Goal: Task Accomplishment & Management: Complete application form

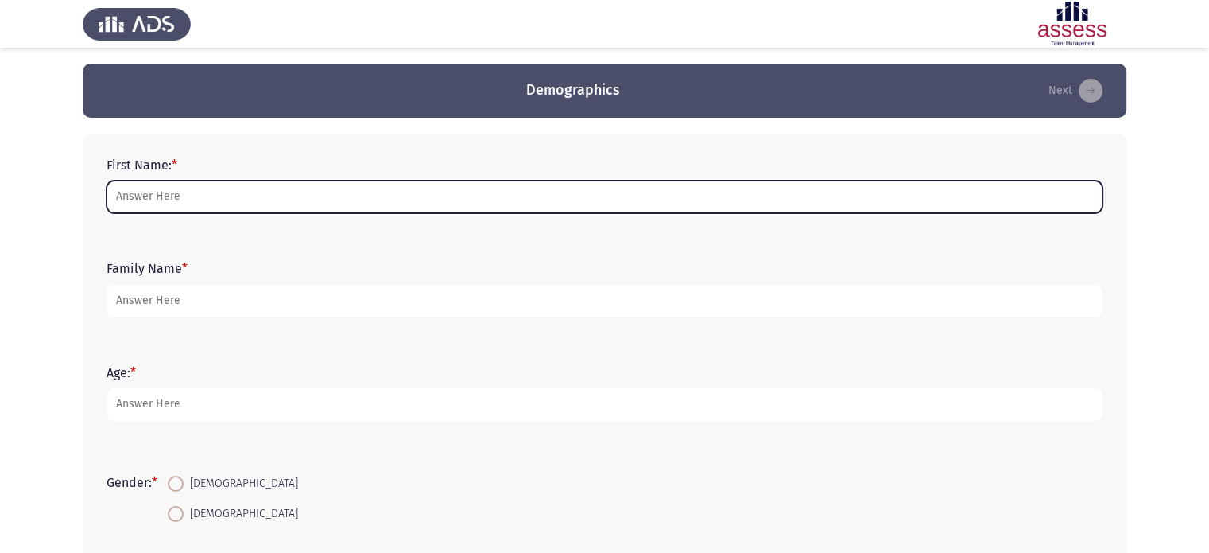
click at [347, 188] on input "First Name: *" at bounding box center [605, 196] width 996 height 33
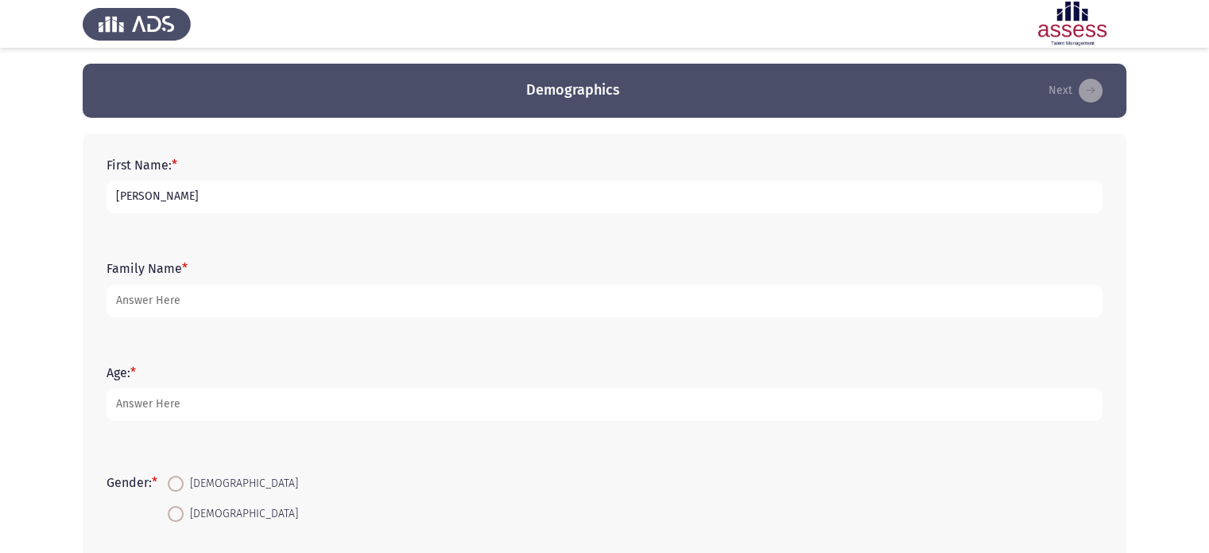
type input "[PERSON_NAME]"
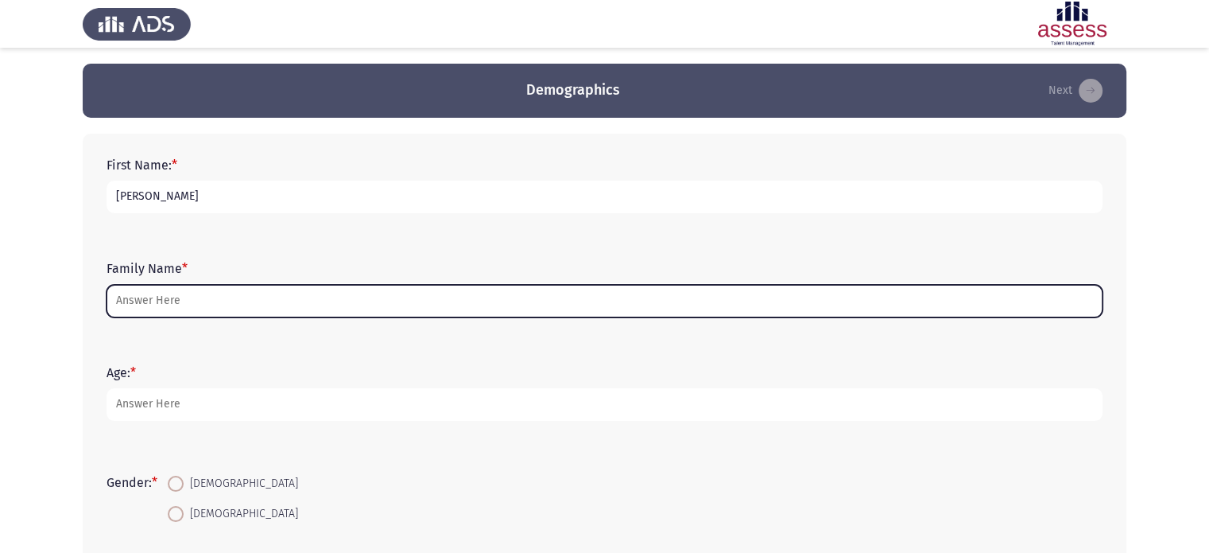
click at [258, 312] on input "Family Name *" at bounding box center [605, 301] width 996 height 33
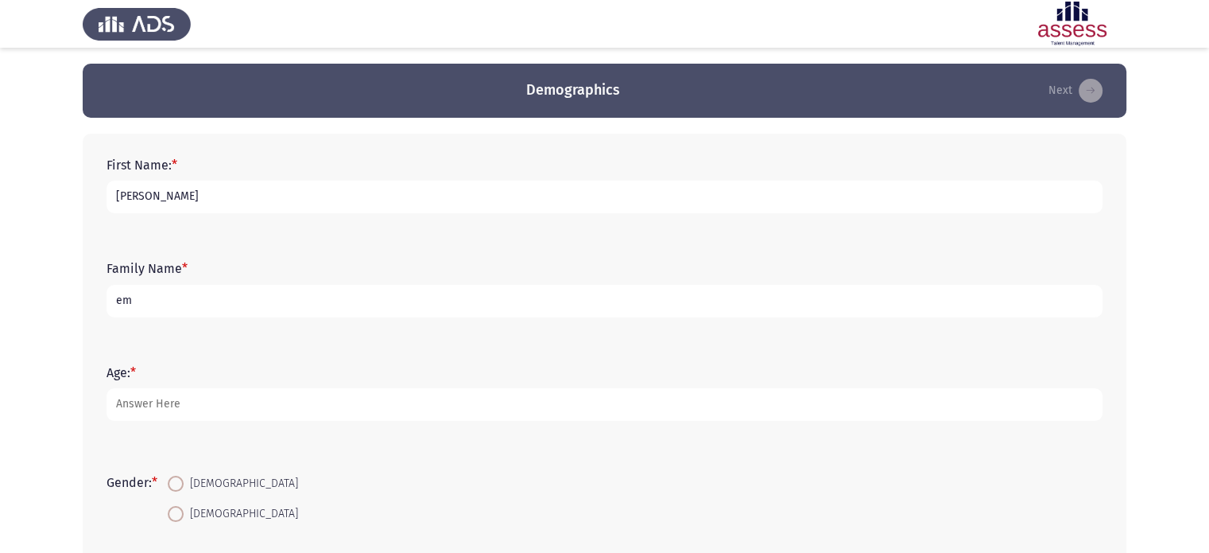
type input "e"
type input "Emam"
click at [119, 194] on input "[PERSON_NAME]" at bounding box center [605, 196] width 996 height 33
click at [115, 194] on input "[PERSON_NAME]" at bounding box center [605, 196] width 996 height 33
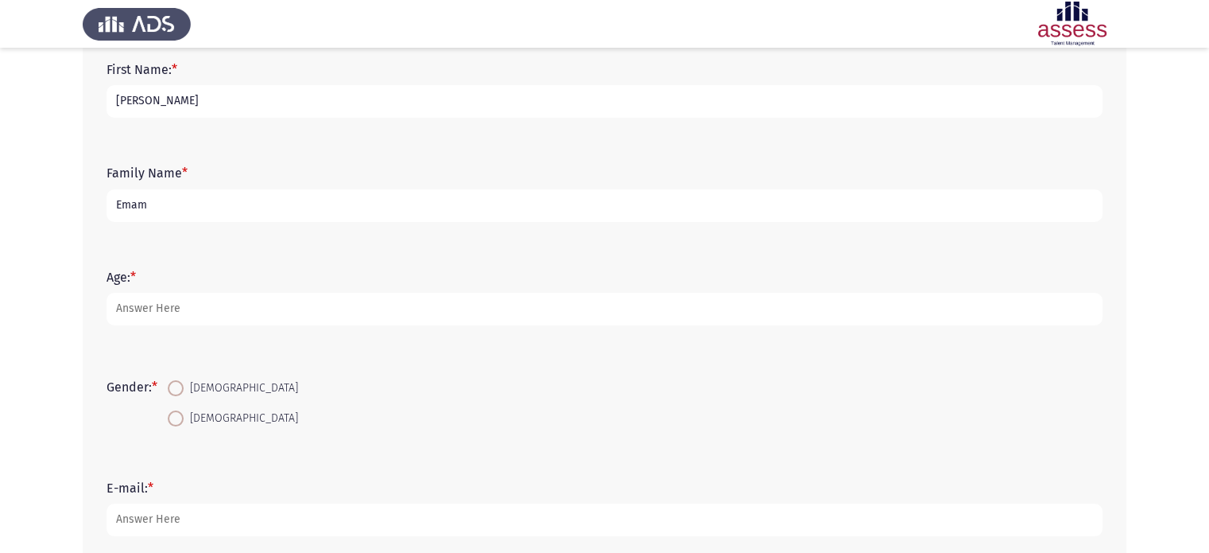
scroll to position [97, 0]
type input "[PERSON_NAME]"
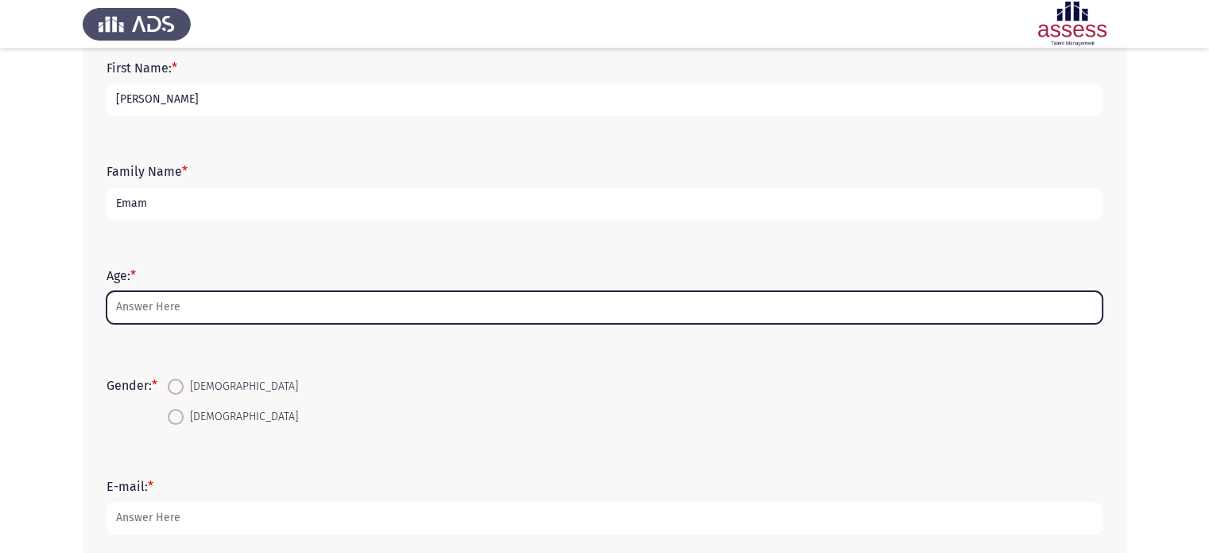
click at [184, 307] on input "Age: *" at bounding box center [605, 307] width 996 height 33
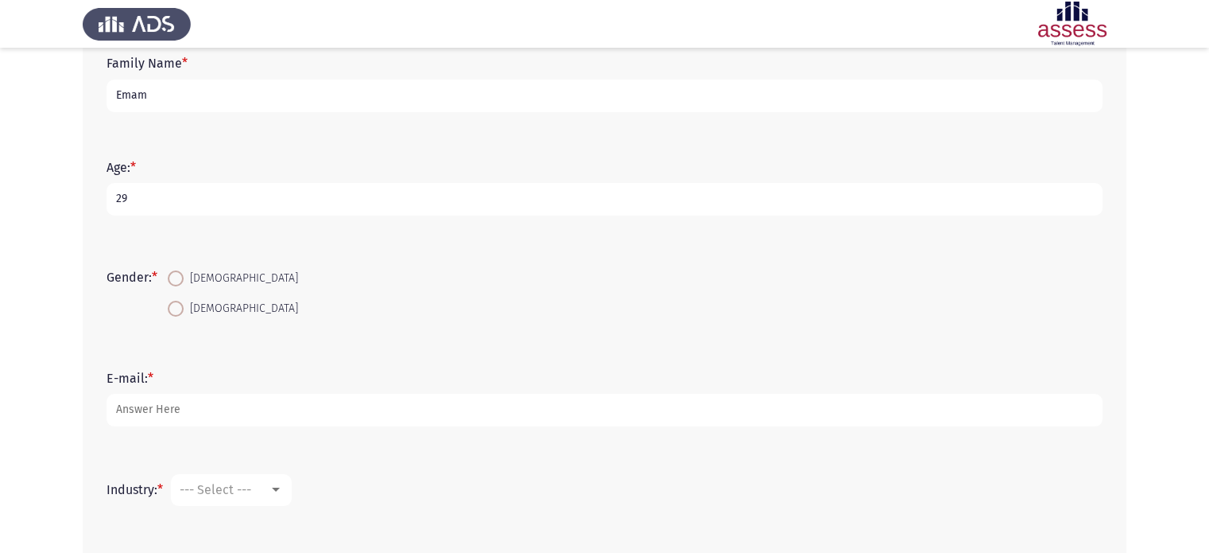
scroll to position [218, 0]
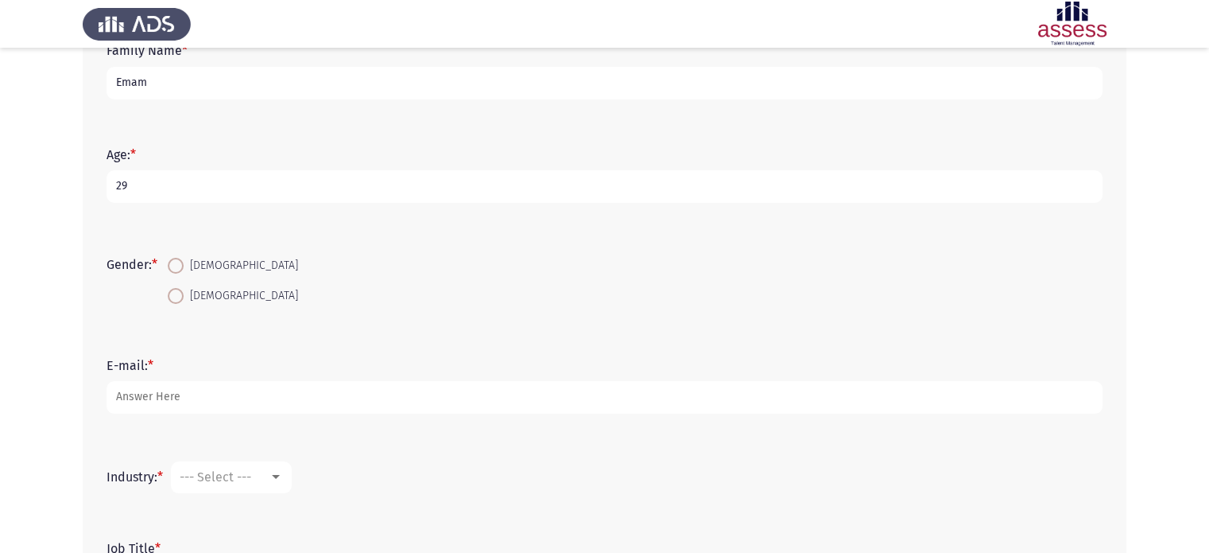
type input "29"
click at [173, 290] on span at bounding box center [176, 296] width 16 height 16
click at [173, 290] on input "[DEMOGRAPHIC_DATA]" at bounding box center [176, 296] width 16 height 16
radio input "true"
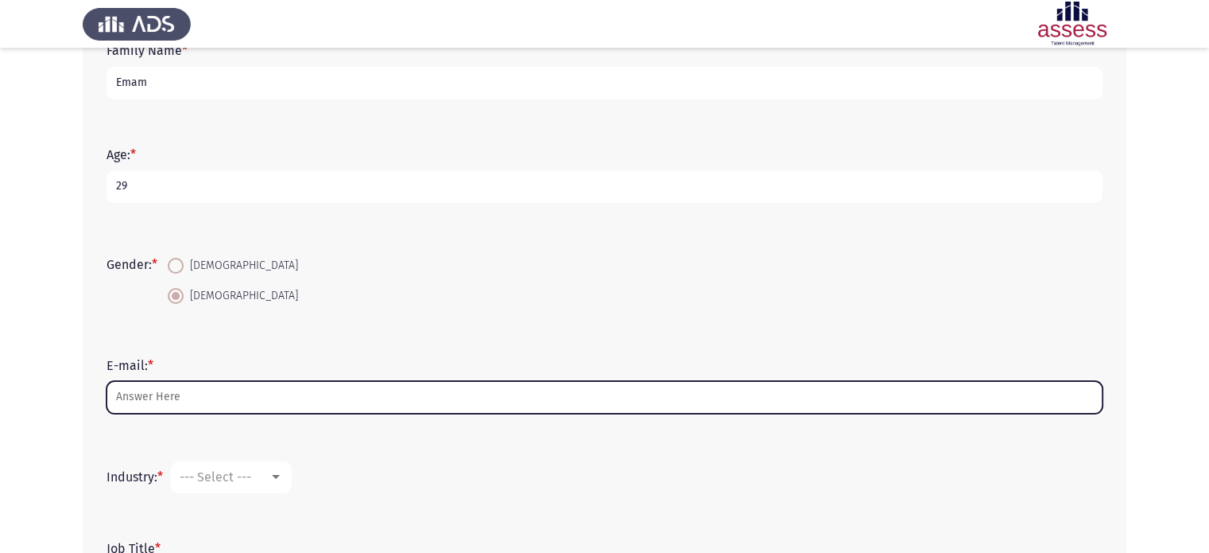
click at [175, 392] on input "E-mail: *" at bounding box center [605, 397] width 996 height 33
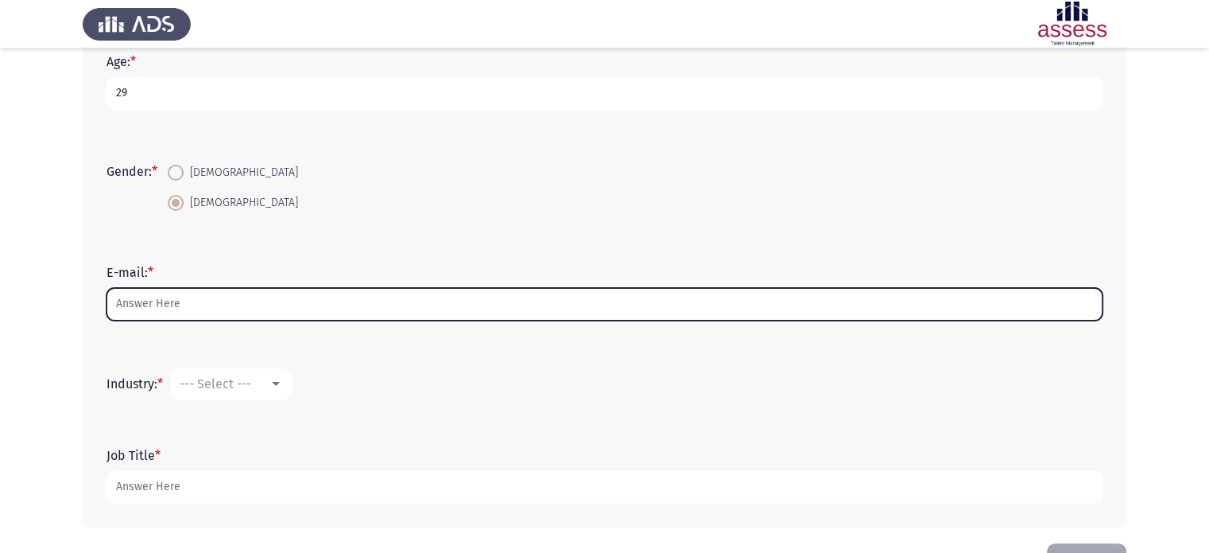
scroll to position [364, 0]
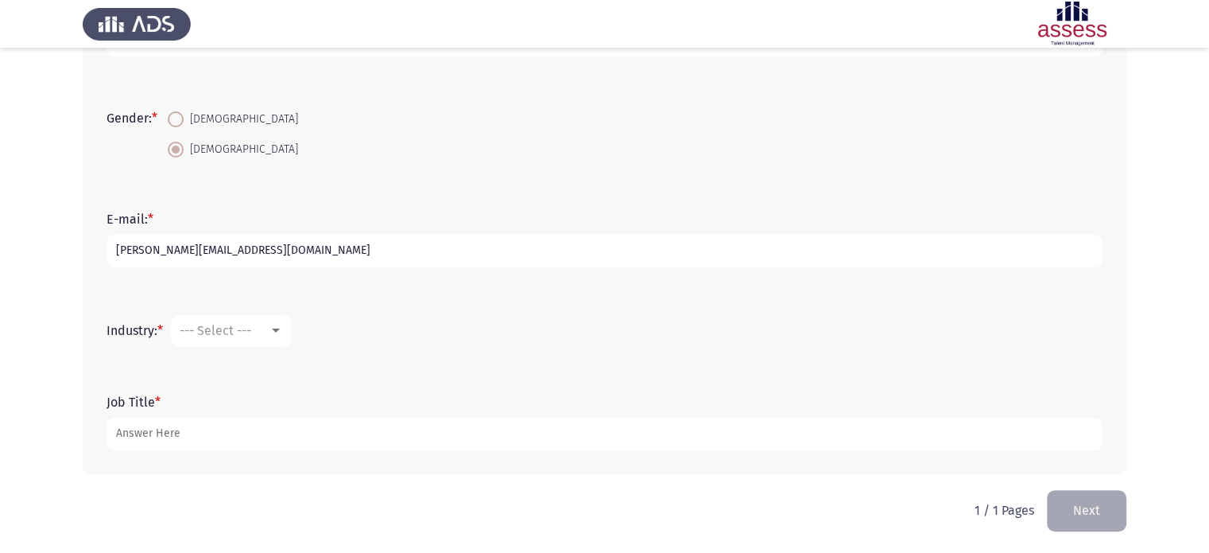
type input "[PERSON_NAME][EMAIL_ADDRESS][DOMAIN_NAME]"
click at [200, 336] on span "--- Select ---" at bounding box center [216, 330] width 72 height 15
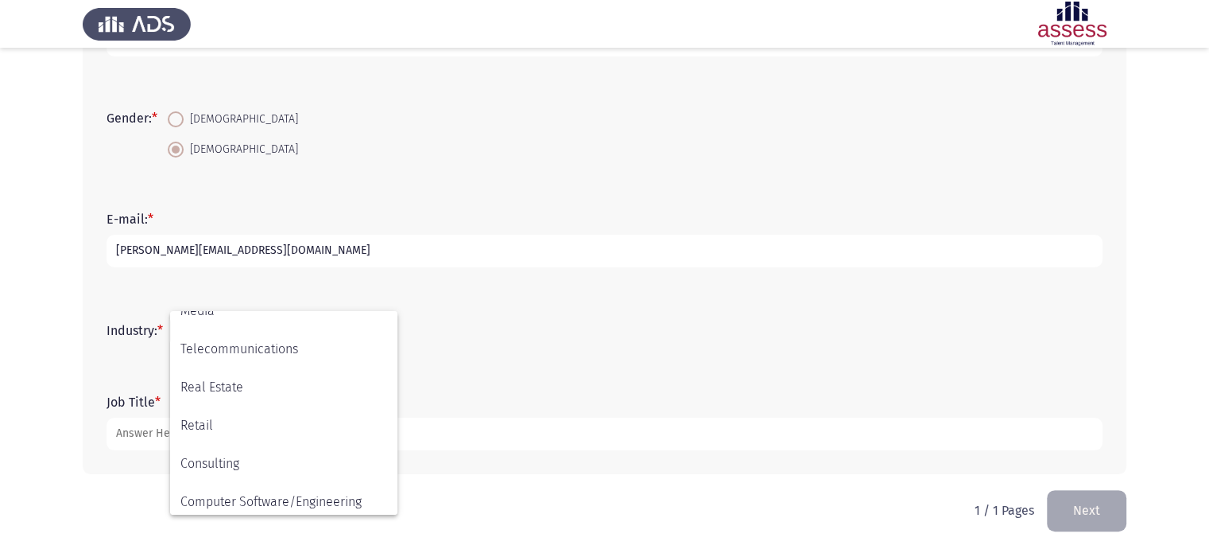
scroll to position [522, 0]
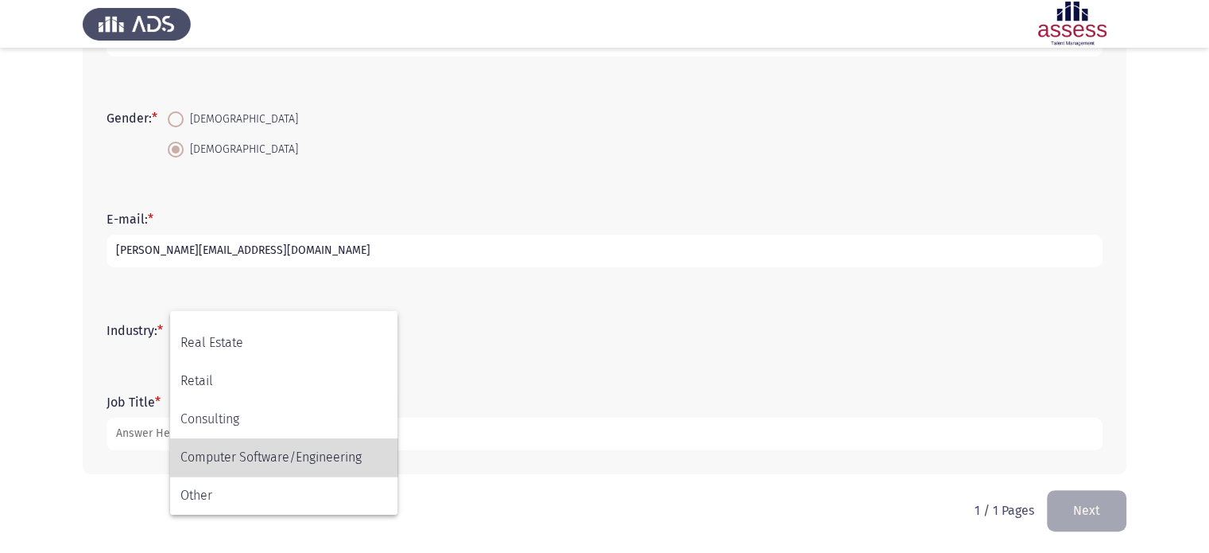
click at [258, 455] on span "Computer Software/Engineering" at bounding box center [283, 457] width 207 height 38
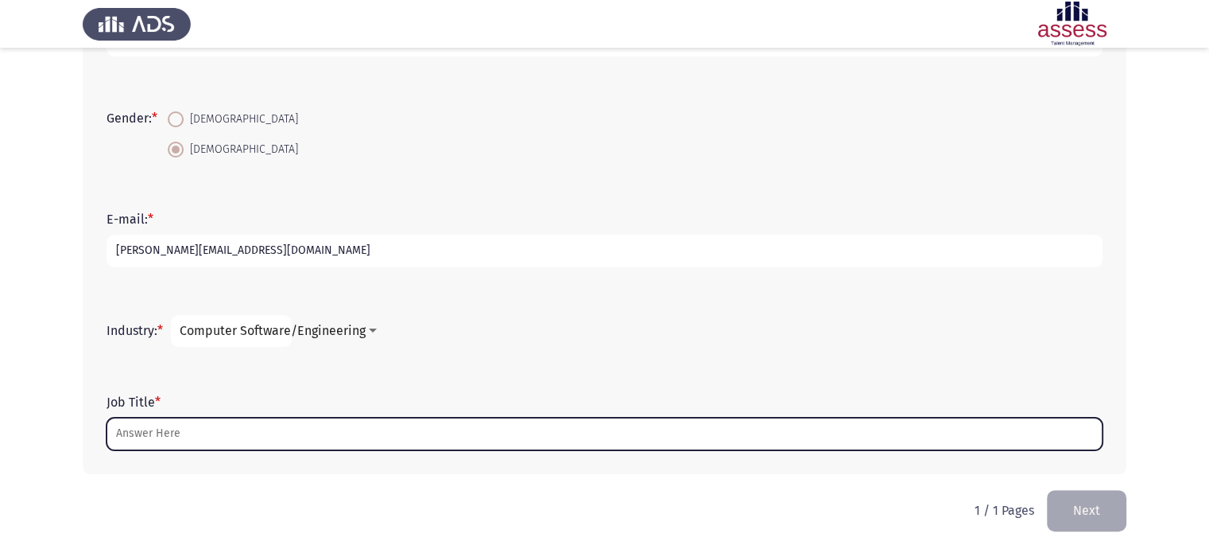
click at [237, 441] on input "Job Title *" at bounding box center [605, 433] width 996 height 33
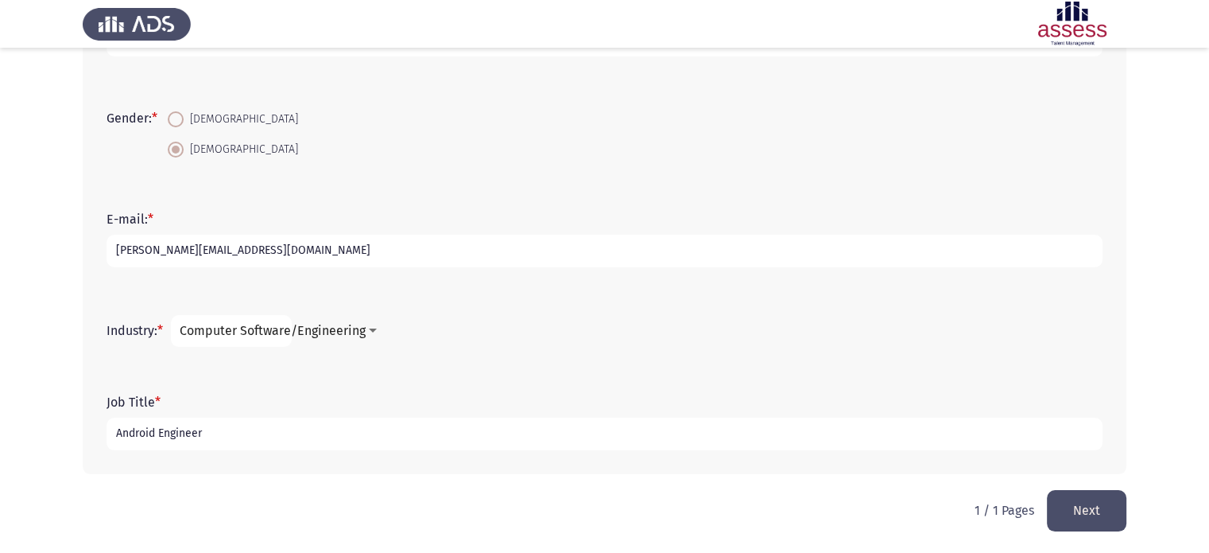
type input "Android Engineer"
click at [1069, 494] on button "Next" at bounding box center [1087, 510] width 80 height 41
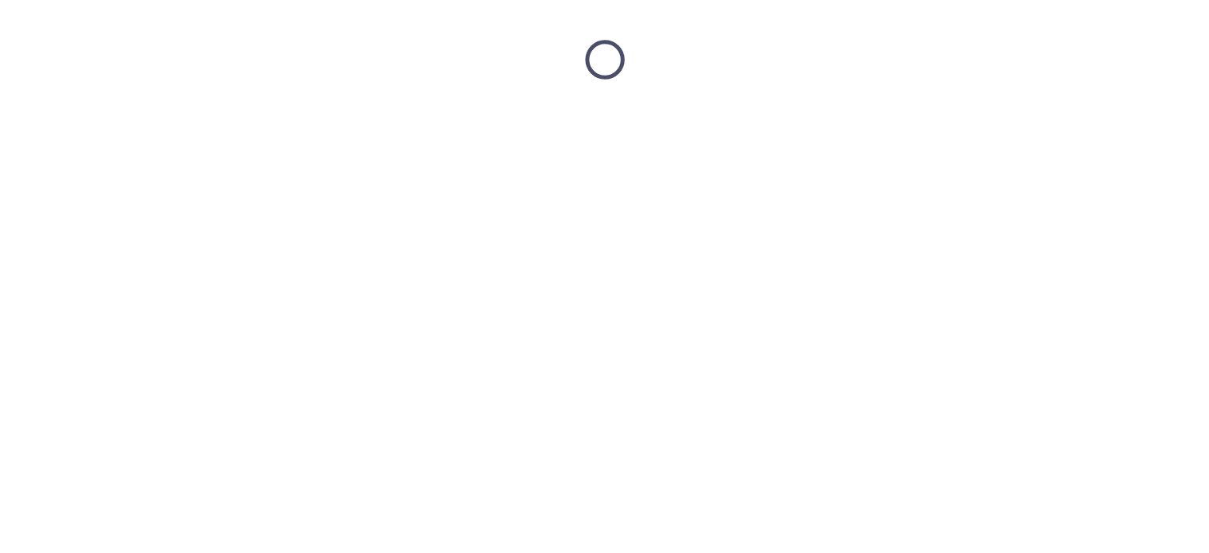
scroll to position [0, 0]
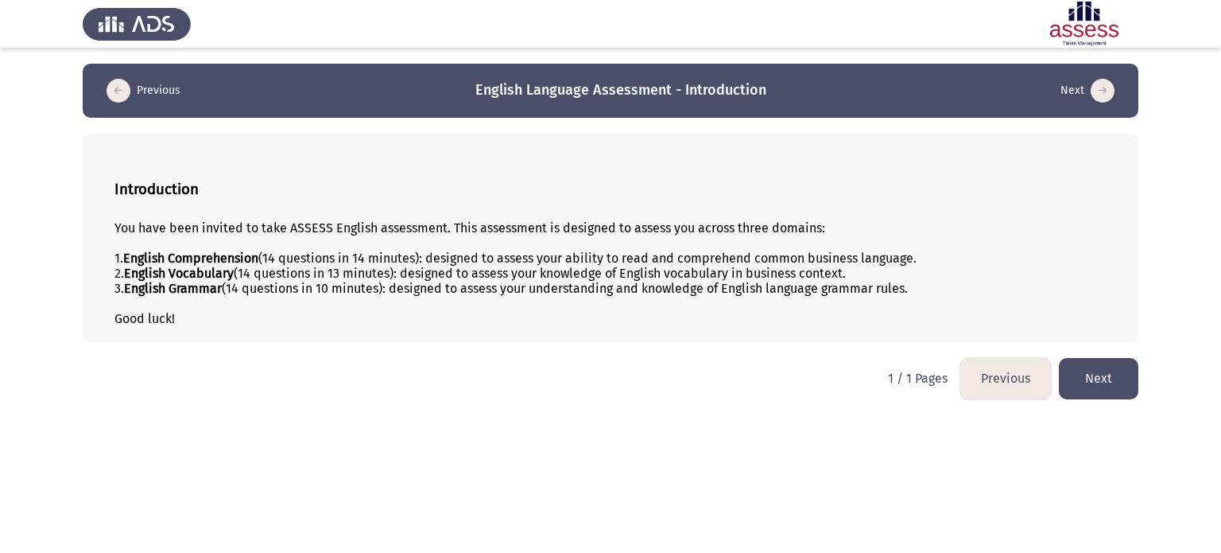
click at [227, 254] on b "English Comprehension" at bounding box center [190, 257] width 135 height 15
click at [1127, 378] on button "Next" at bounding box center [1099, 378] width 80 height 41
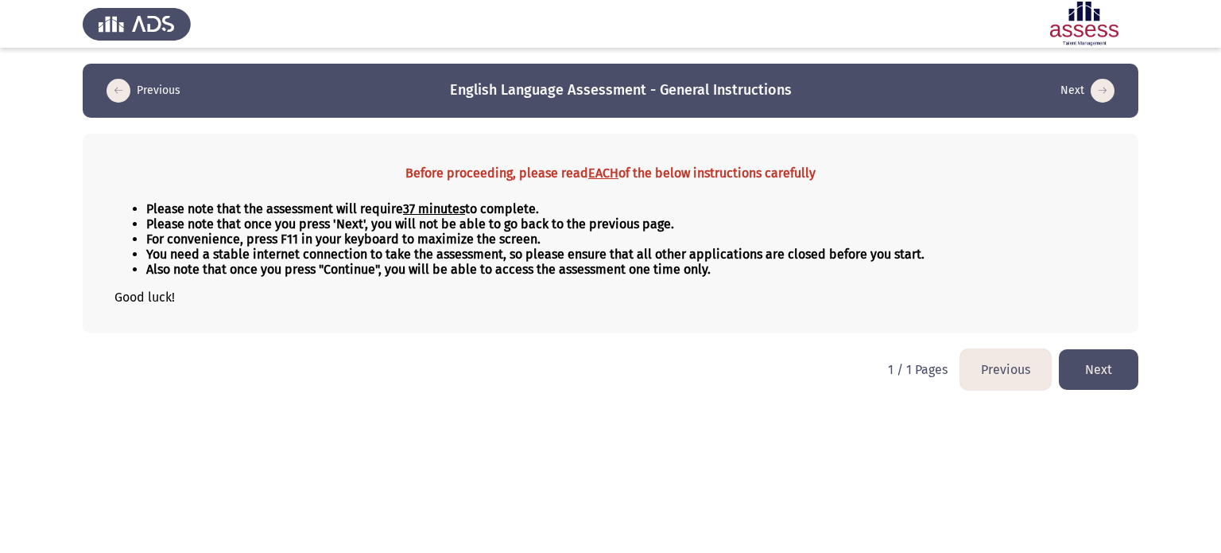
click at [1116, 360] on button "Next" at bounding box center [1099, 369] width 80 height 41
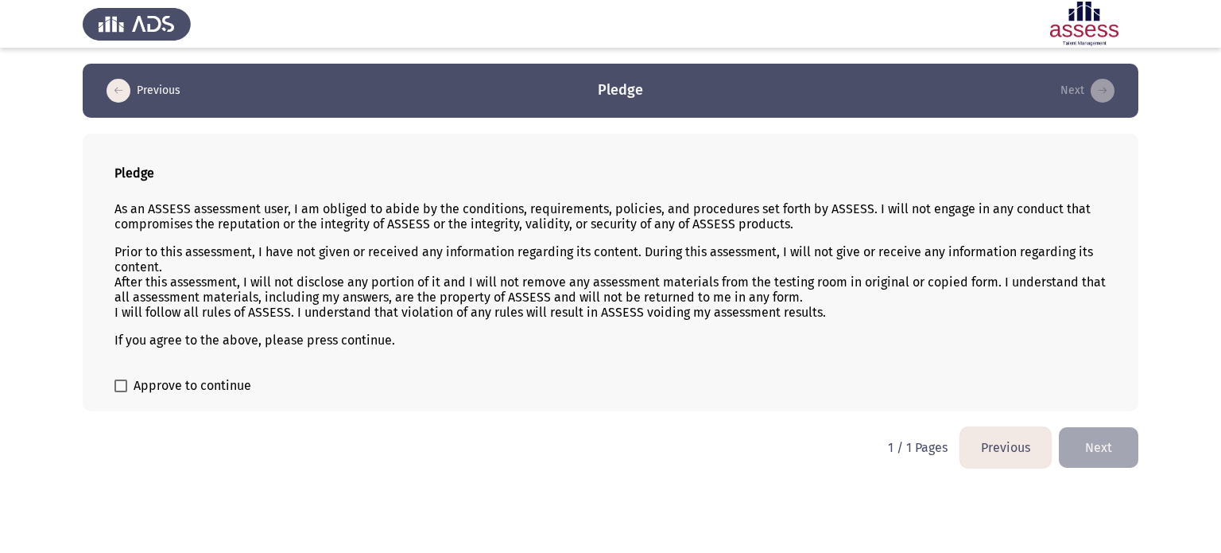
click at [479, 222] on p "As an ASSESS assessment user, I am obliged to abide by the conditions, requirem…" at bounding box center [611, 216] width 992 height 30
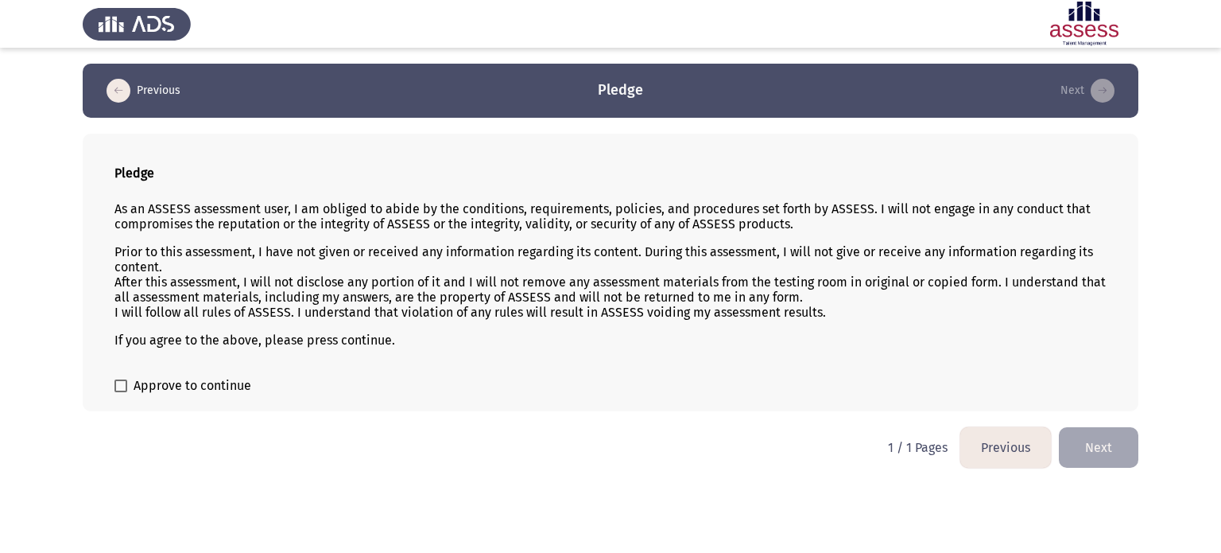
click at [550, 225] on p "As an ASSESS assessment user, I am obliged to abide by the conditions, requirem…" at bounding box center [611, 216] width 992 height 30
click at [600, 225] on p "As an ASSESS assessment user, I am obliged to abide by the conditions, requirem…" at bounding box center [611, 216] width 992 height 30
click at [134, 384] on span "Approve to continue" at bounding box center [193, 385] width 118 height 19
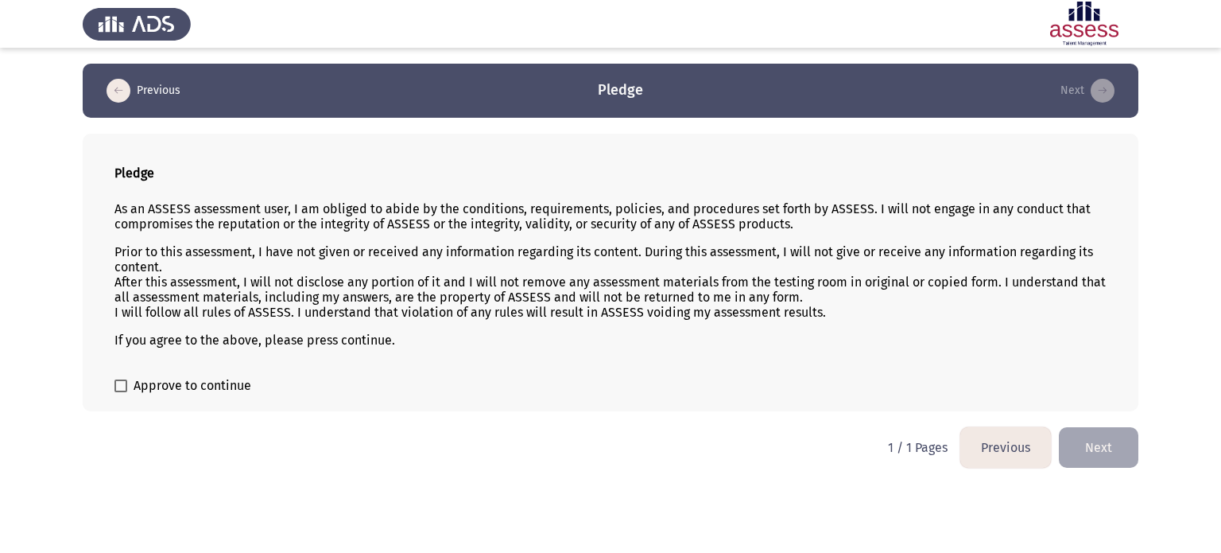
click at [121, 392] on input "Approve to continue" at bounding box center [120, 392] width 1 height 1
checkbox input "true"
click at [1112, 460] on button "Next" at bounding box center [1099, 447] width 80 height 41
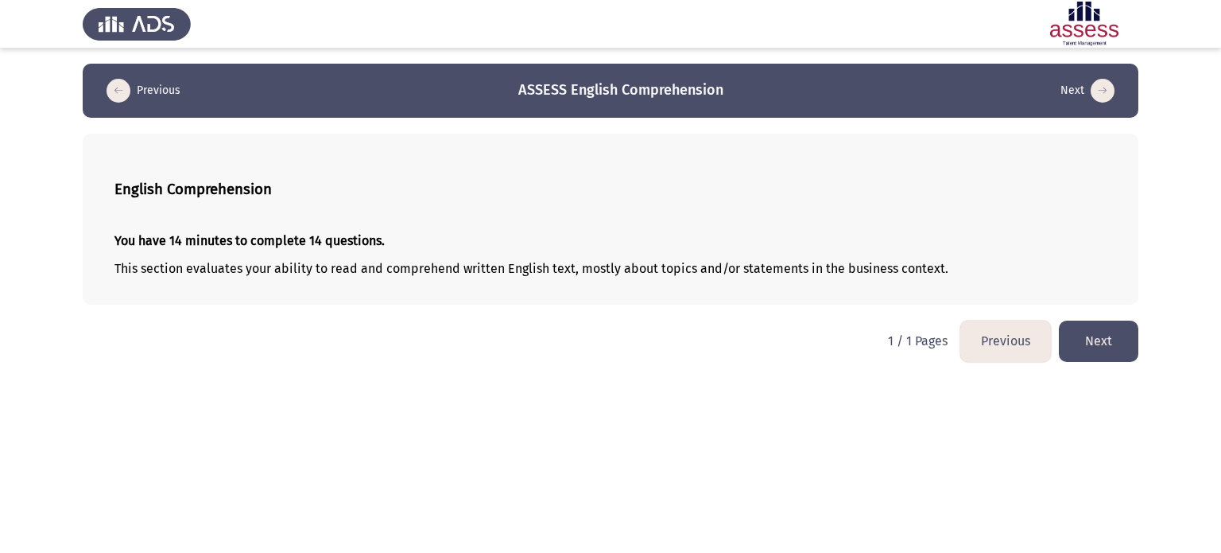
click at [1102, 332] on button "Next" at bounding box center [1099, 340] width 80 height 41
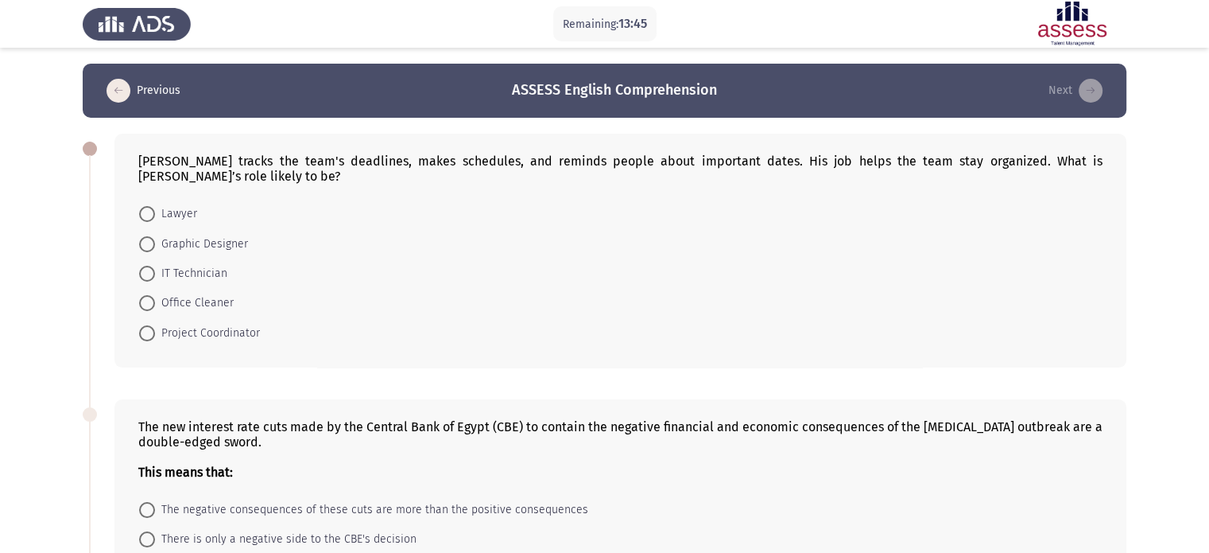
click at [210, 331] on span "Project Coordinator" at bounding box center [207, 333] width 105 height 19
click at [155, 331] on input "Project Coordinator" at bounding box center [147, 333] width 16 height 16
radio input "true"
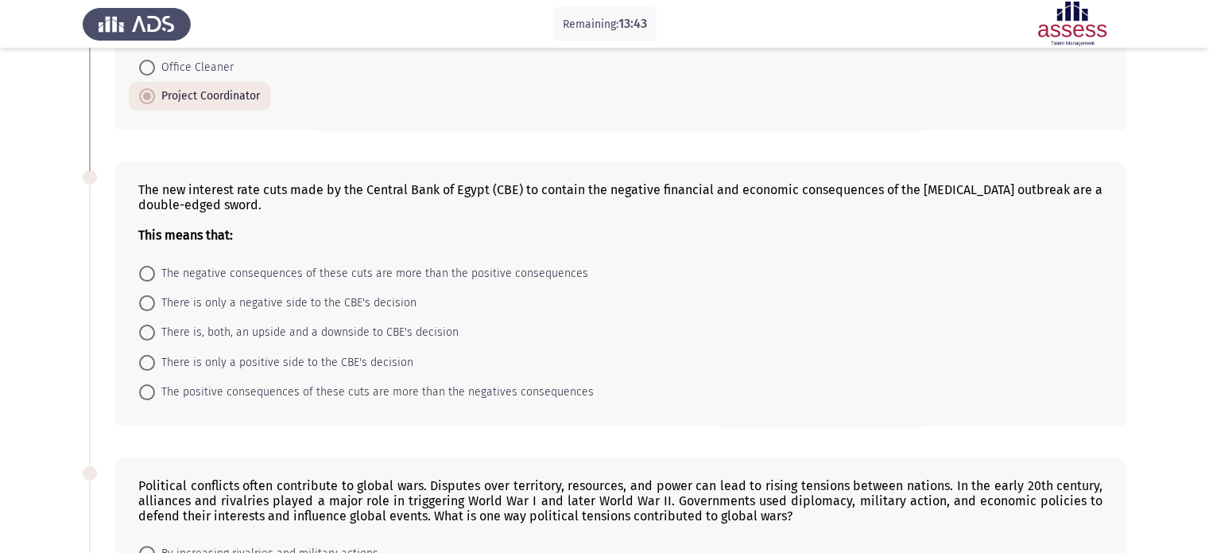
scroll to position [239, 0]
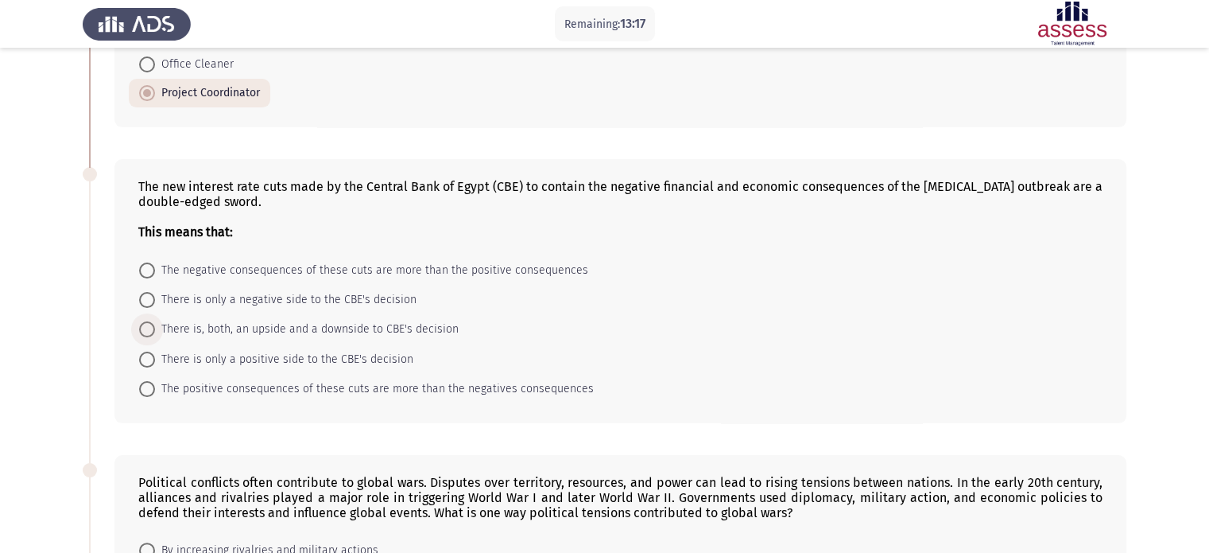
click at [181, 331] on span "There is, both, an upside and a downside to CBE's decision" at bounding box center [307, 329] width 304 height 19
click at [155, 331] on input "There is, both, an upside and a downside to CBE's decision" at bounding box center [147, 329] width 16 height 16
radio input "true"
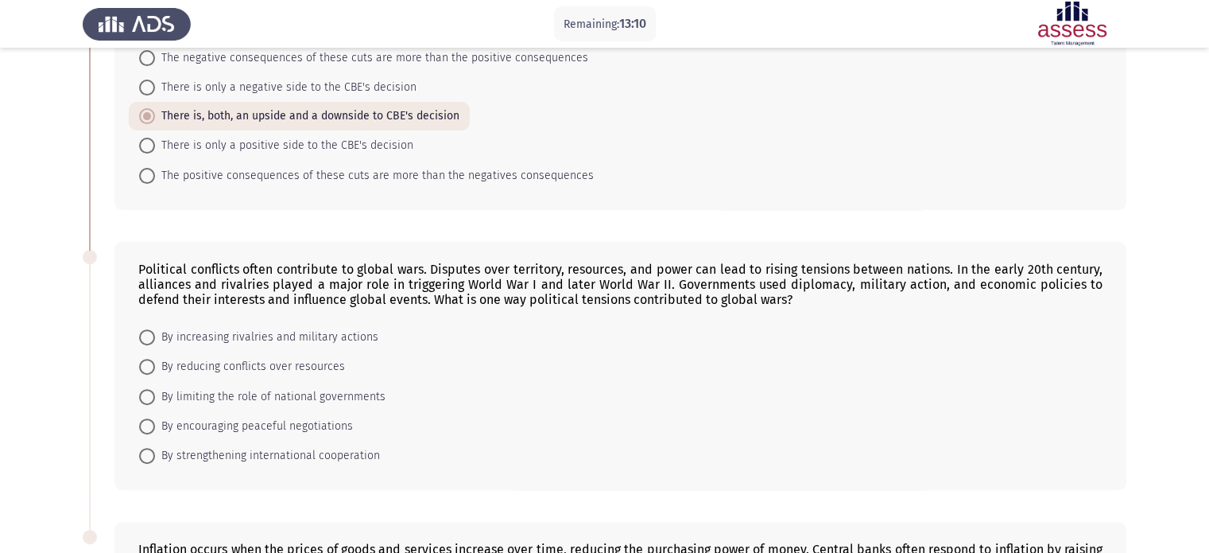
scroll to position [477, 0]
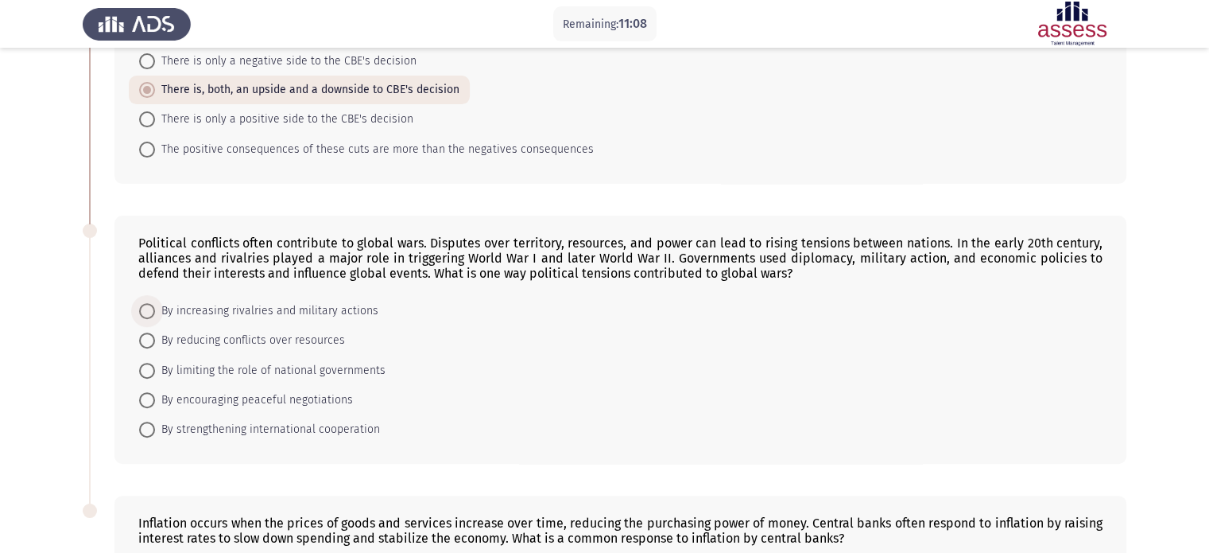
click at [322, 305] on span "By increasing rivalries and military actions" at bounding box center [266, 310] width 223 height 19
click at [155, 305] on input "By increasing rivalries and military actions" at bounding box center [147, 311] width 16 height 16
radio input "true"
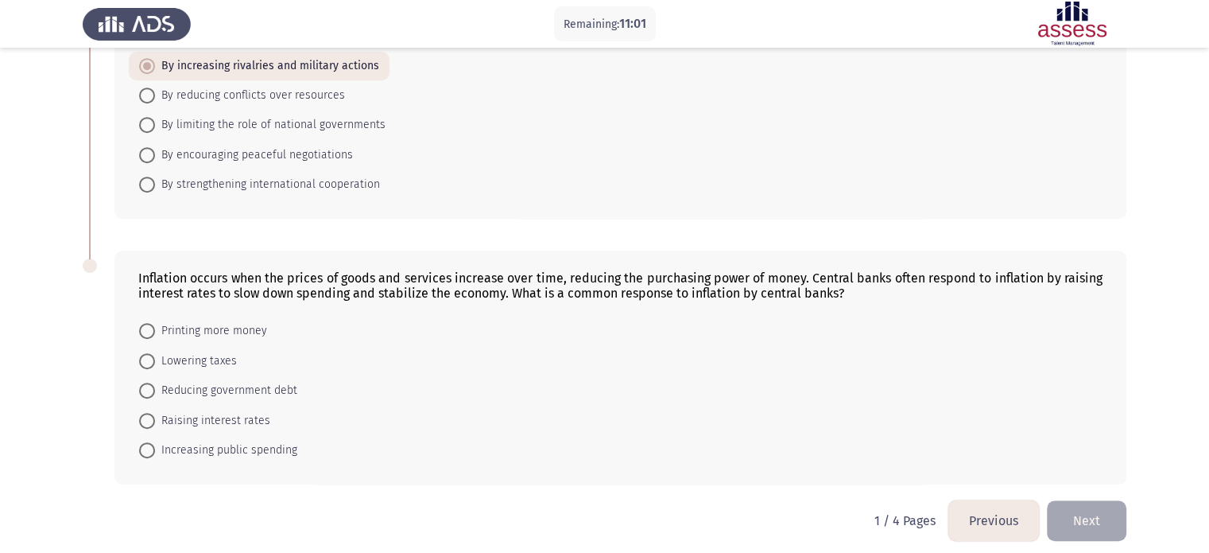
scroll to position [732, 0]
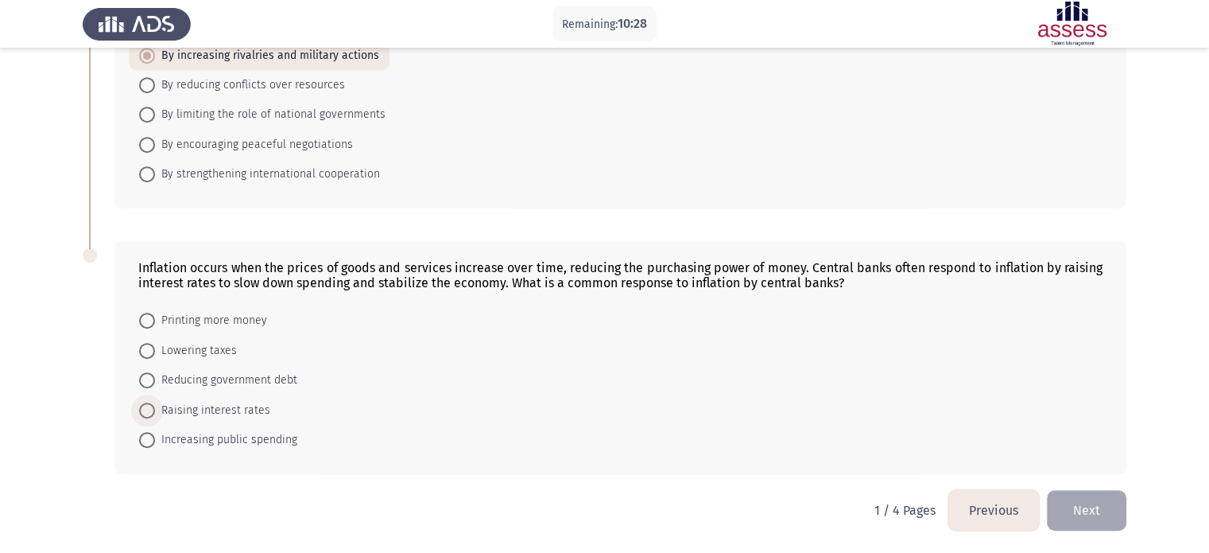
click at [238, 409] on span "Raising interest rates" at bounding box center [212, 410] width 115 height 19
click at [155, 409] on input "Raising interest rates" at bounding box center [147, 410] width 16 height 16
radio input "true"
click at [1080, 499] on button "Next" at bounding box center [1087, 510] width 80 height 41
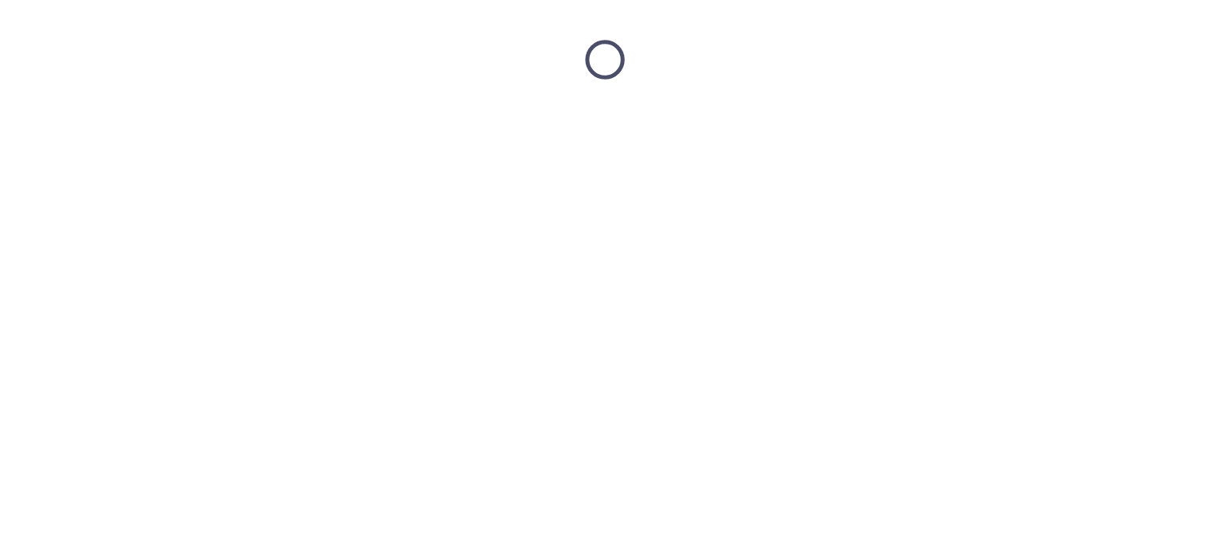
scroll to position [0, 0]
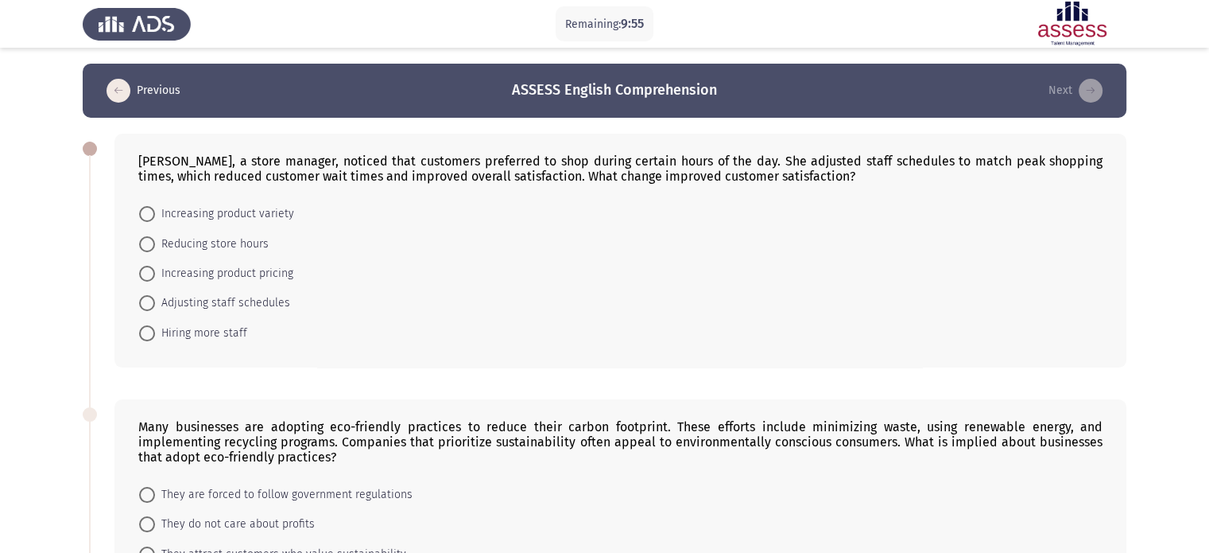
click at [191, 295] on span "Adjusting staff schedules" at bounding box center [222, 302] width 135 height 19
click at [155, 295] on input "Adjusting staff schedules" at bounding box center [147, 303] width 16 height 16
radio input "true"
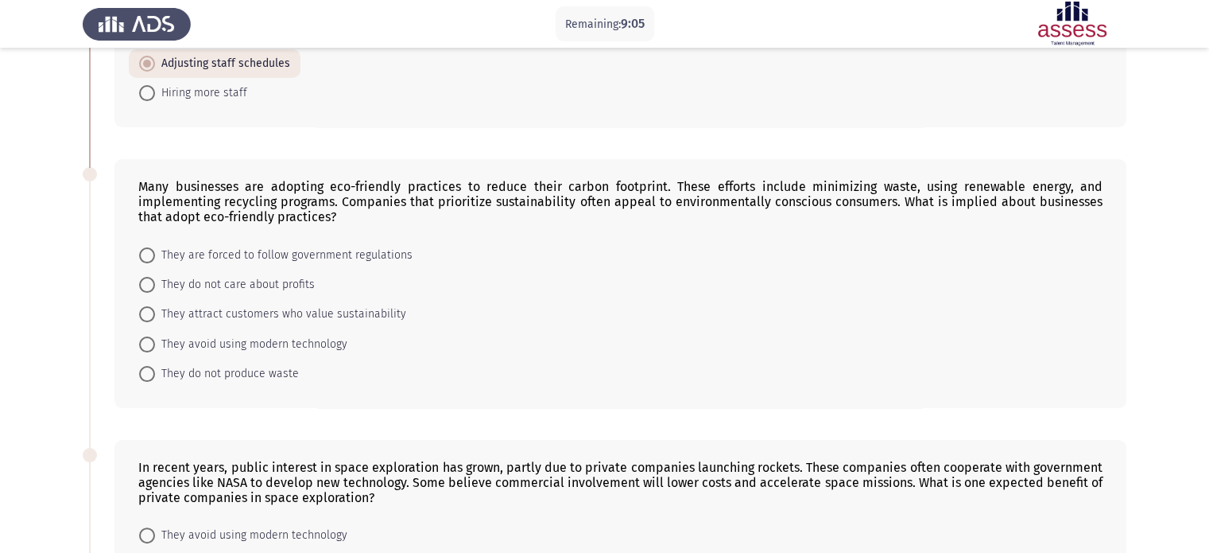
click at [213, 376] on span "They do not produce waste" at bounding box center [227, 373] width 144 height 19
click at [155, 376] on input "They do not produce waste" at bounding box center [147, 374] width 16 height 16
radio input "true"
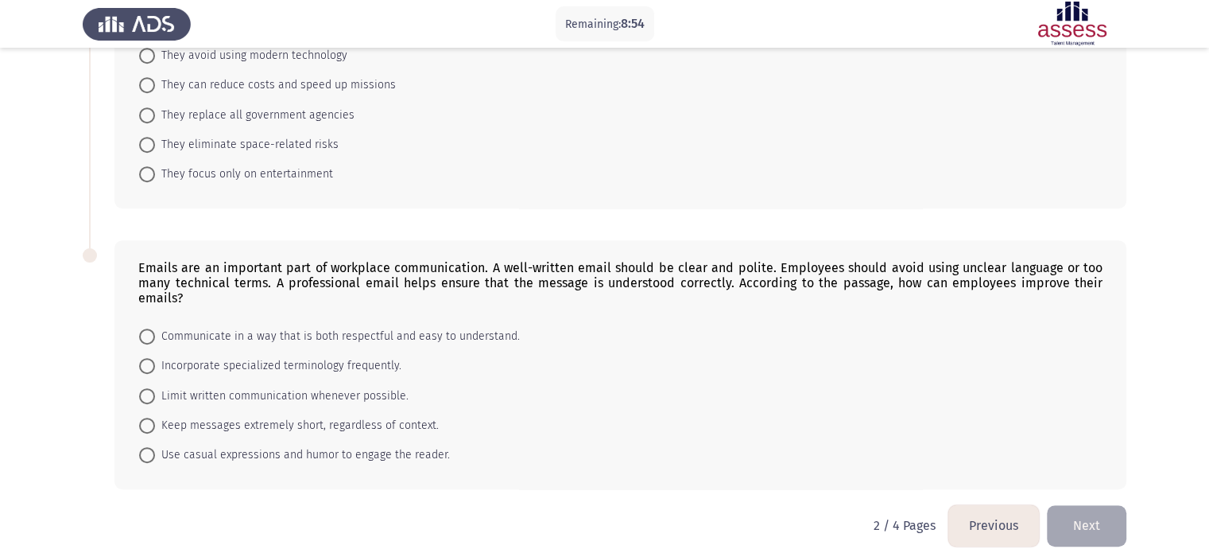
scroll to position [479, 0]
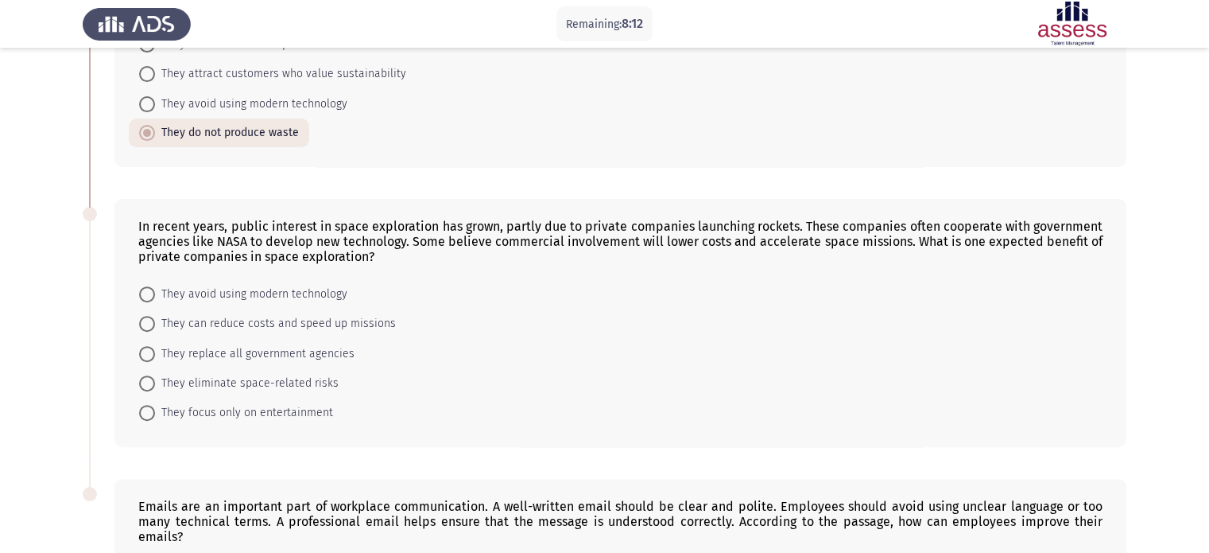
click at [260, 292] on span "They avoid using modern technology" at bounding box center [251, 294] width 192 height 19
click at [155, 292] on input "They avoid using modern technology" at bounding box center [147, 294] width 16 height 16
radio input "true"
click at [260, 292] on span "They avoid using modern technology" at bounding box center [251, 293] width 192 height 19
click at [155, 292] on input "They avoid using modern technology" at bounding box center [147, 293] width 16 height 16
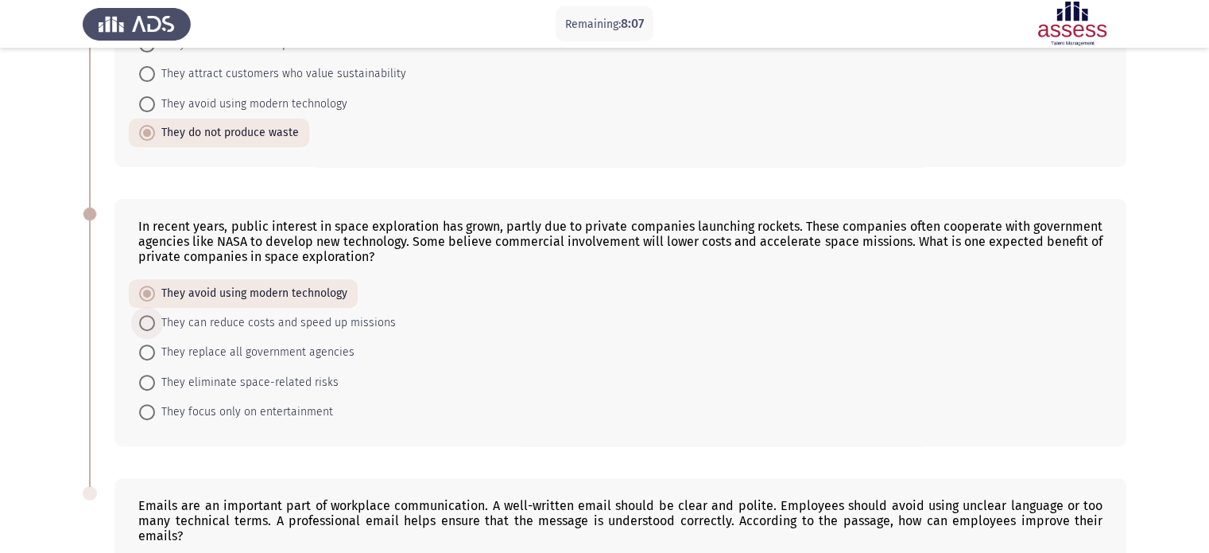
click at [250, 322] on span "They can reduce costs and speed up missions" at bounding box center [275, 322] width 241 height 19
click at [155, 322] on input "They can reduce costs and speed up missions" at bounding box center [147, 323] width 16 height 16
radio input "true"
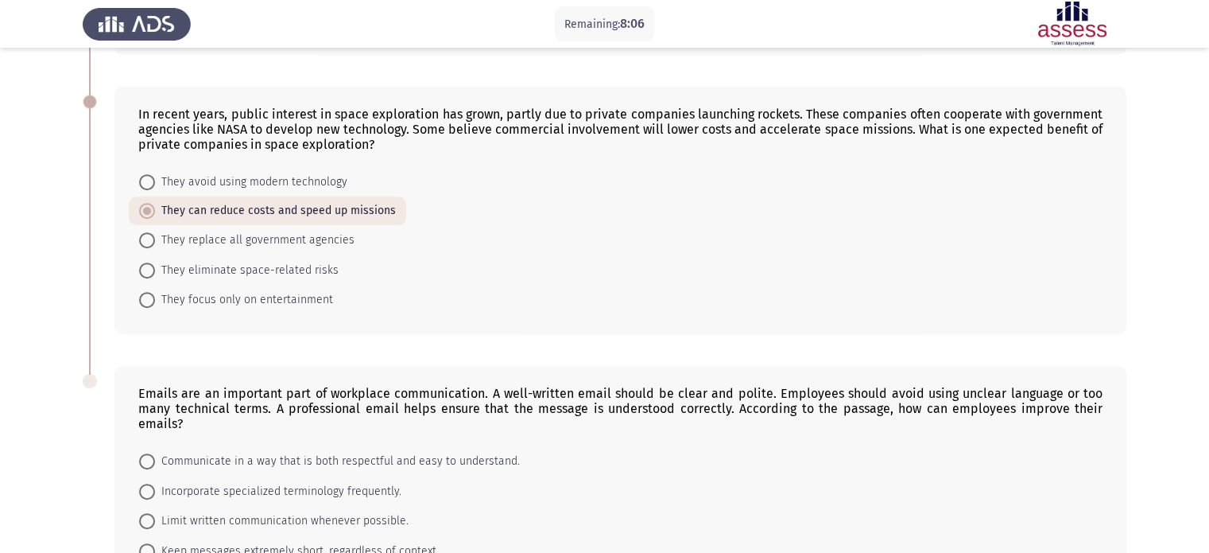
scroll to position [716, 0]
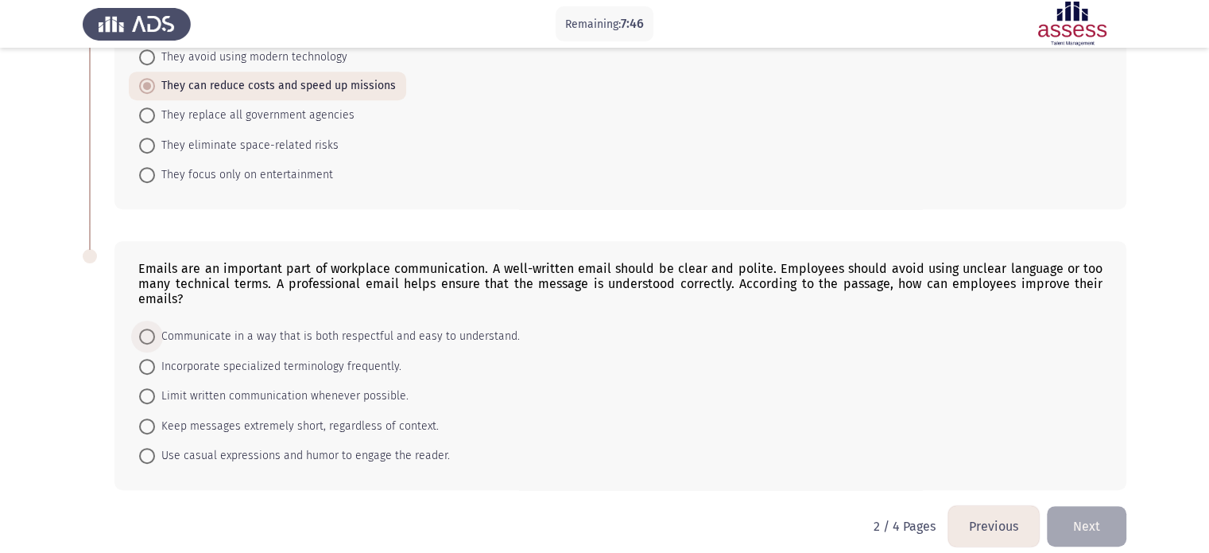
click at [184, 327] on span "Communicate in a way that is both respectful and easy to understand." at bounding box center [337, 336] width 365 height 19
click at [155, 328] on input "Communicate in a way that is both respectful and easy to understand." at bounding box center [147, 336] width 16 height 16
radio input "true"
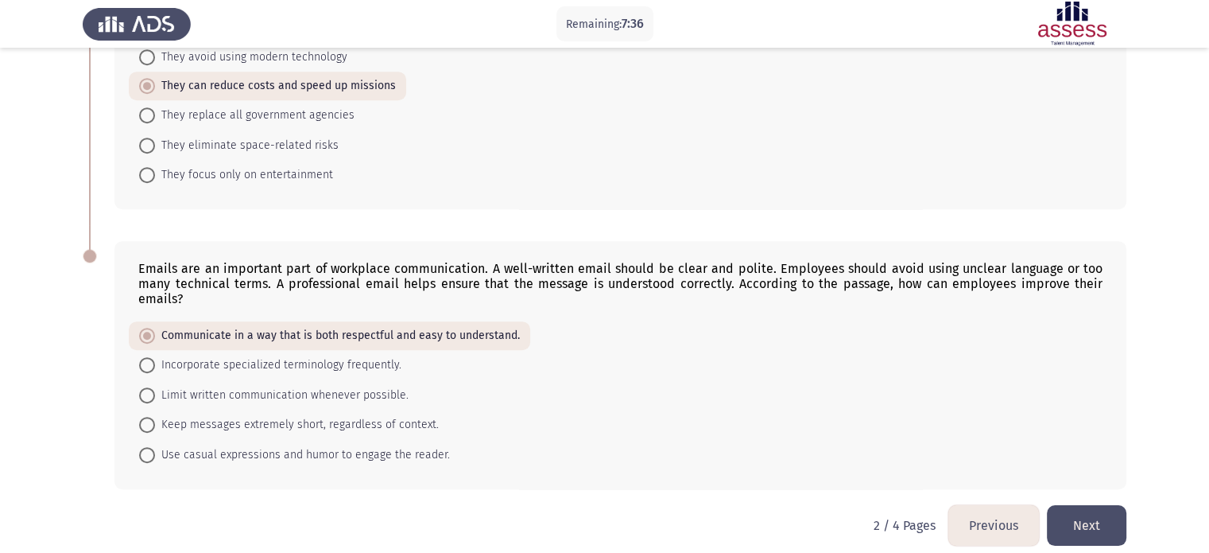
click at [1090, 505] on button "Next" at bounding box center [1087, 525] width 80 height 41
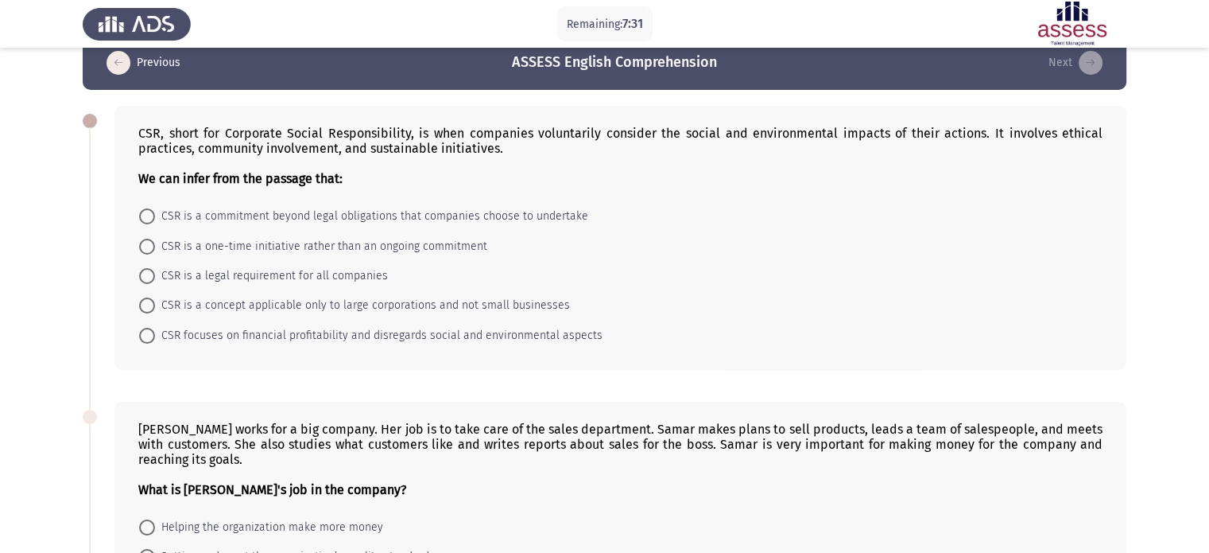
scroll to position [0, 0]
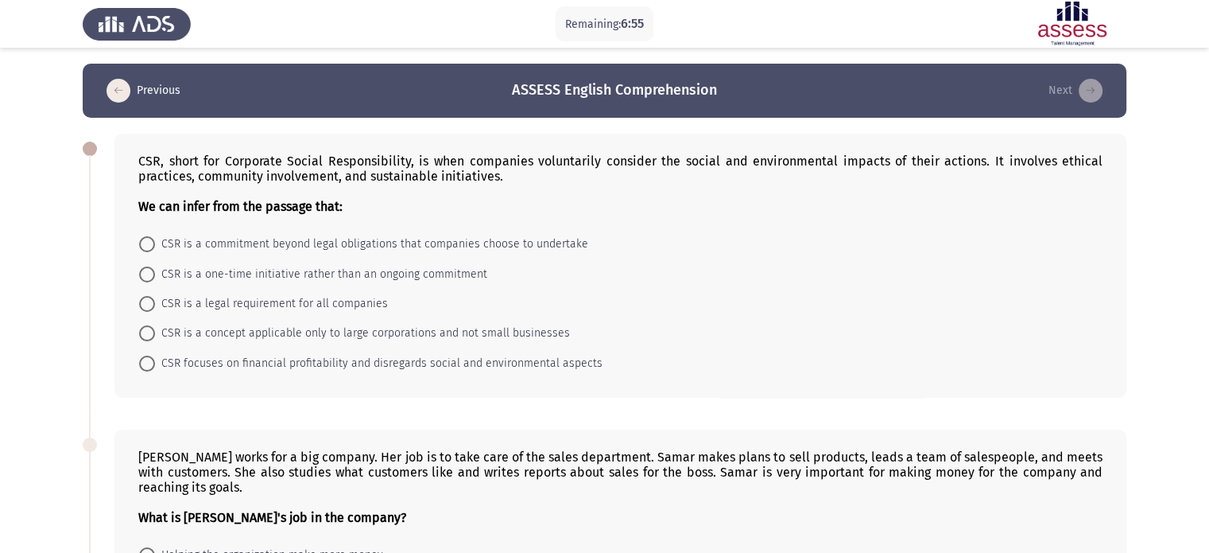
click at [287, 299] on span "CSR is a legal requirement for all companies" at bounding box center [271, 303] width 233 height 19
click at [155, 299] on input "CSR is a legal requirement for all companies" at bounding box center [147, 304] width 16 height 16
radio input "true"
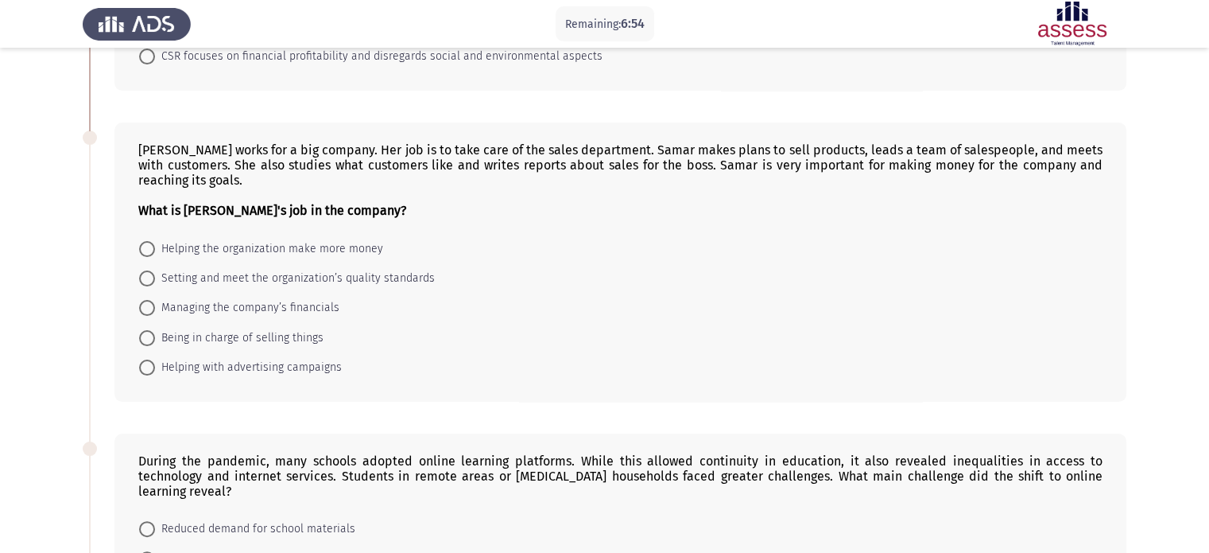
scroll to position [318, 0]
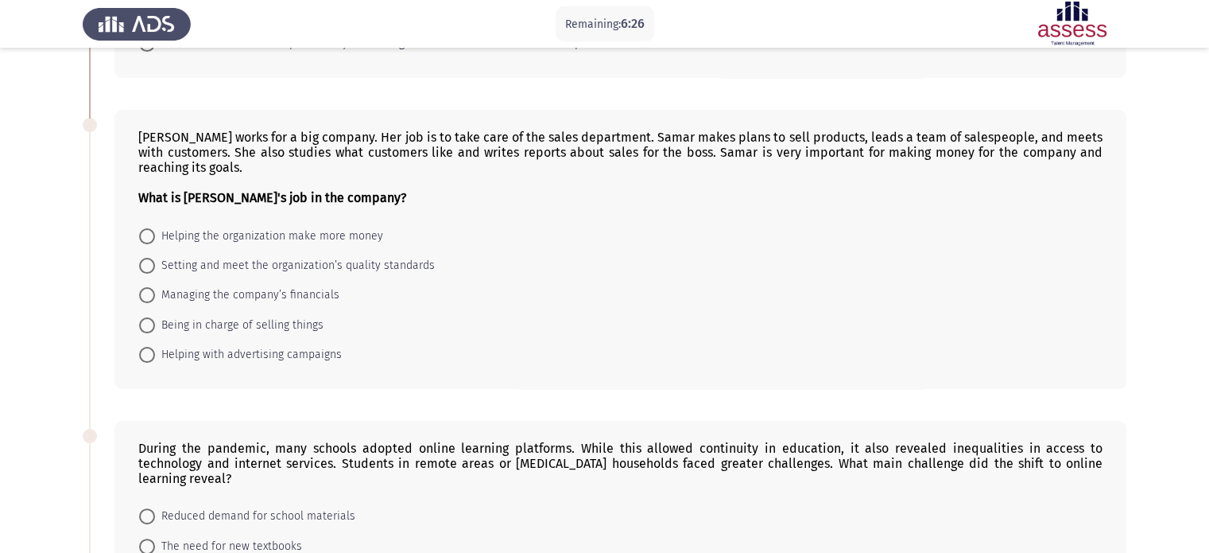
click at [291, 357] on span "Helping with advertising campaigns" at bounding box center [248, 354] width 187 height 19
click at [155, 357] on input "Helping with advertising campaigns" at bounding box center [147, 355] width 16 height 16
radio input "true"
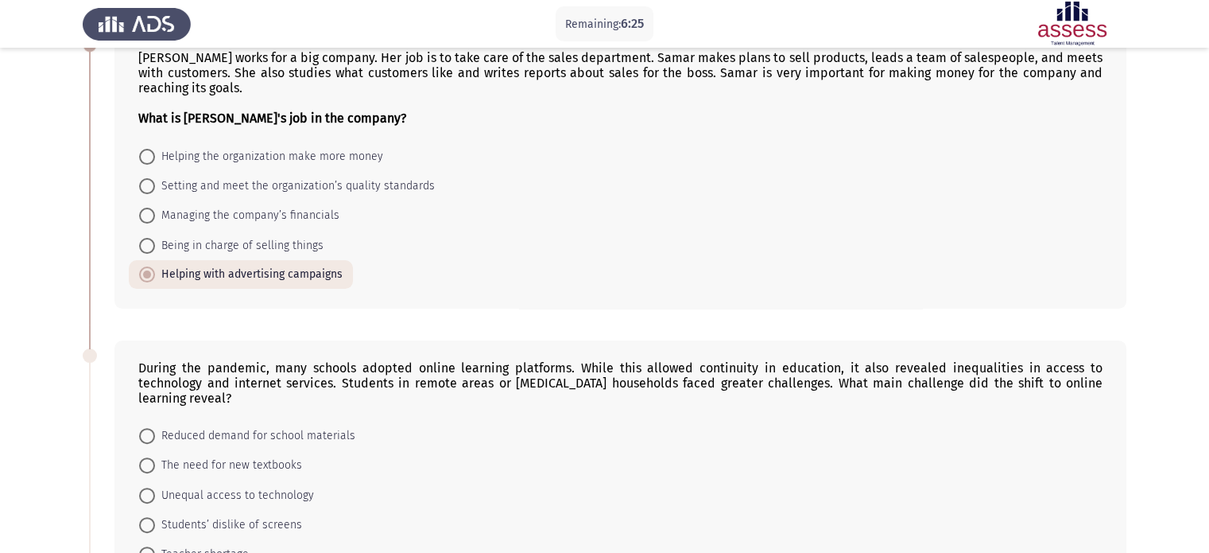
scroll to position [477, 0]
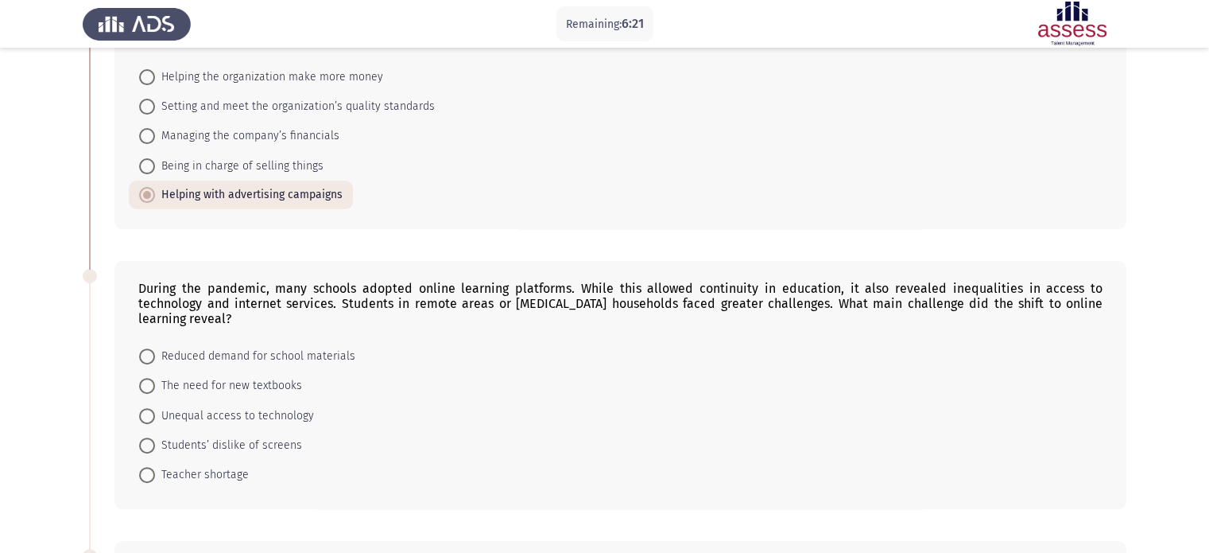
click at [251, 128] on span "Managing the company’s financials" at bounding box center [247, 135] width 184 height 19
click at [155, 128] on input "Managing the company’s financials" at bounding box center [147, 136] width 16 height 16
radio input "true"
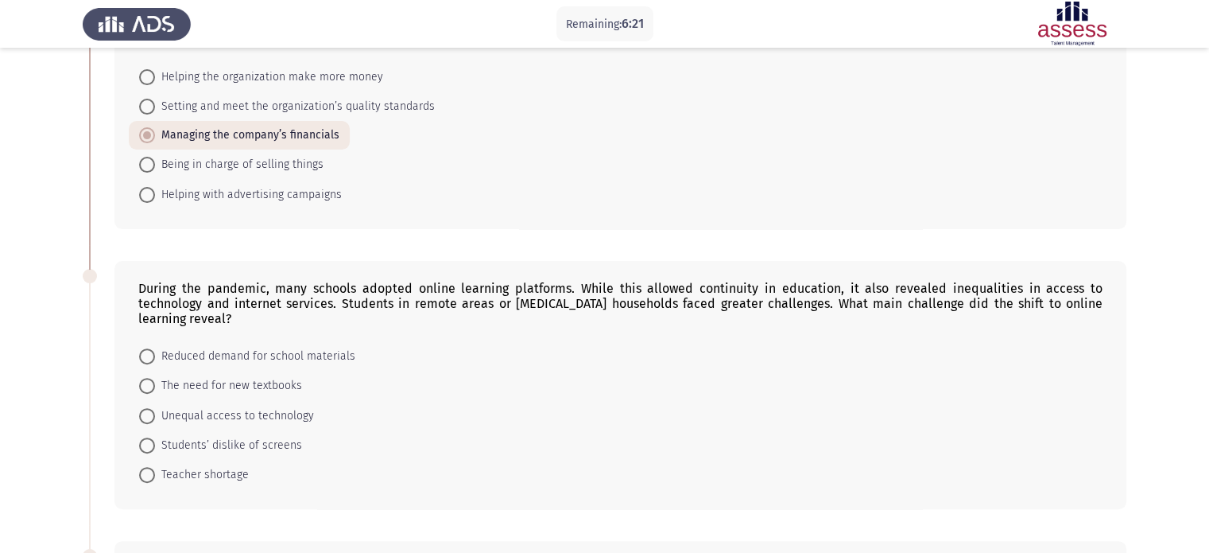
scroll to position [239, 0]
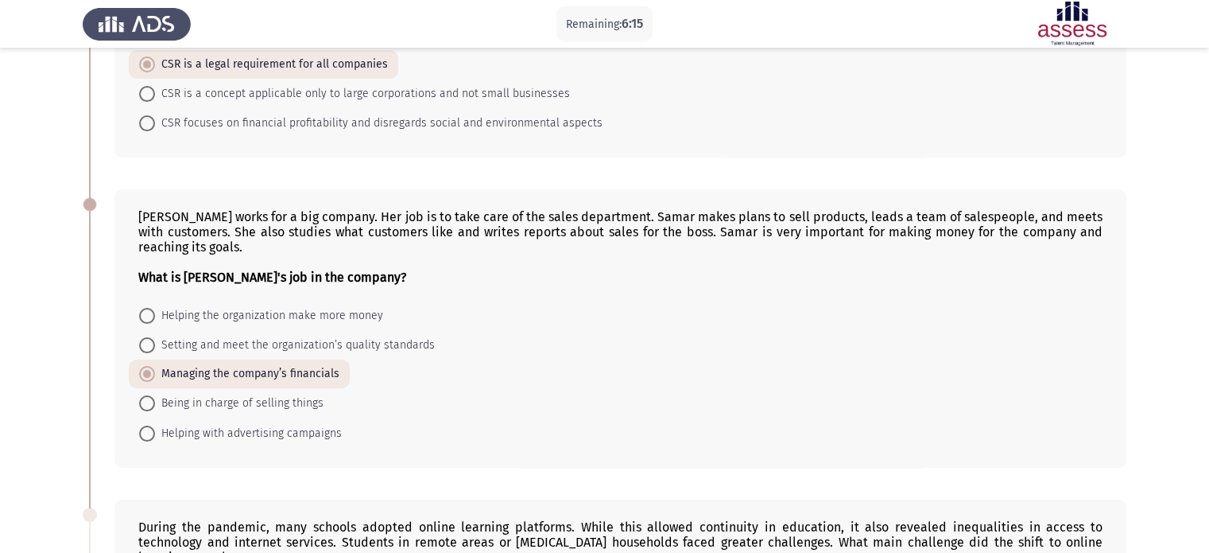
click at [226, 402] on span "Being in charge of selling things" at bounding box center [239, 403] width 169 height 19
click at [155, 402] on input "Being in charge of selling things" at bounding box center [147, 403] width 16 height 16
radio input "true"
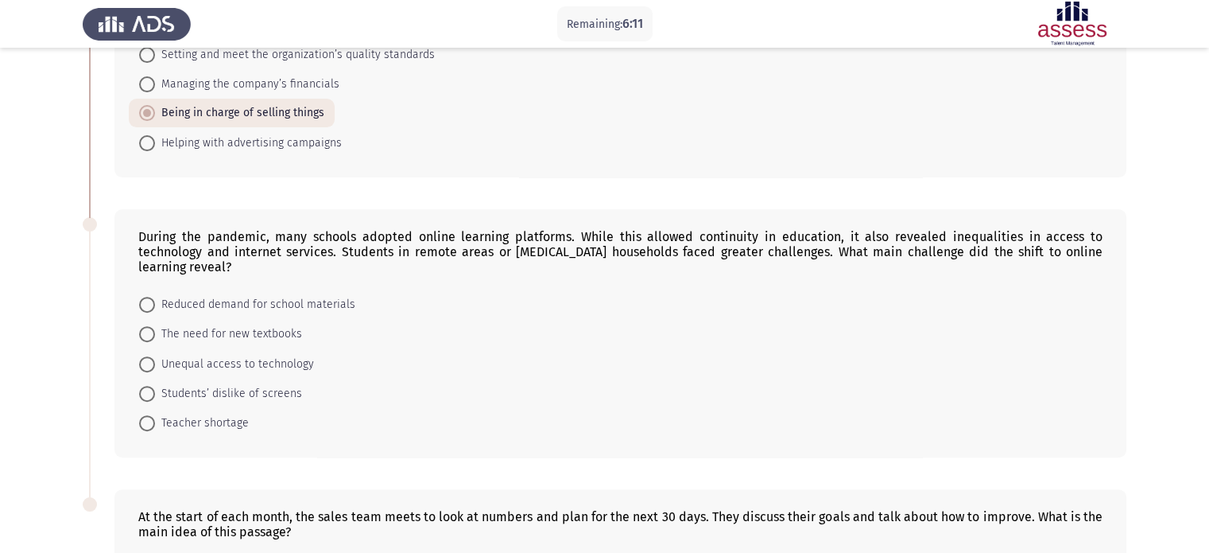
scroll to position [557, 0]
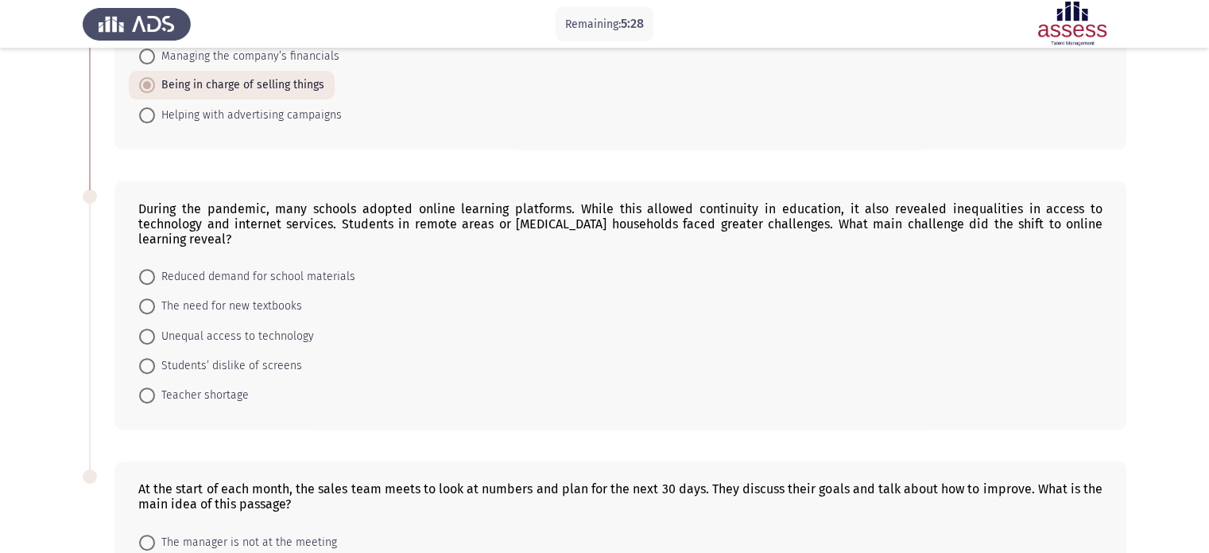
click at [250, 327] on span "Unequal access to technology" at bounding box center [234, 336] width 159 height 19
click at [155, 328] on input "Unequal access to technology" at bounding box center [147, 336] width 16 height 16
radio input "true"
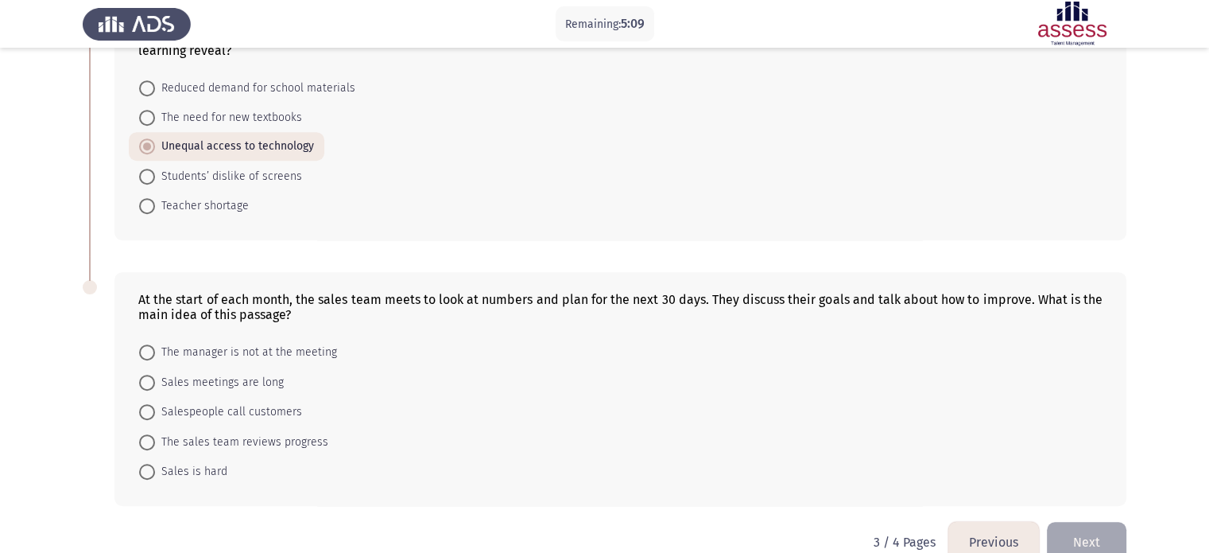
scroll to position [762, 0]
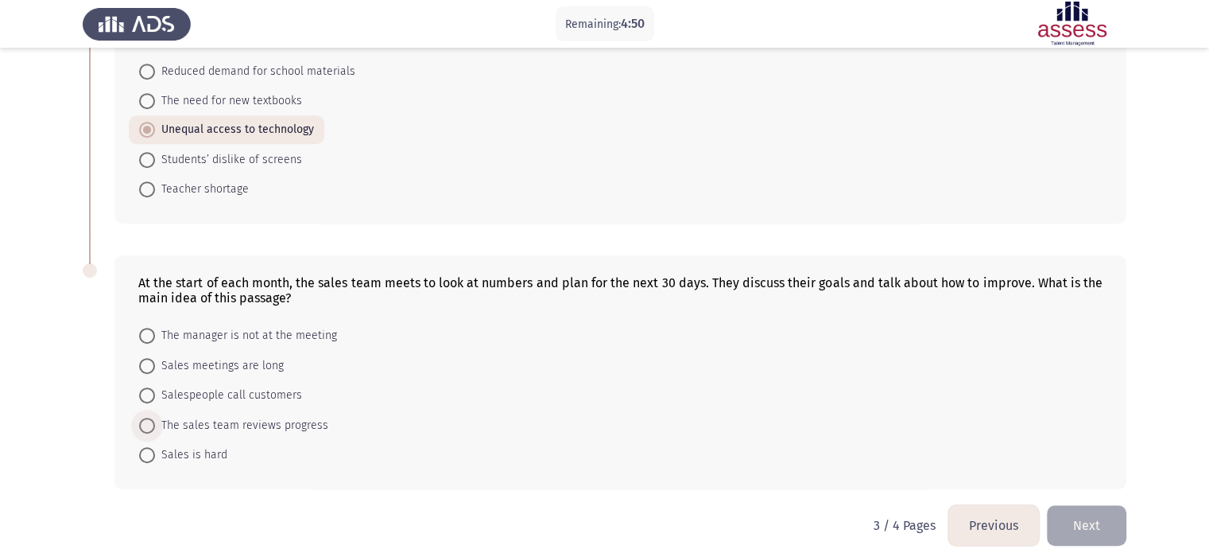
click at [235, 416] on span "The sales team reviews progress" at bounding box center [241, 425] width 173 height 19
click at [155, 417] on input "The sales team reviews progress" at bounding box center [147, 425] width 16 height 16
radio input "true"
click at [1077, 524] on button "Next" at bounding box center [1087, 525] width 80 height 41
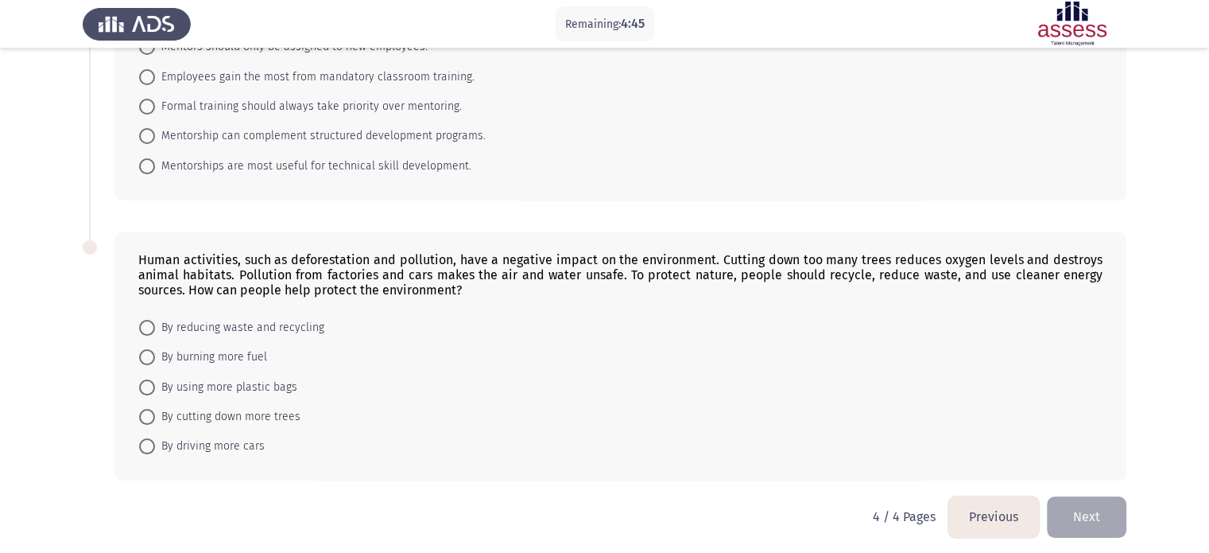
scroll to position [0, 0]
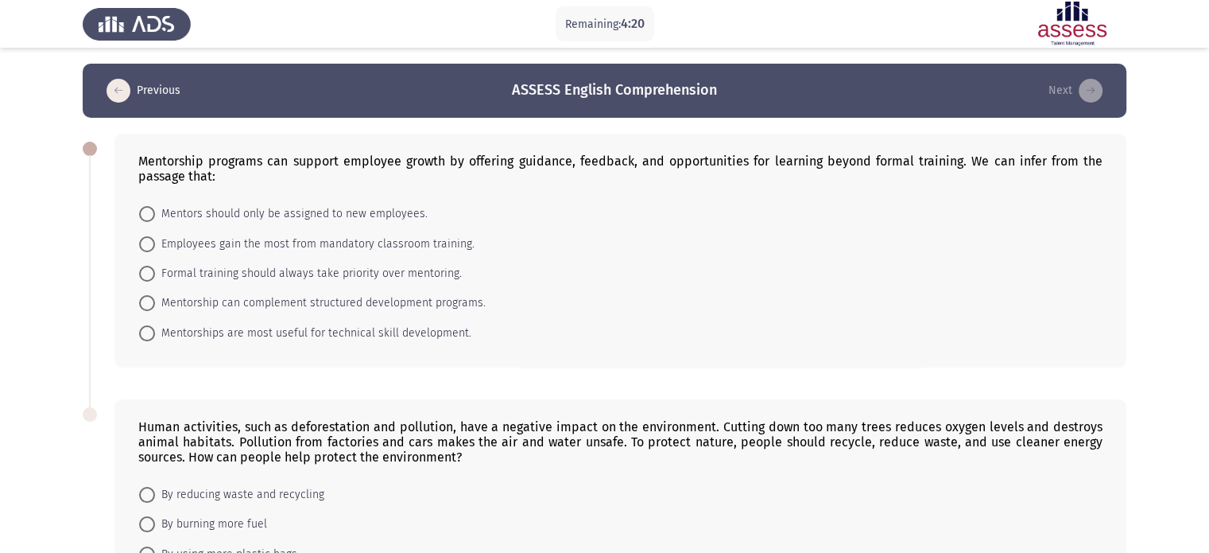
click at [260, 302] on span "Mentorship can complement structured development programs." at bounding box center [320, 302] width 331 height 19
click at [155, 302] on input "Mentorship can complement structured development programs." at bounding box center [147, 303] width 16 height 16
radio input "true"
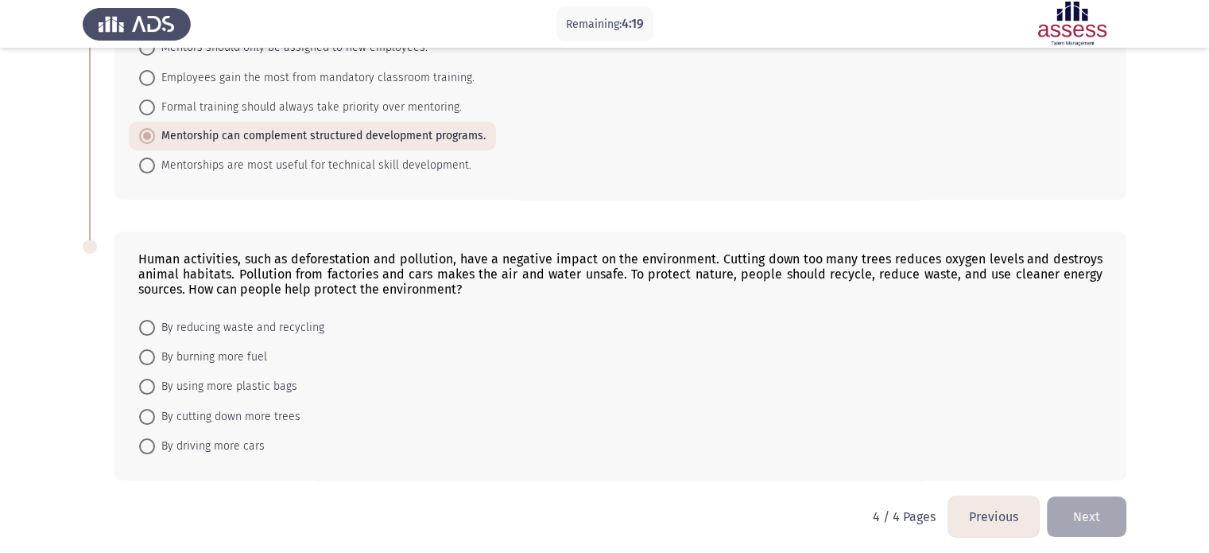
scroll to position [173, 0]
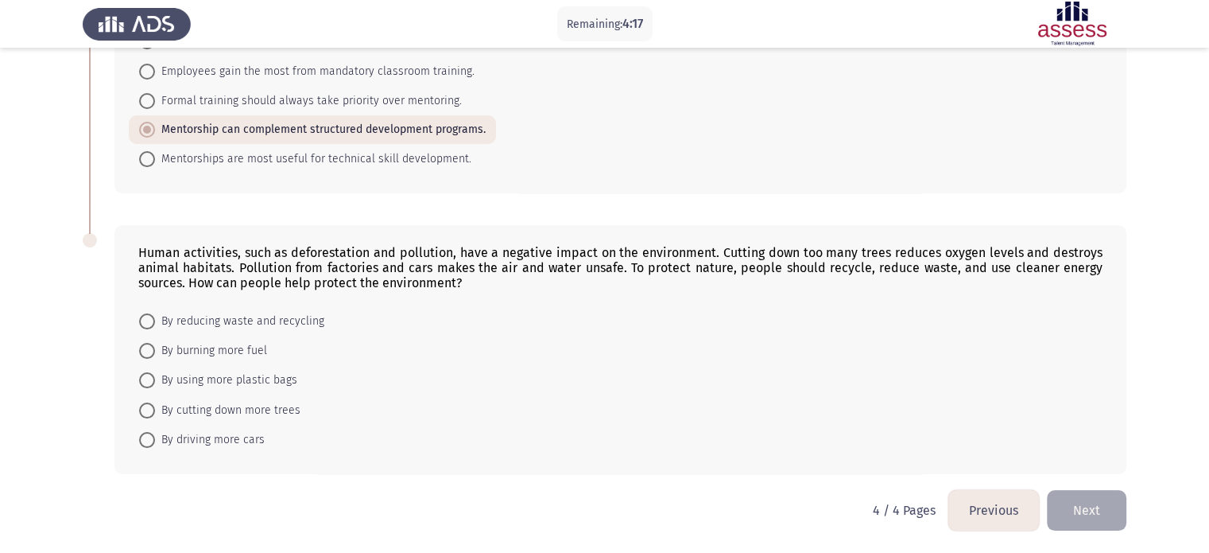
click at [274, 157] on span "Mentorships are most useful for technical skill development." at bounding box center [313, 158] width 316 height 19
click at [155, 157] on input "Mentorships are most useful for technical skill development." at bounding box center [147, 159] width 16 height 16
radio input "true"
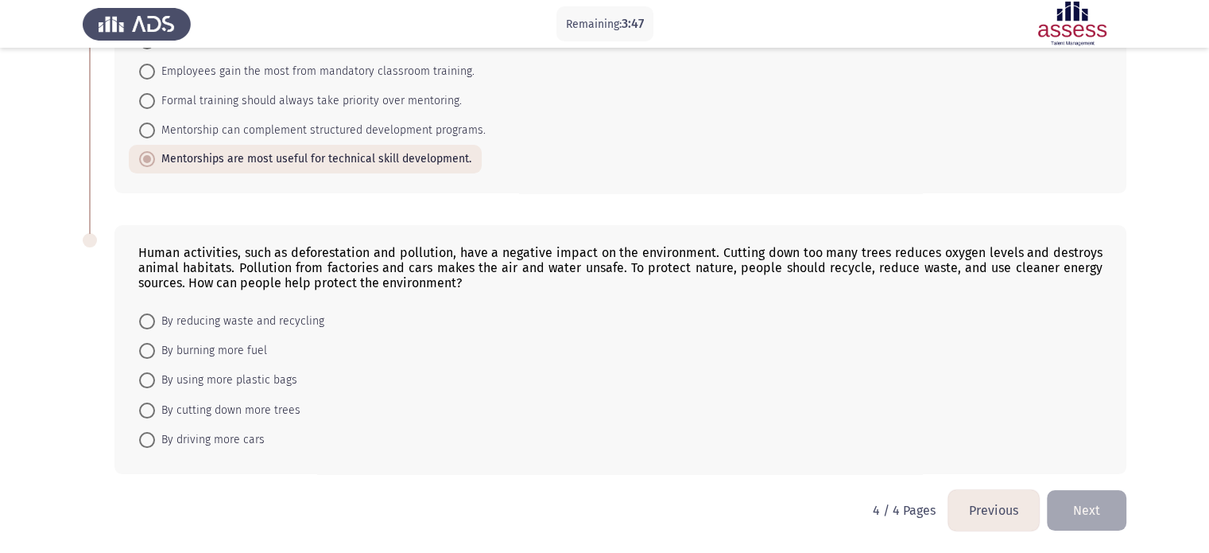
click at [206, 325] on span "By reducing waste and recycling" at bounding box center [239, 321] width 169 height 19
click at [155, 325] on input "By reducing waste and recycling" at bounding box center [147, 321] width 16 height 16
radio input "true"
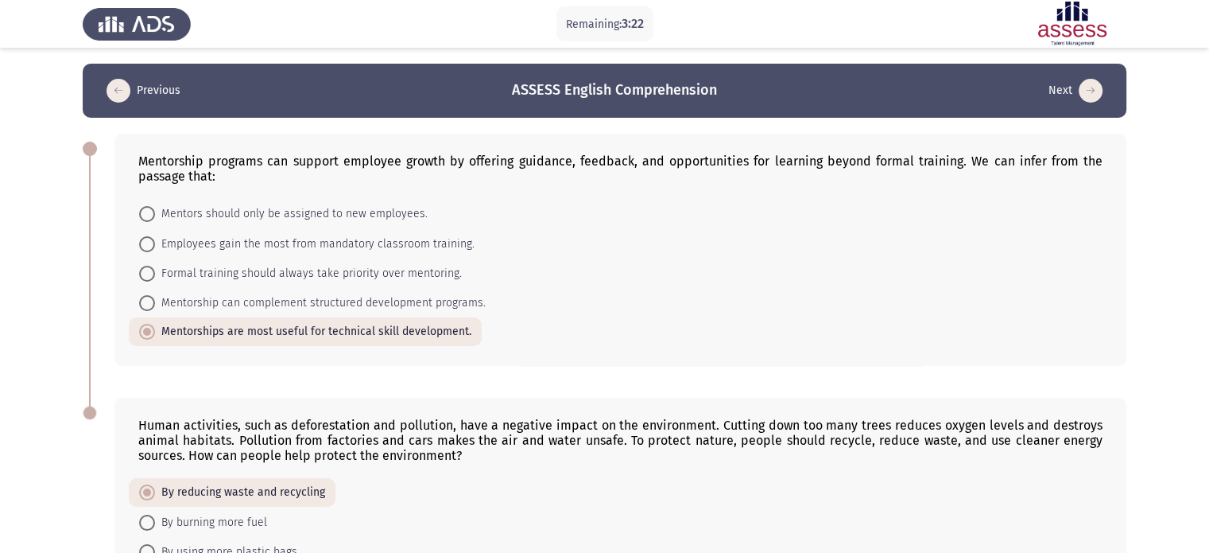
scroll to position [172, 0]
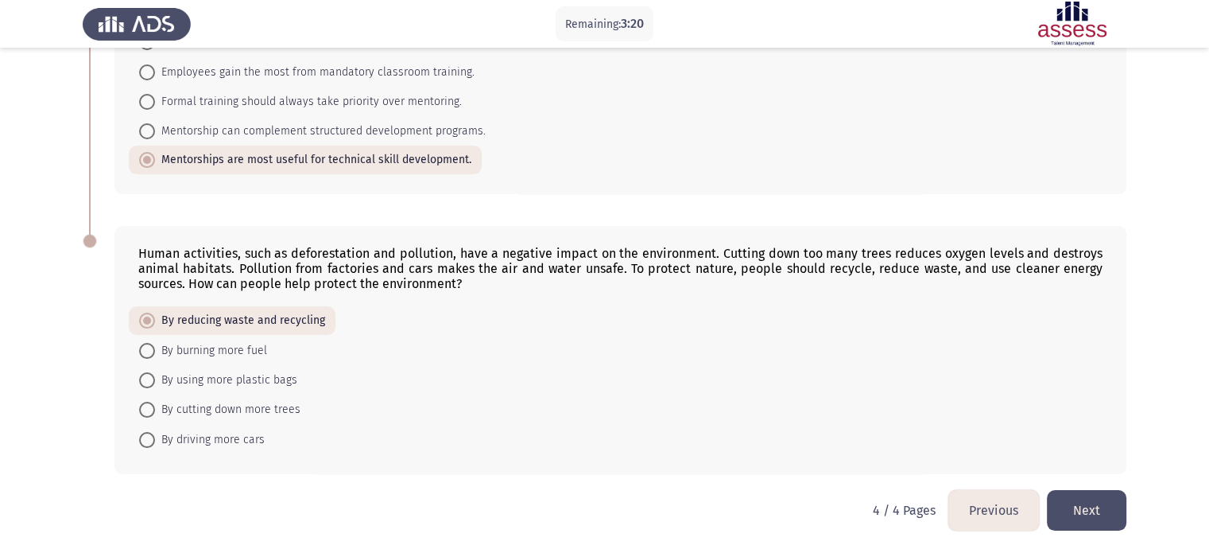
click at [1022, 521] on button "Previous" at bounding box center [994, 510] width 91 height 41
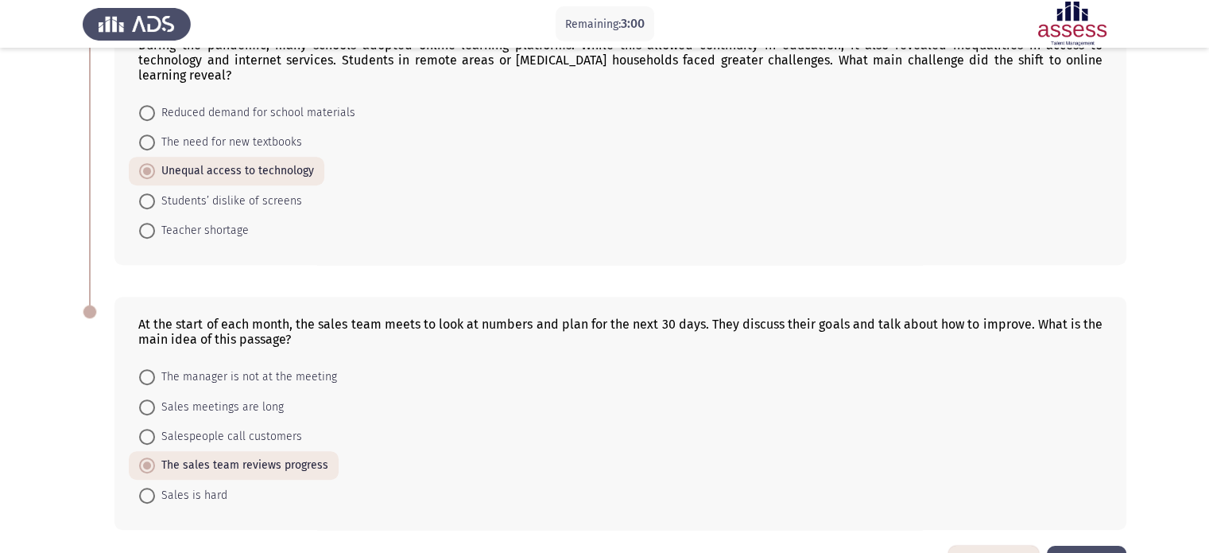
scroll to position [761, 0]
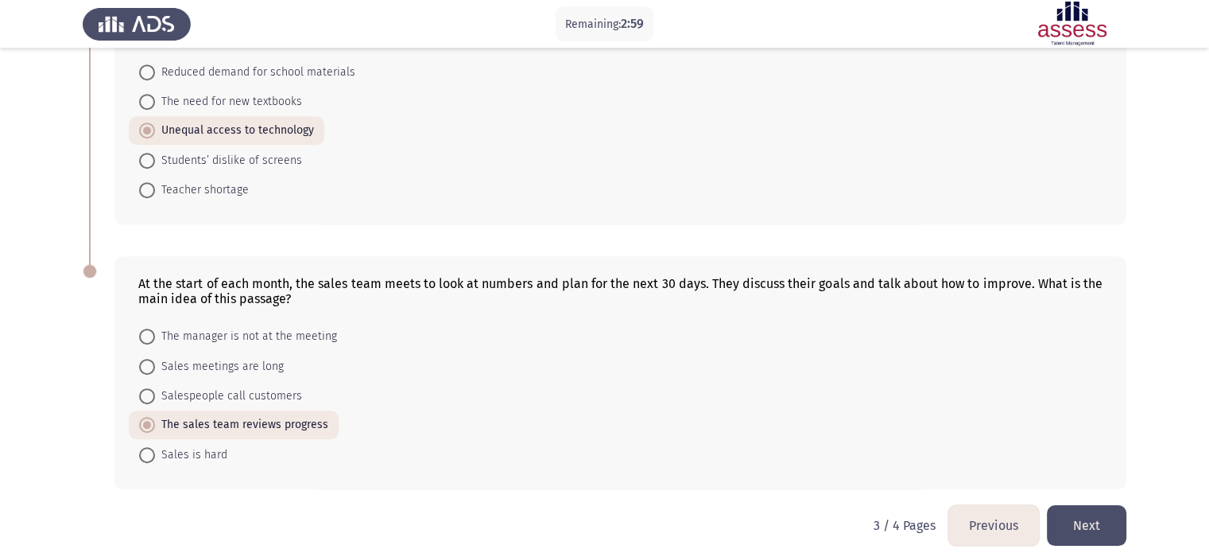
click at [1107, 505] on button "Next" at bounding box center [1087, 525] width 80 height 41
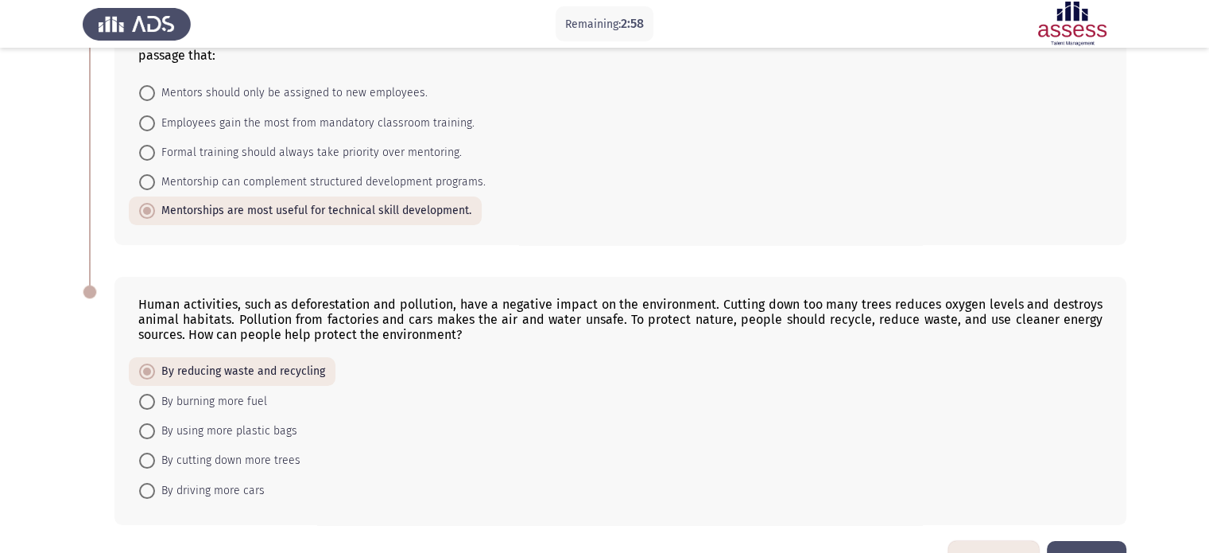
scroll to position [172, 0]
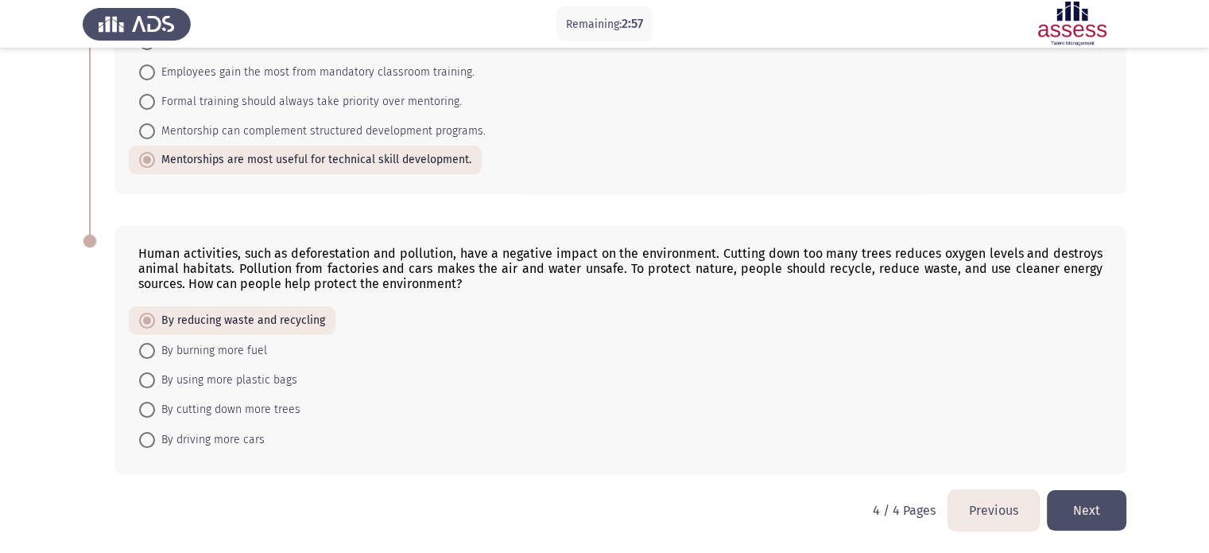
click at [1092, 525] on button "Next" at bounding box center [1087, 510] width 80 height 41
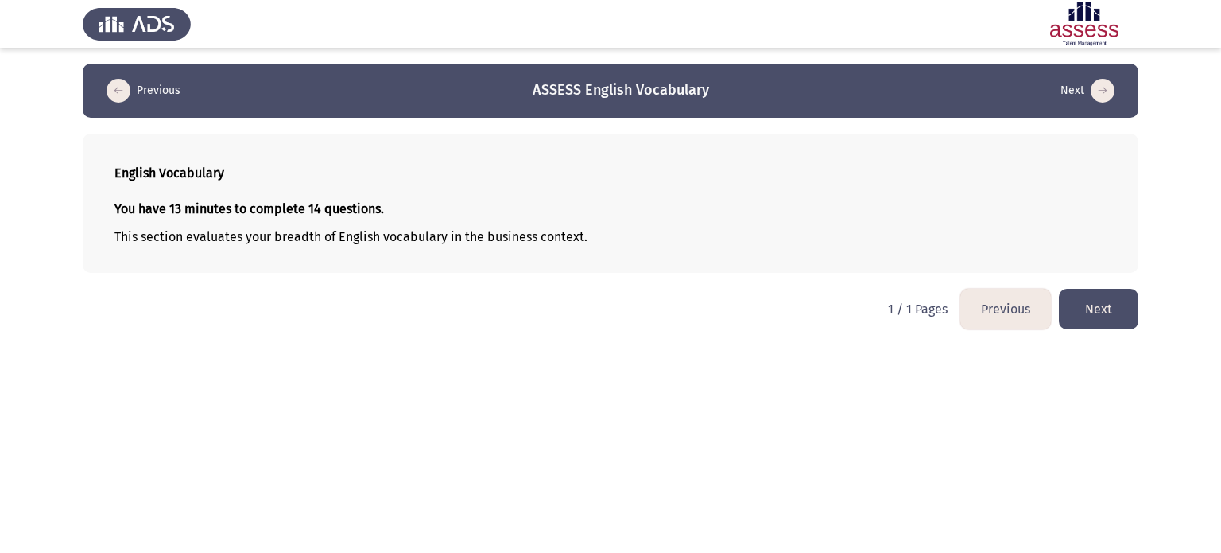
click at [1089, 308] on button "Next" at bounding box center [1099, 309] width 80 height 41
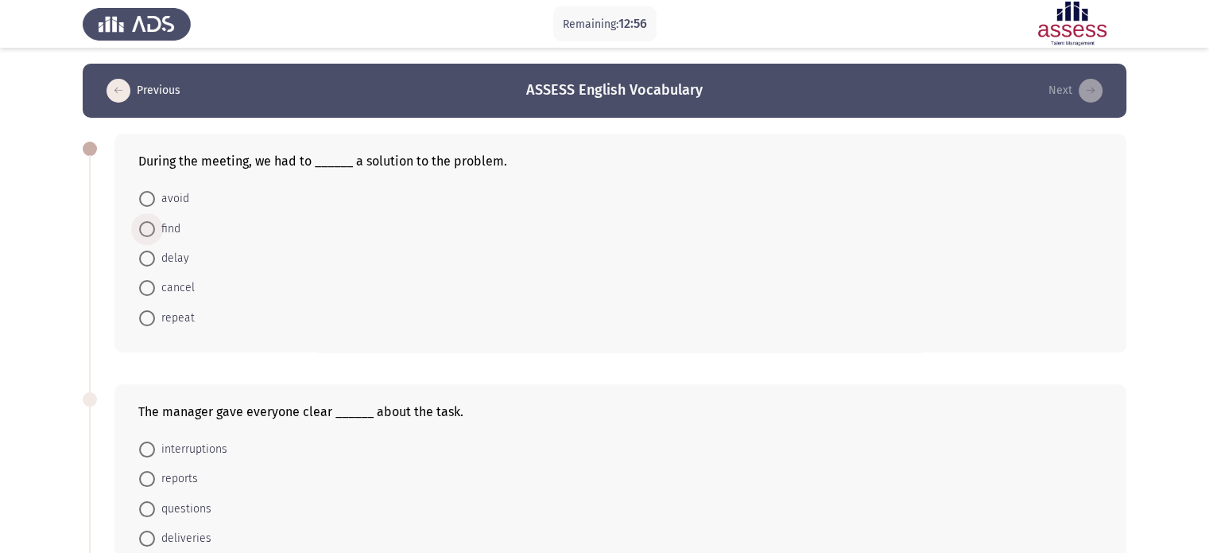
click at [161, 231] on span "find" at bounding box center [167, 228] width 25 height 19
click at [155, 231] on input "find" at bounding box center [147, 229] width 16 height 16
radio input "true"
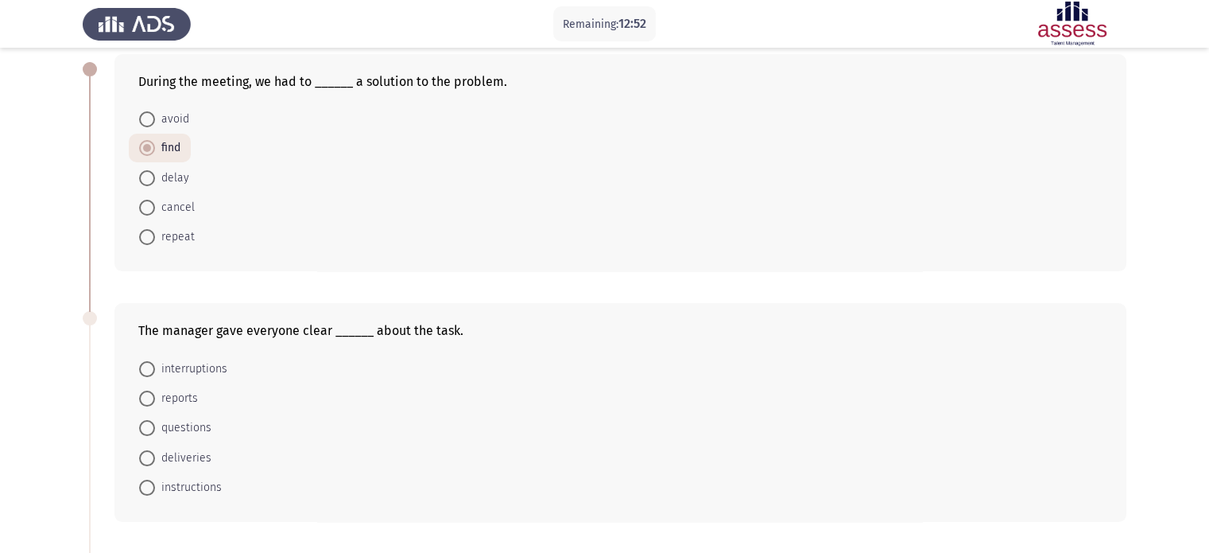
scroll to position [159, 0]
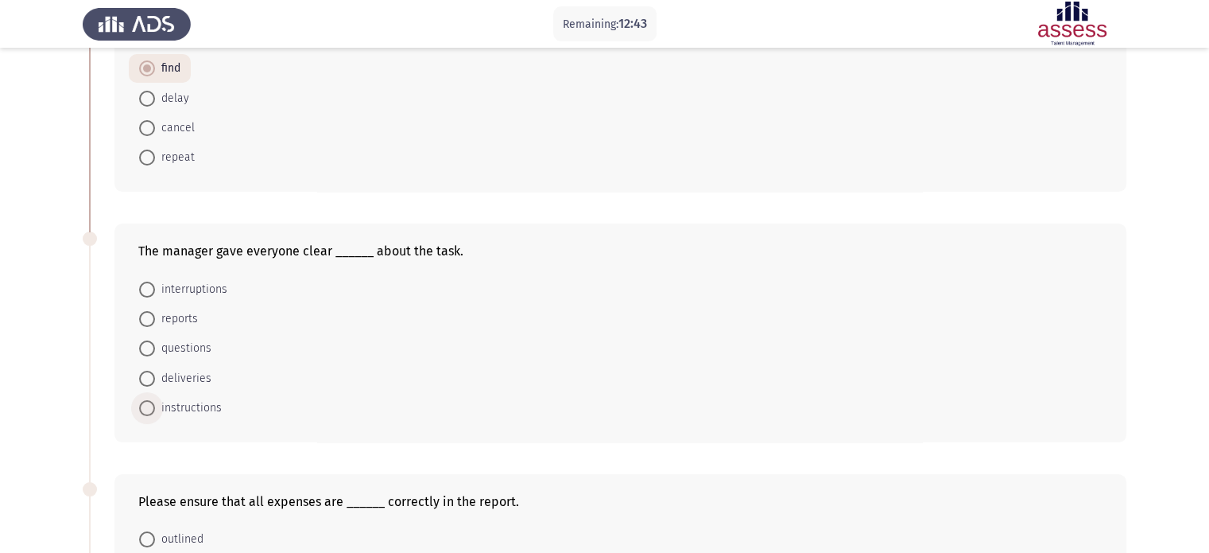
click at [165, 407] on span "instructions" at bounding box center [188, 407] width 67 height 19
click at [155, 407] on input "instructions" at bounding box center [147, 408] width 16 height 16
radio input "true"
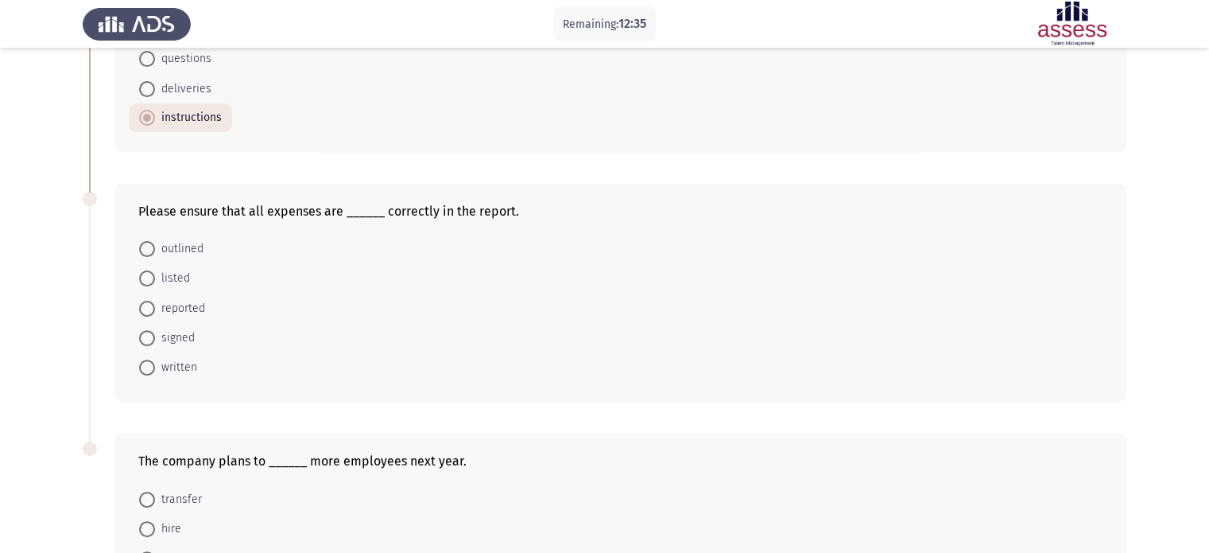
scroll to position [477, 0]
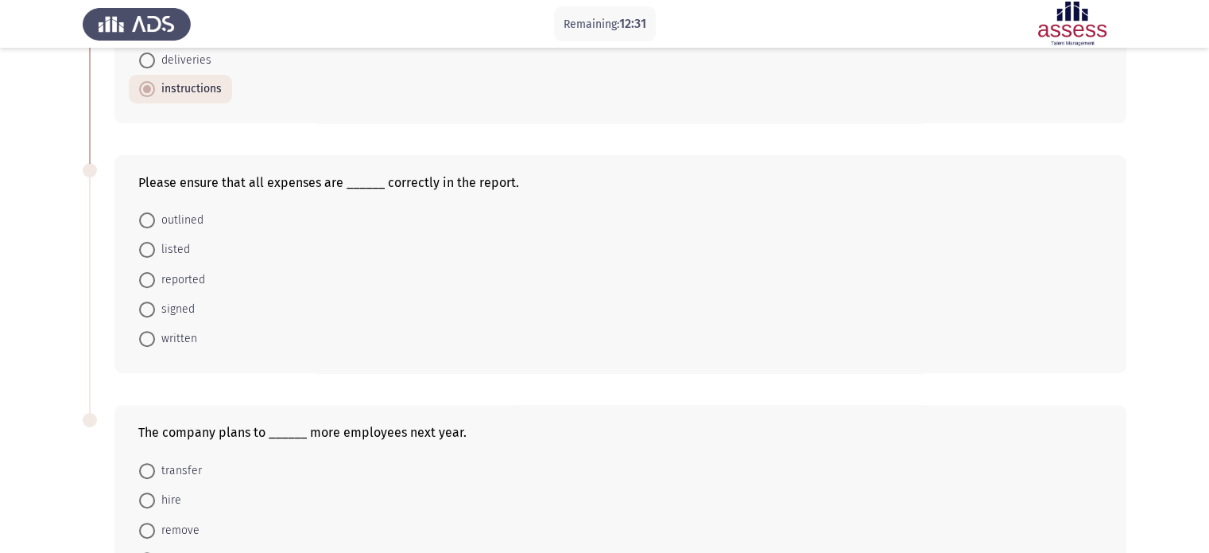
click at [174, 251] on span "listed" at bounding box center [172, 249] width 35 height 19
click at [155, 251] on input "listed" at bounding box center [147, 250] width 16 height 16
radio input "true"
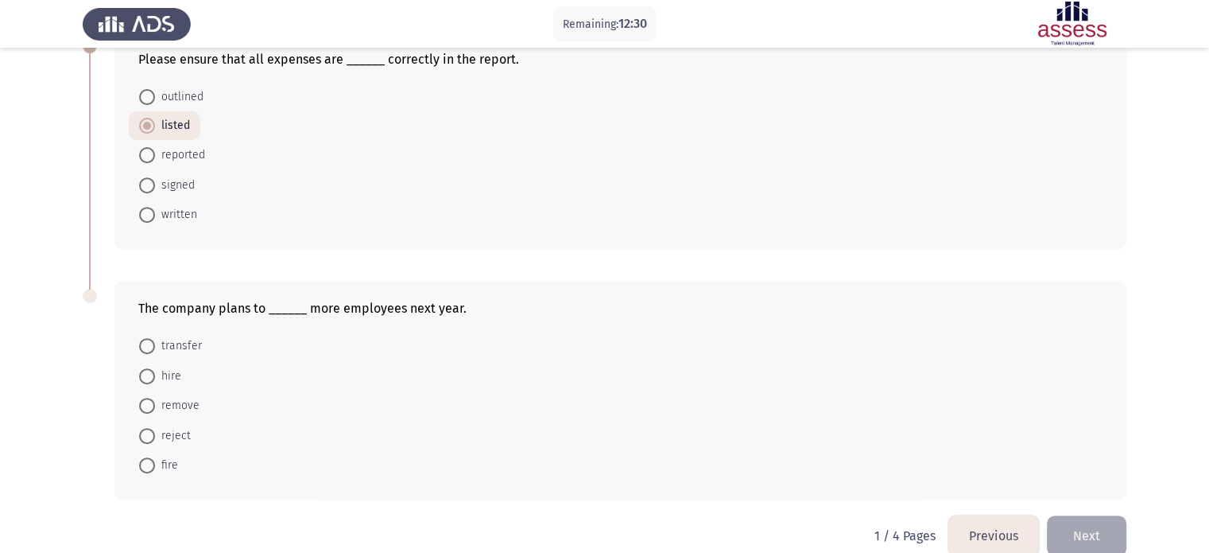
scroll to position [624, 0]
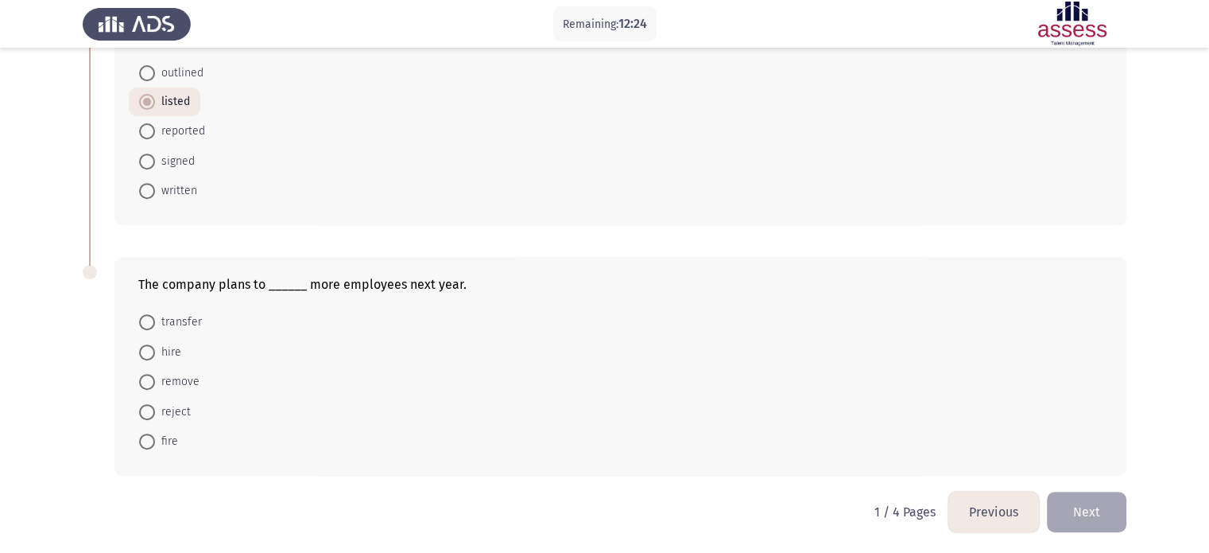
click at [155, 433] on span "fire" at bounding box center [166, 441] width 23 height 19
click at [155, 433] on input "fire" at bounding box center [147, 441] width 16 height 16
radio input "true"
click at [149, 355] on span at bounding box center [147, 353] width 16 height 16
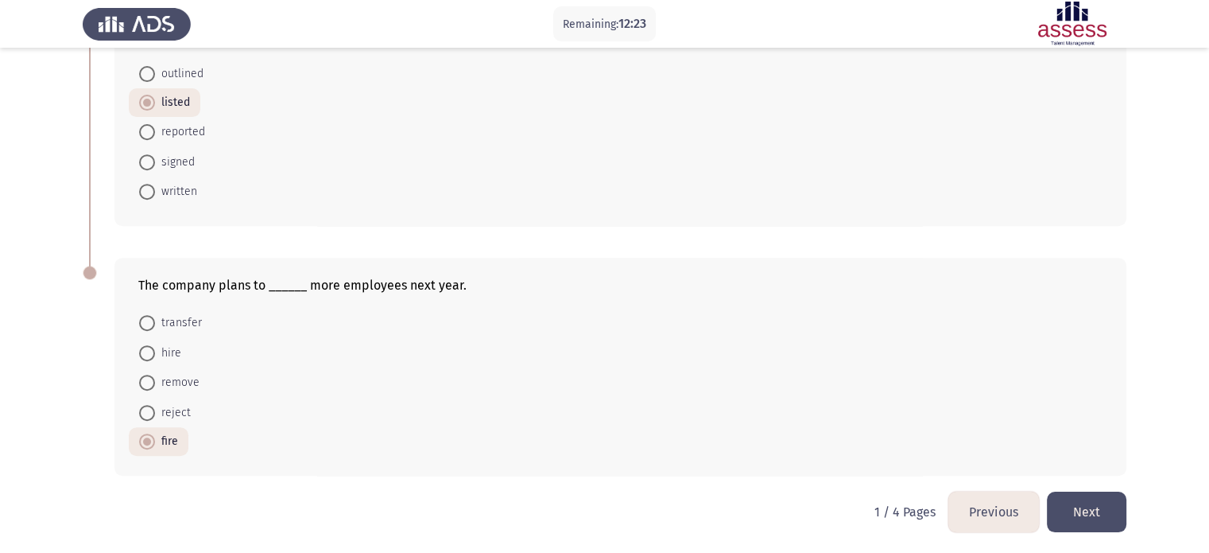
click at [149, 355] on input "hire" at bounding box center [147, 353] width 16 height 16
radio input "true"
click at [1076, 497] on button "Next" at bounding box center [1087, 511] width 80 height 41
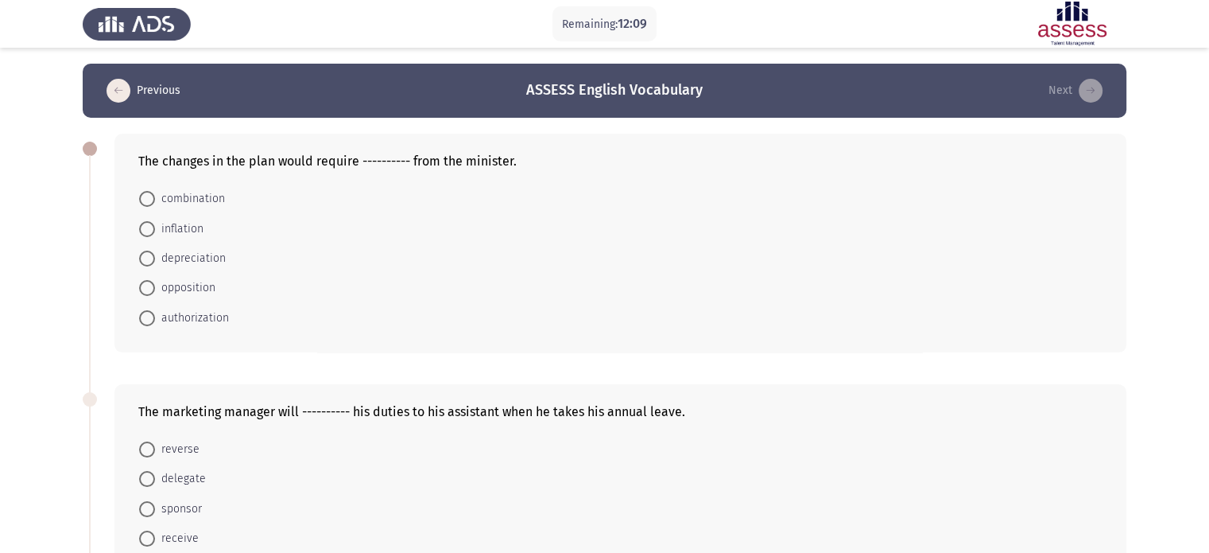
click at [144, 314] on span at bounding box center [147, 318] width 16 height 16
click at [144, 314] on input "authorization" at bounding box center [147, 318] width 16 height 16
radio input "true"
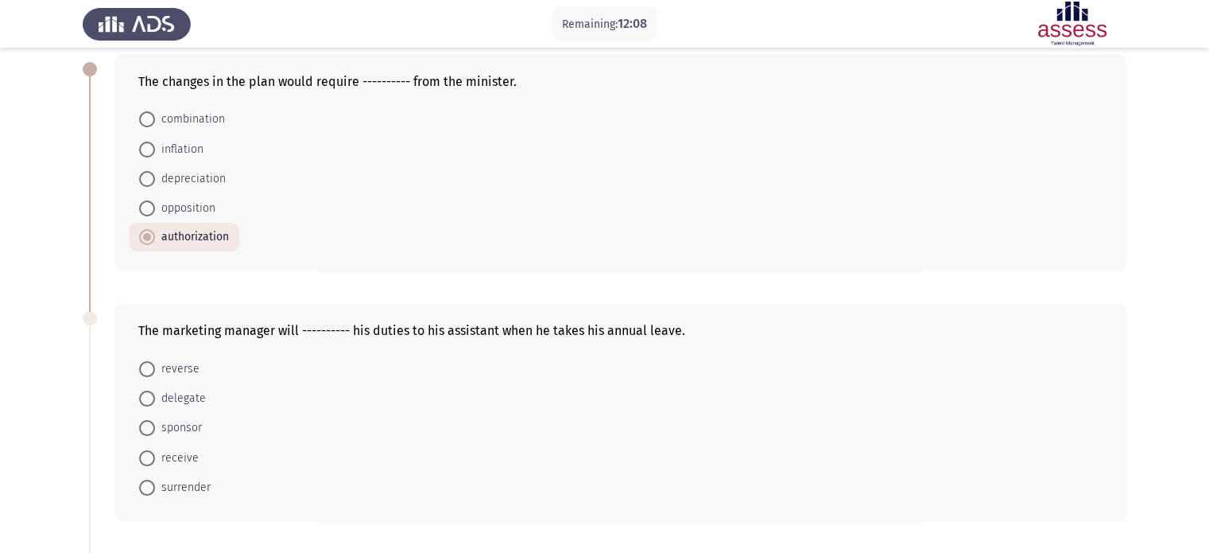
scroll to position [159, 0]
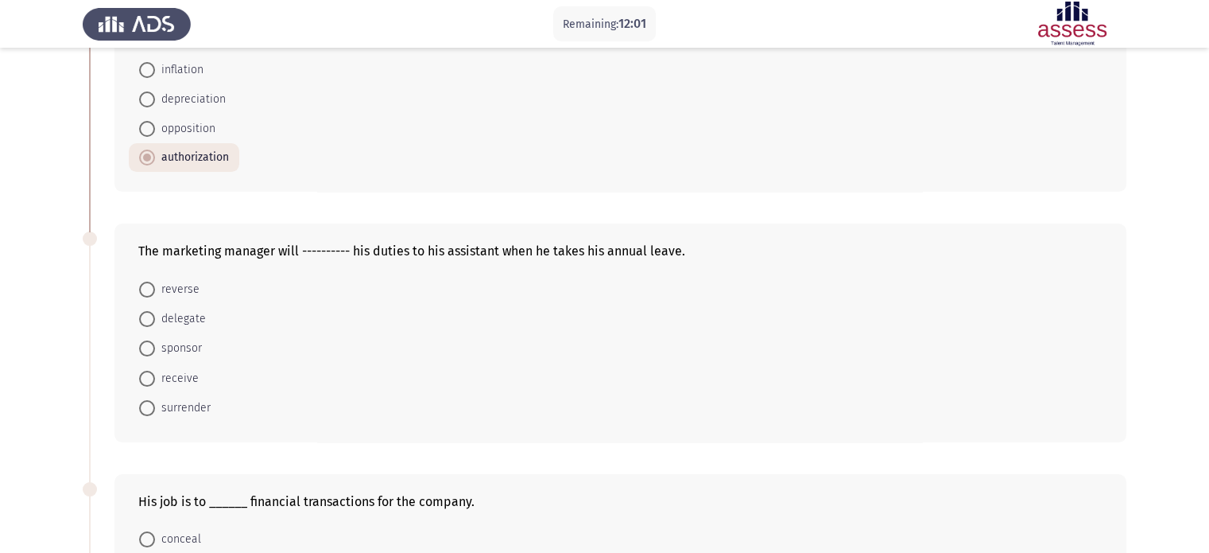
click at [171, 319] on span "delegate" at bounding box center [180, 318] width 51 height 19
click at [155, 319] on input "delegate" at bounding box center [147, 319] width 16 height 16
radio input "true"
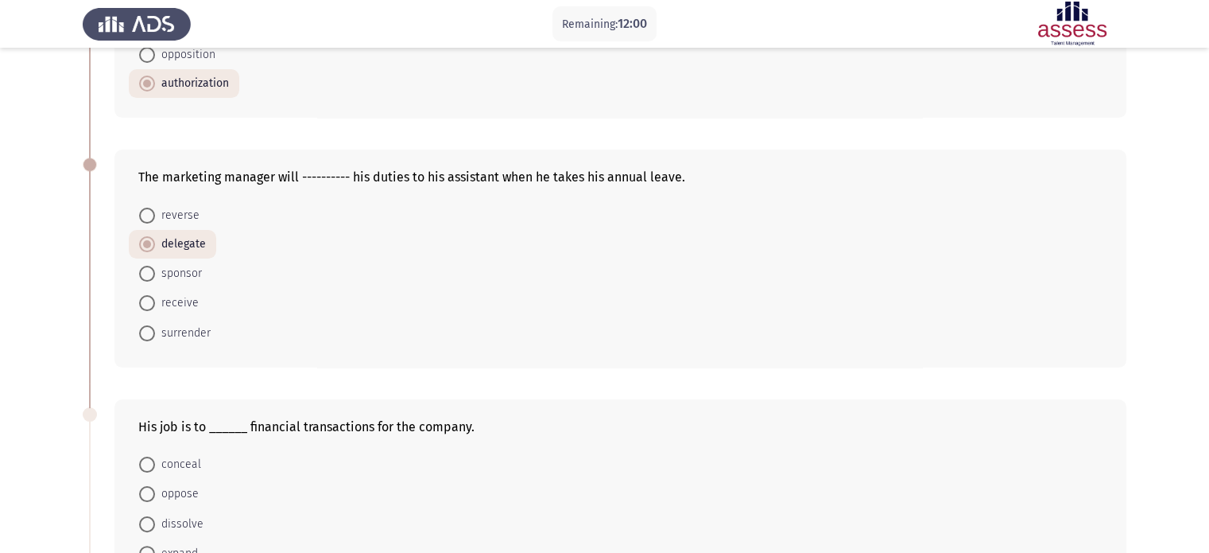
scroll to position [398, 0]
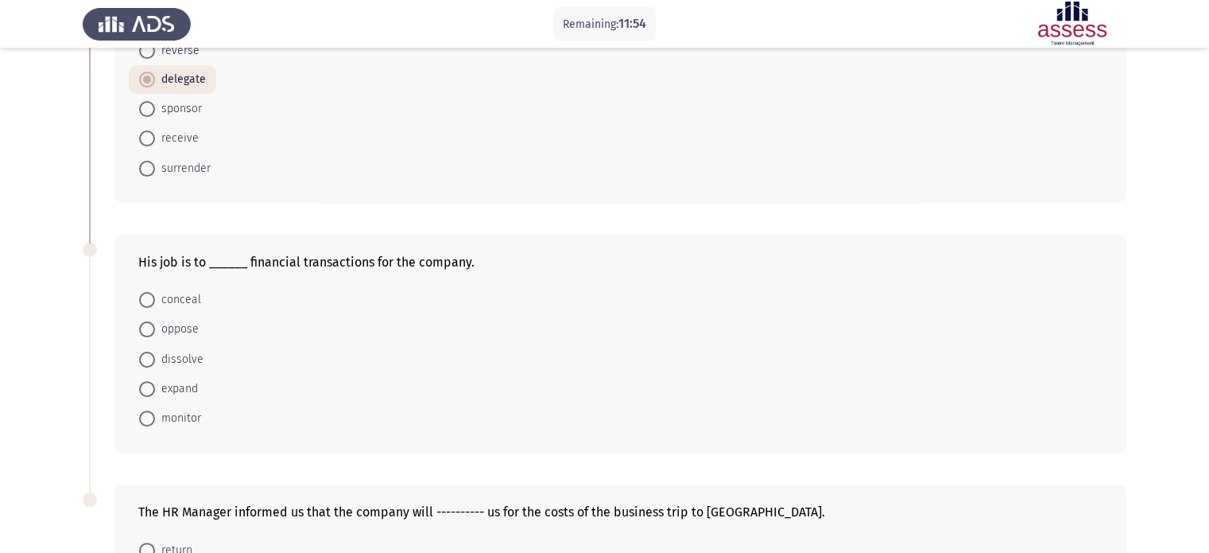
click at [192, 387] on span "expand" at bounding box center [176, 388] width 43 height 19
click at [155, 387] on input "expand" at bounding box center [147, 389] width 16 height 16
radio input "true"
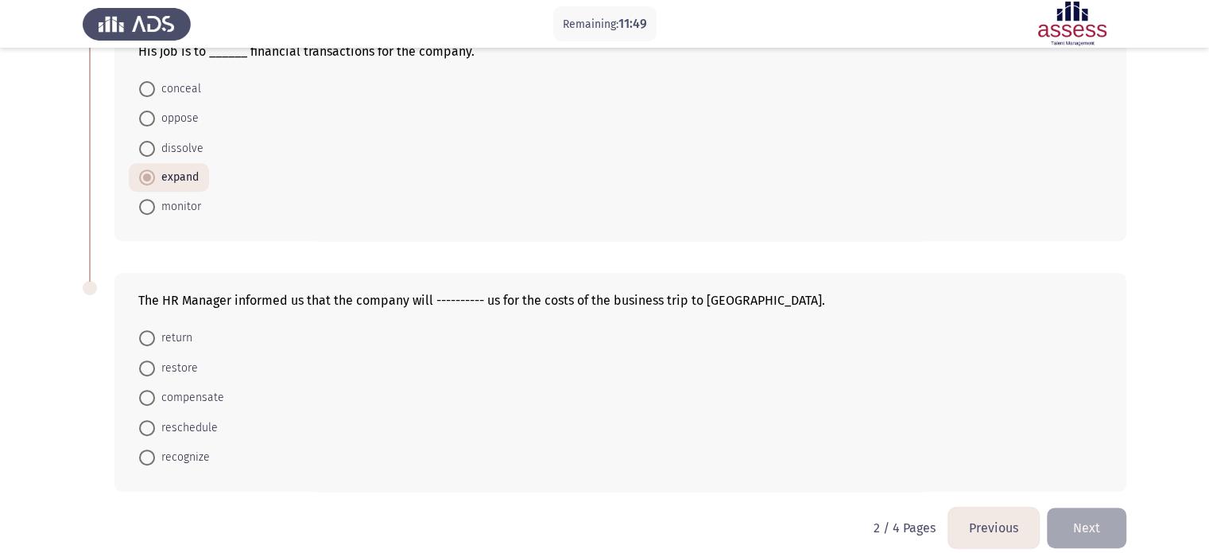
scroll to position [624, 0]
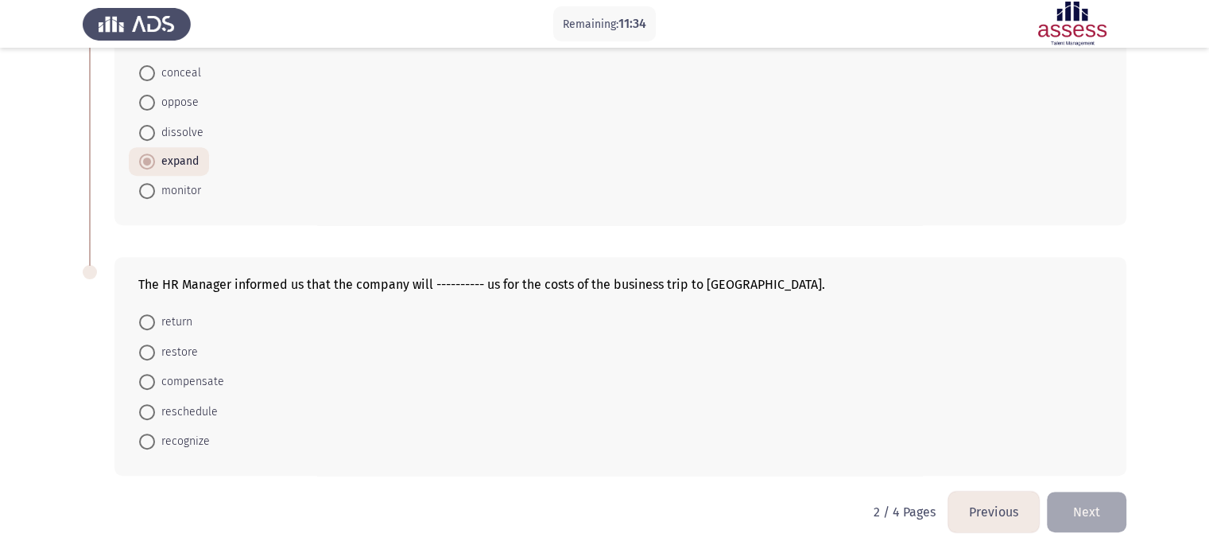
click at [194, 384] on span "compensate" at bounding box center [189, 381] width 69 height 19
click at [155, 384] on input "compensate" at bounding box center [147, 382] width 16 height 16
radio input "true"
click at [1103, 506] on button "Next" at bounding box center [1087, 511] width 80 height 41
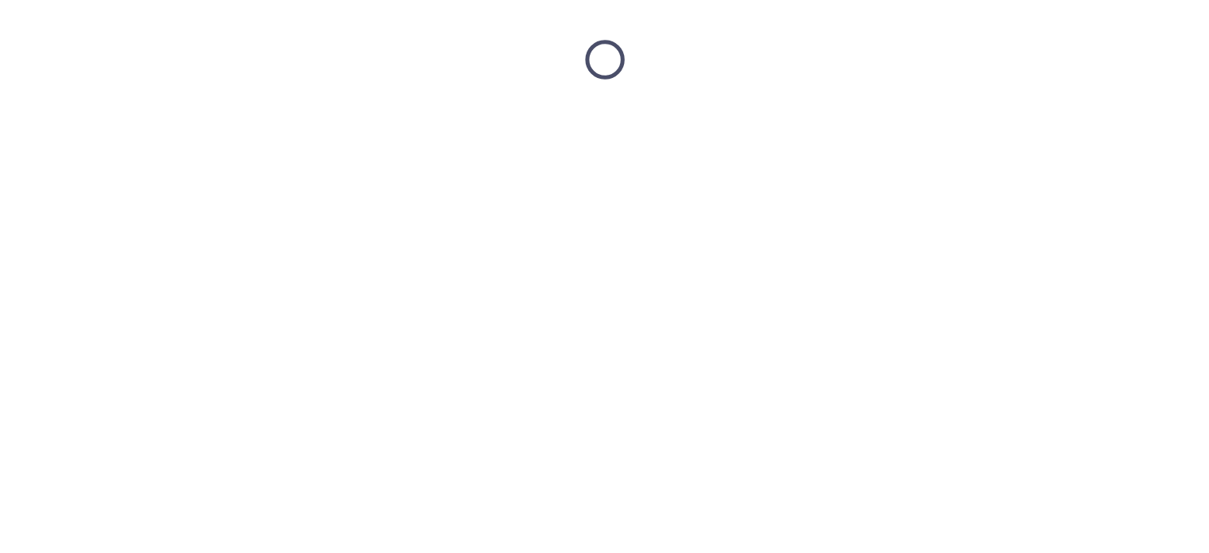
scroll to position [0, 0]
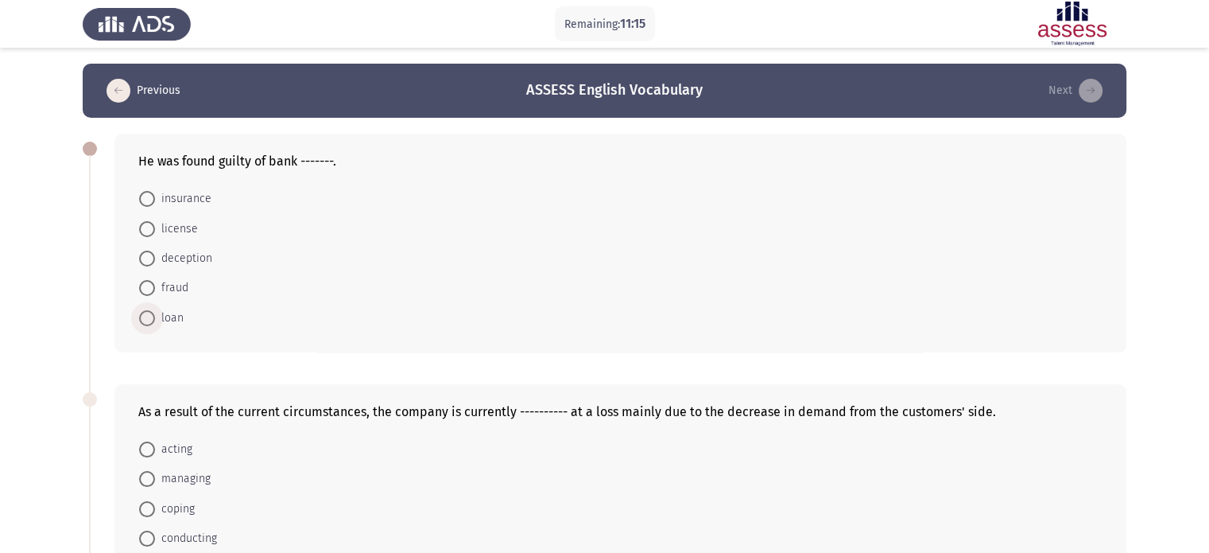
click at [156, 317] on span "loan" at bounding box center [169, 318] width 29 height 19
click at [155, 317] on input "loan" at bounding box center [147, 318] width 16 height 16
radio input "true"
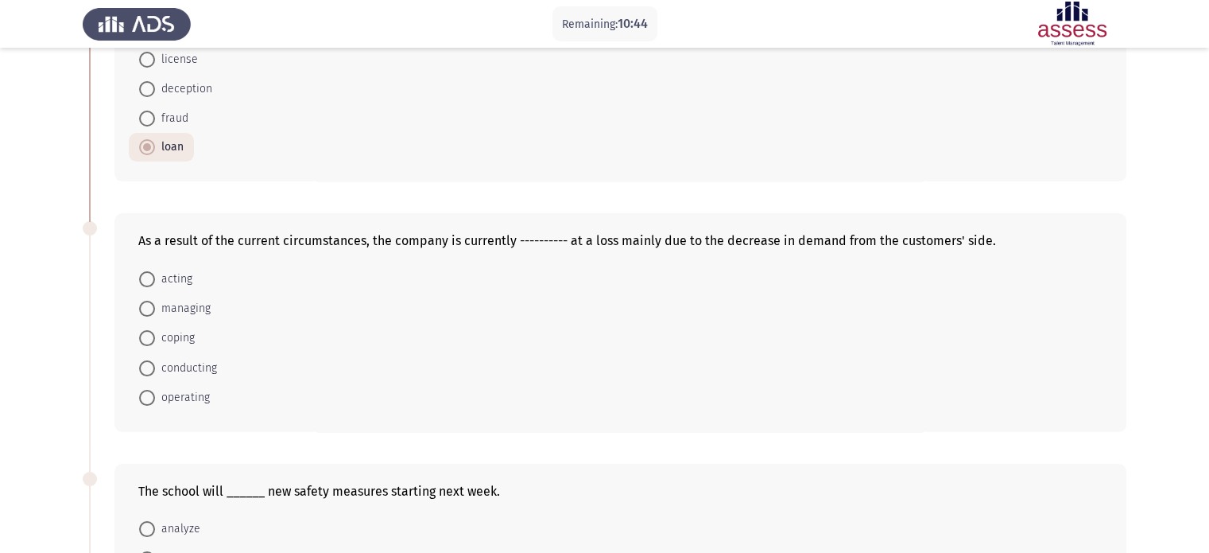
scroll to position [239, 0]
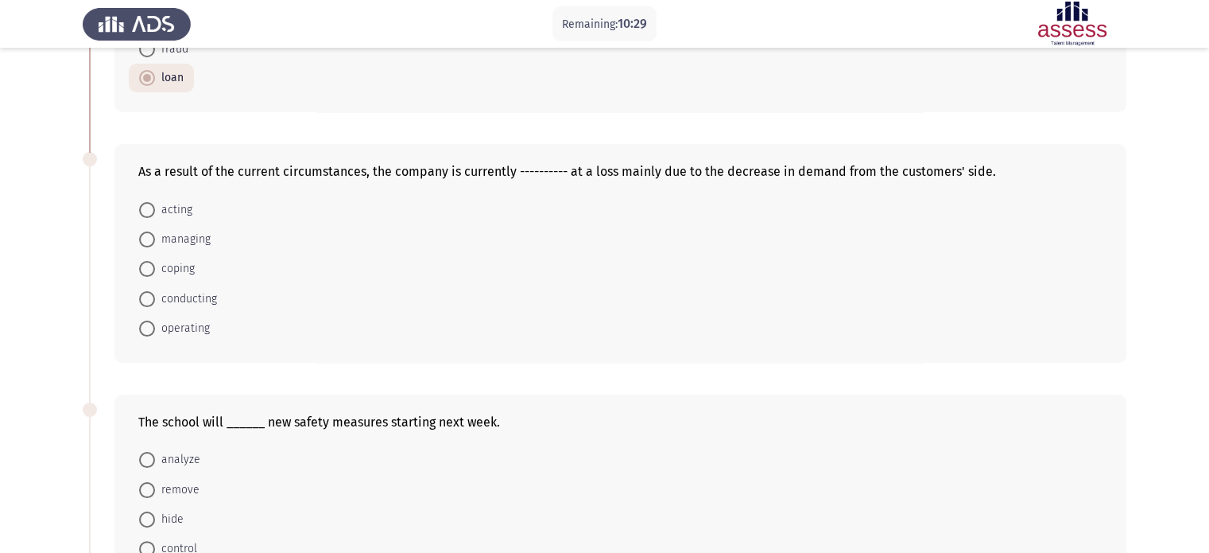
click at [184, 270] on span "coping" at bounding box center [175, 268] width 40 height 19
click at [155, 270] on input "coping" at bounding box center [147, 269] width 16 height 16
radio input "true"
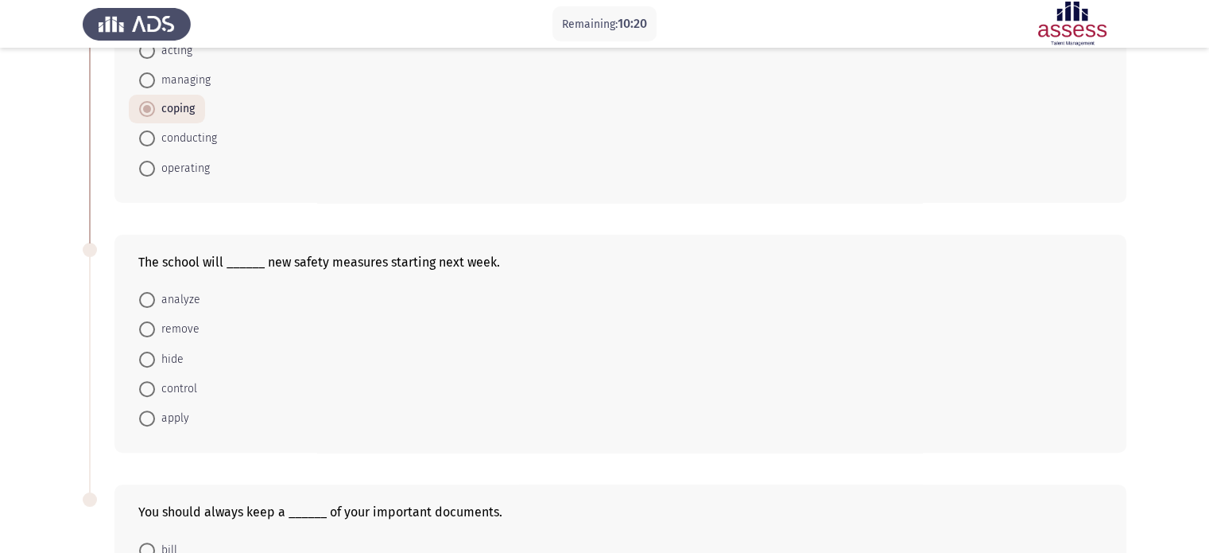
scroll to position [477, 0]
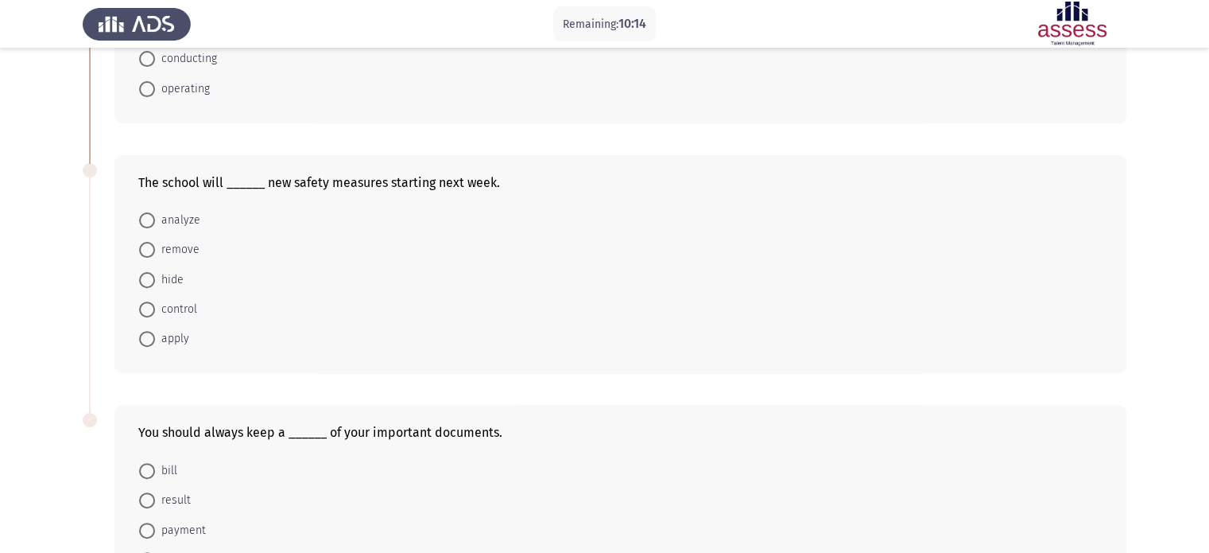
click at [157, 333] on span "apply" at bounding box center [172, 338] width 34 height 19
click at [155, 333] on input "apply" at bounding box center [147, 339] width 16 height 16
radio input "true"
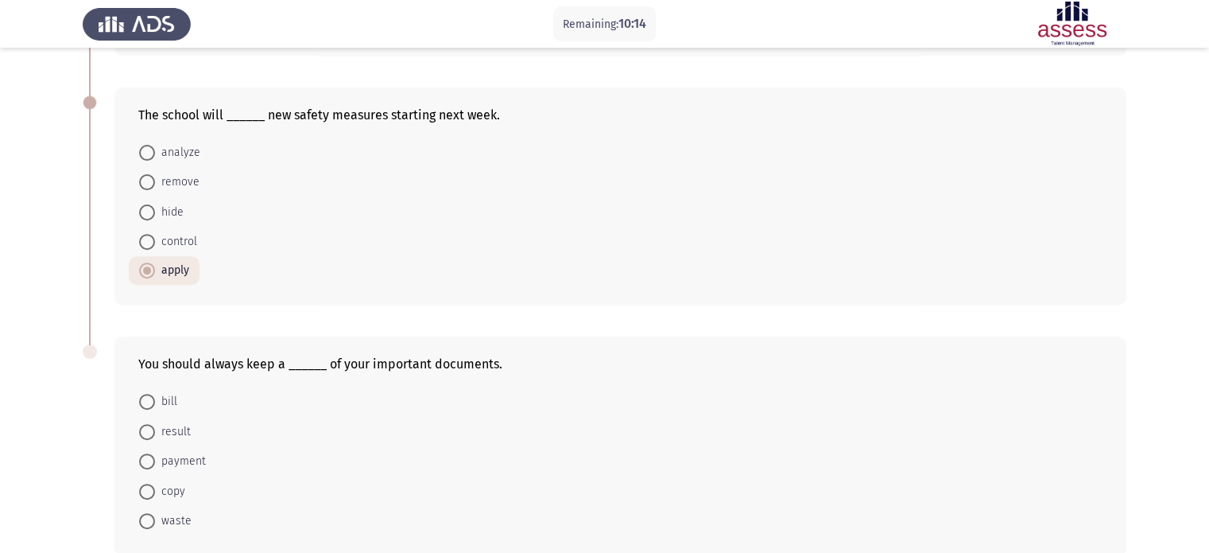
scroll to position [624, 0]
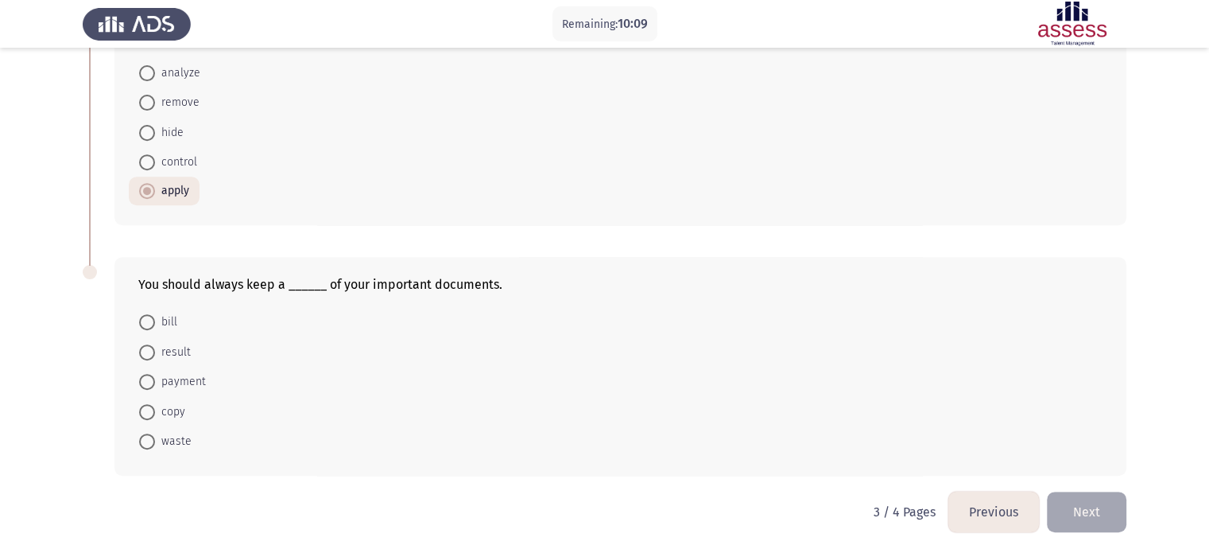
click at [165, 406] on span "copy" at bounding box center [170, 411] width 30 height 19
click at [155, 406] on input "copy" at bounding box center [147, 412] width 16 height 16
radio input "true"
click at [1070, 495] on button "Next" at bounding box center [1087, 511] width 80 height 41
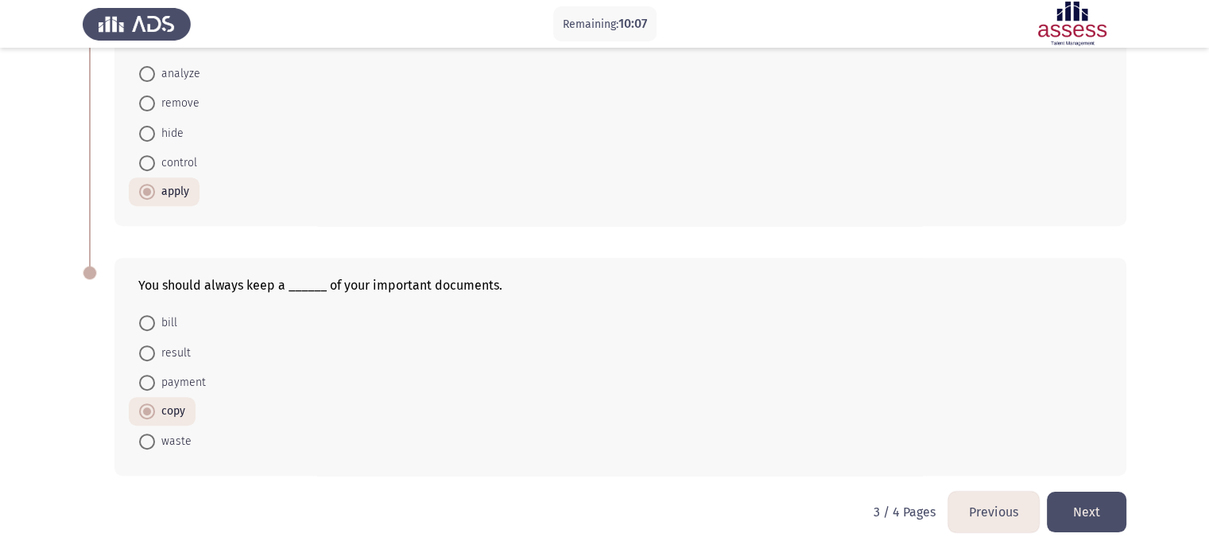
scroll to position [0, 0]
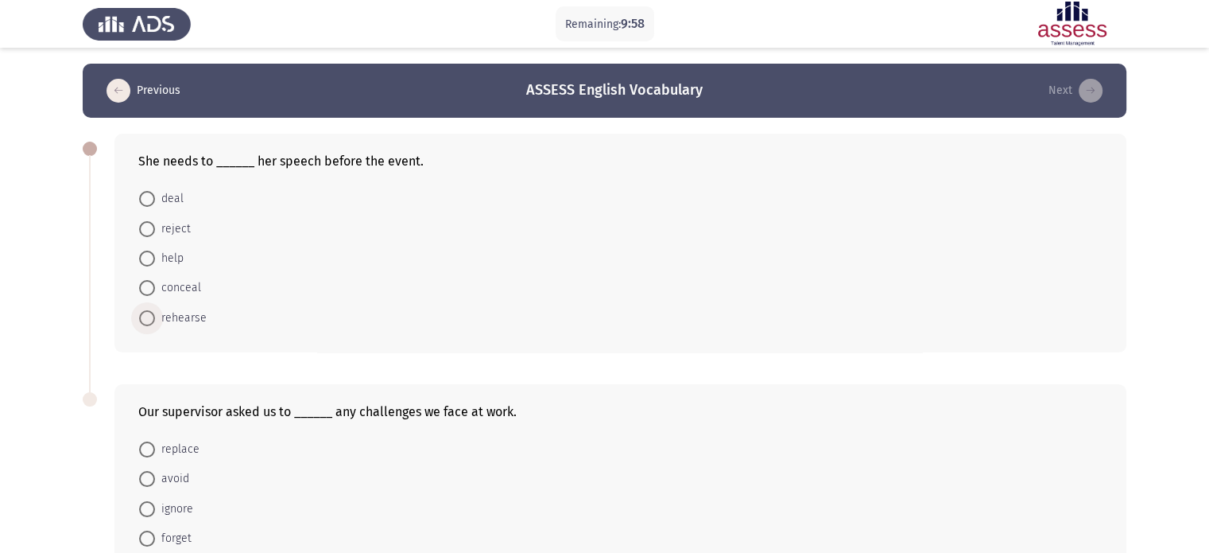
click at [143, 315] on span at bounding box center [147, 318] width 16 height 16
click at [143, 315] on input "rehearse" at bounding box center [147, 318] width 16 height 16
radio input "true"
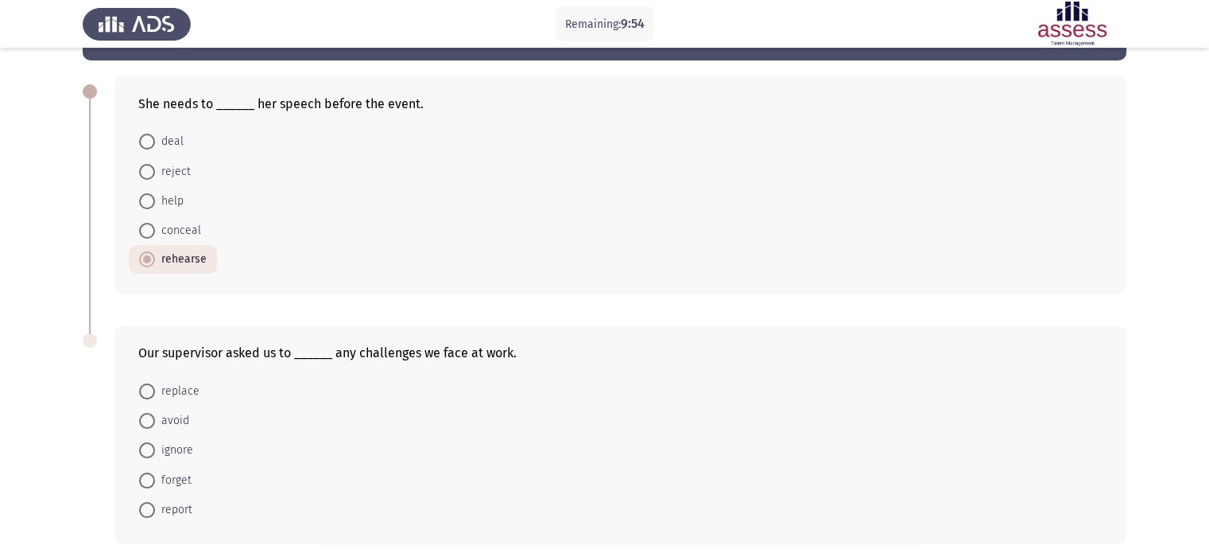
scroll to position [127, 0]
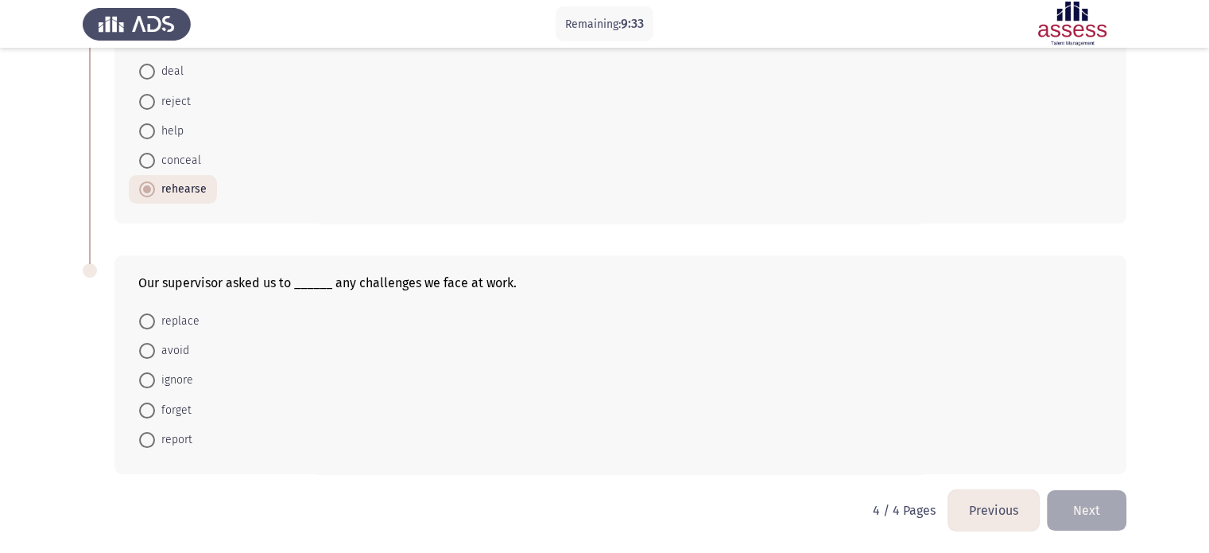
click at [149, 437] on span at bounding box center [147, 440] width 16 height 16
click at [149, 437] on input "report" at bounding box center [147, 440] width 16 height 16
radio input "true"
click at [965, 499] on button "Previous" at bounding box center [994, 511] width 91 height 41
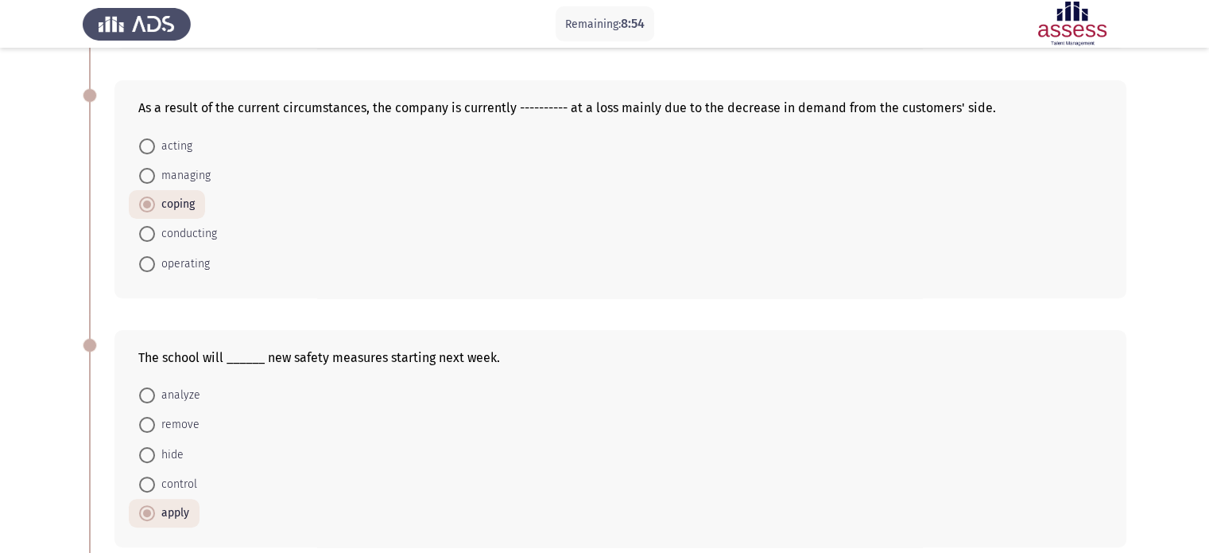
scroll to position [239, 0]
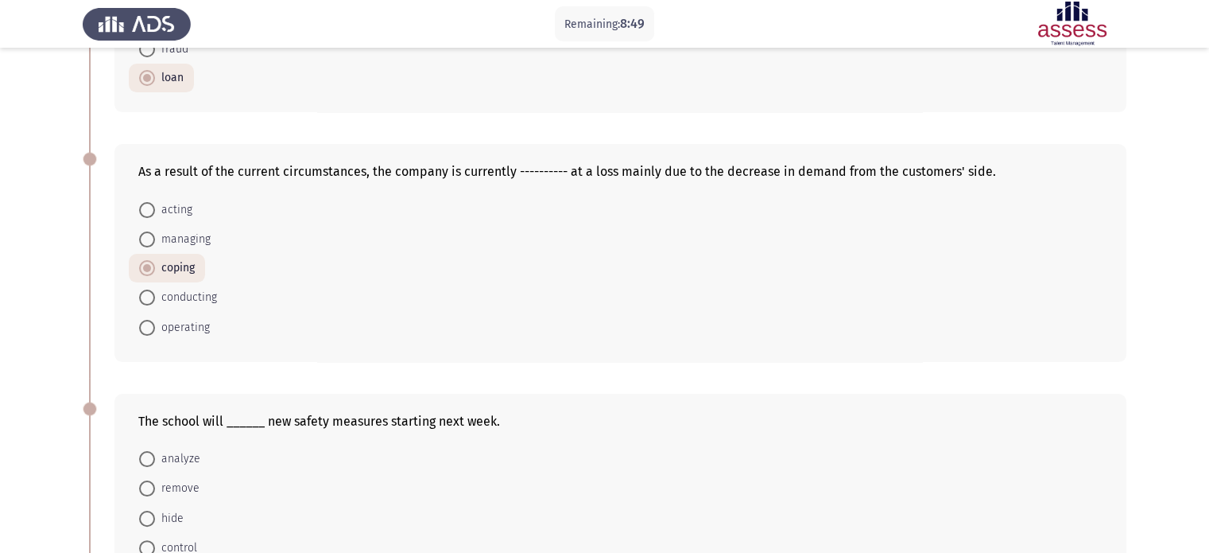
drag, startPoint x: 371, startPoint y: 163, endPoint x: 448, endPoint y: 170, distance: 77.5
click at [448, 170] on div "As a result of the current circumstances, the company is currently ---------- a…" at bounding box center [620, 171] width 965 height 15
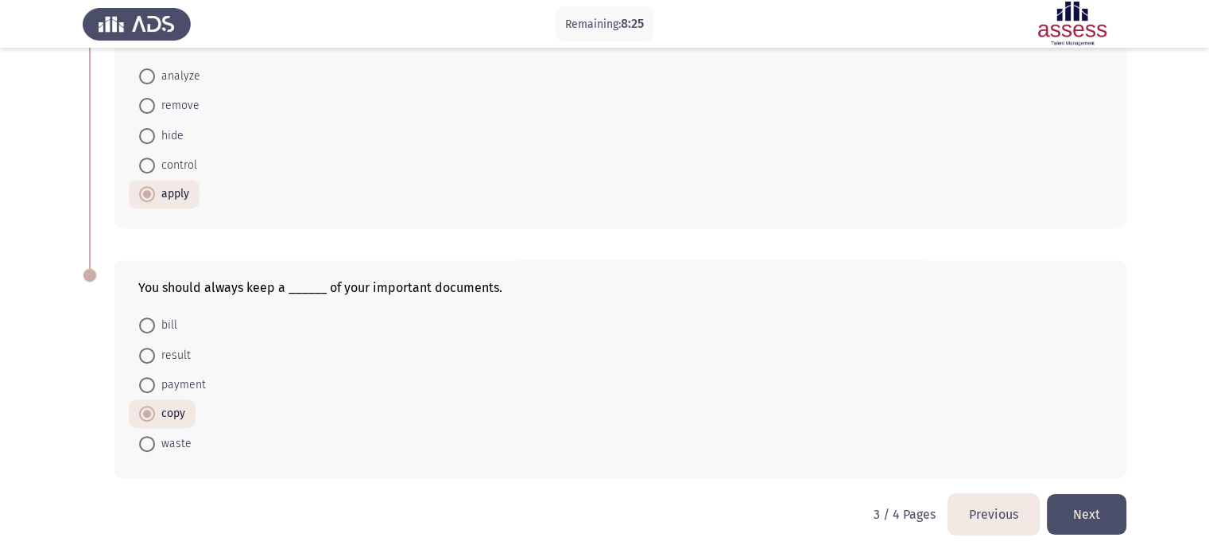
scroll to position [623, 0]
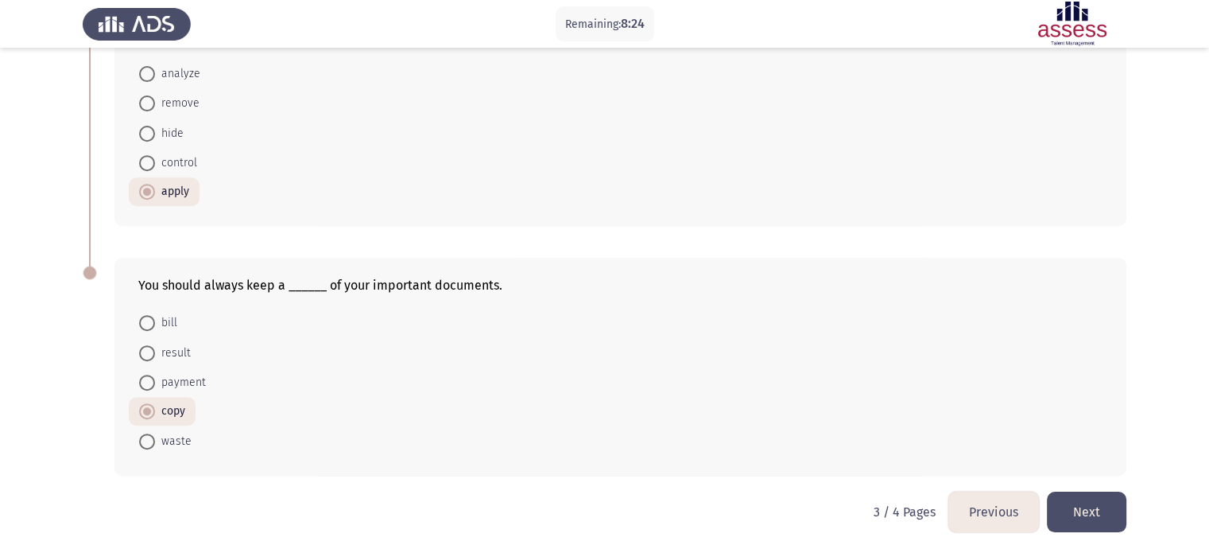
click at [1080, 505] on button "Next" at bounding box center [1087, 511] width 80 height 41
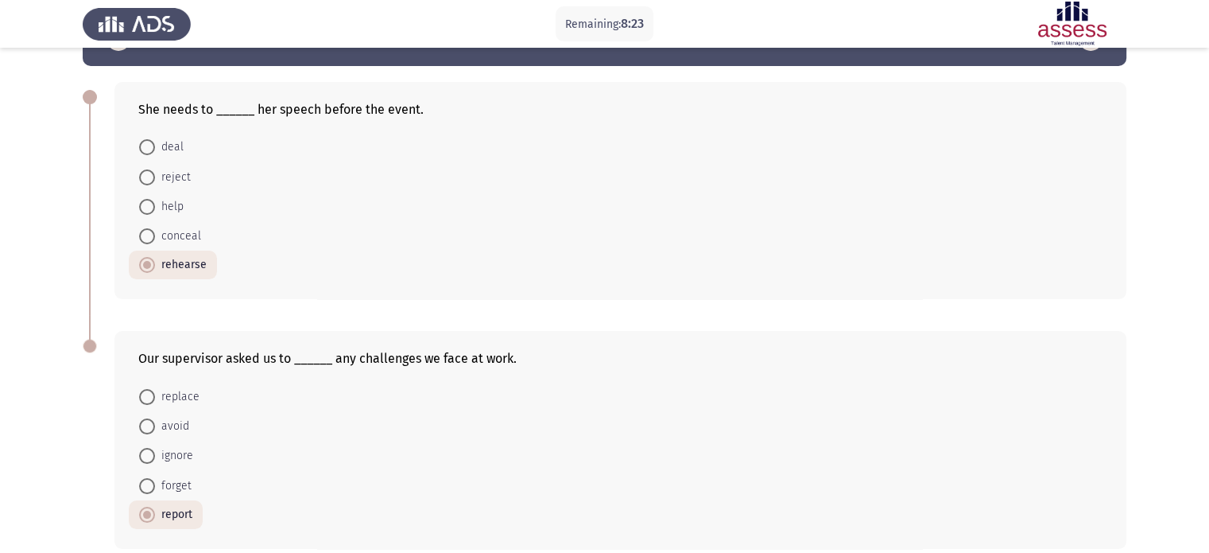
scroll to position [126, 0]
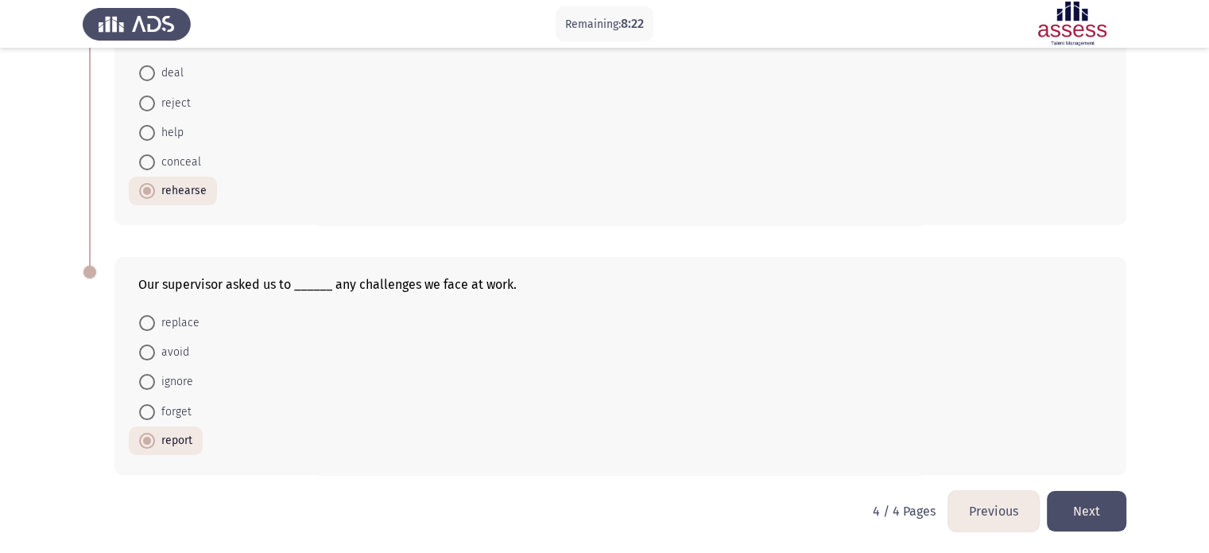
click at [1104, 502] on button "Next" at bounding box center [1087, 511] width 80 height 41
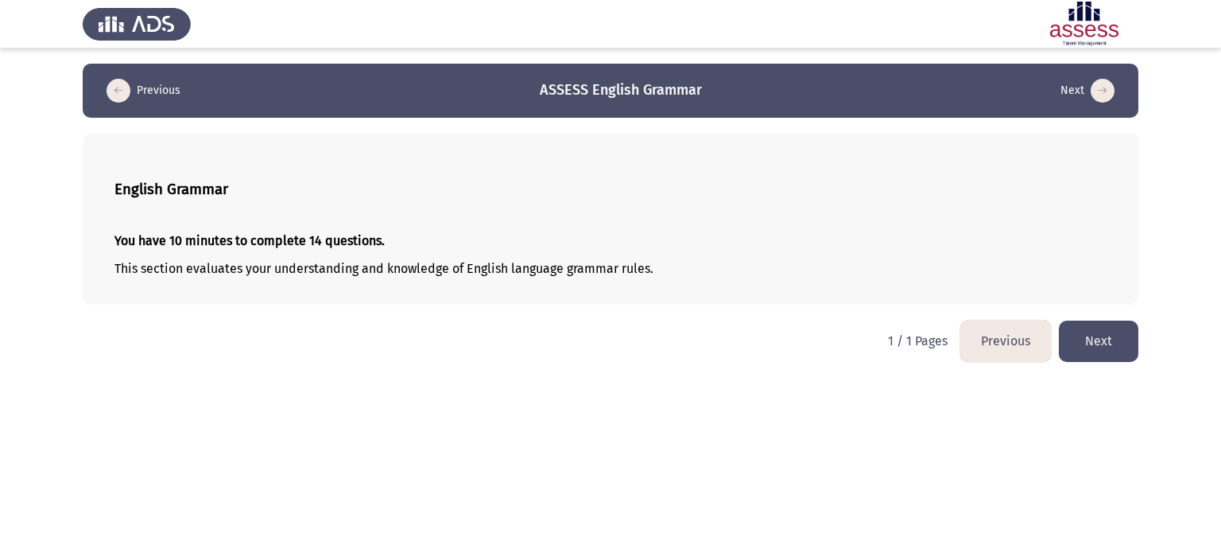
click at [1078, 337] on button "Next" at bounding box center [1099, 340] width 80 height 41
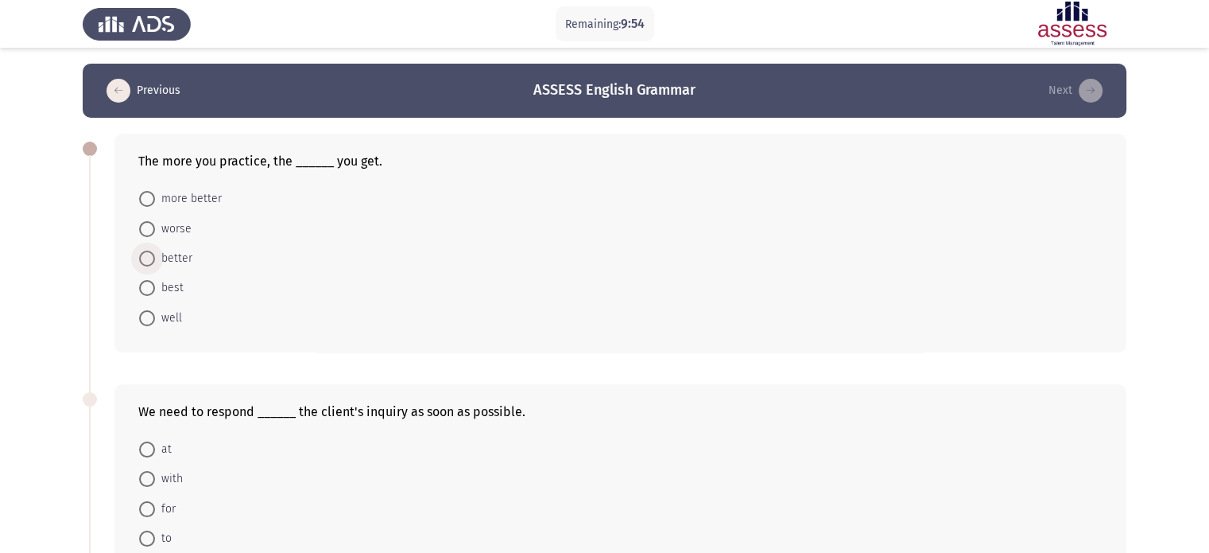
click at [171, 259] on span "better" at bounding box center [173, 258] width 37 height 19
click at [155, 259] on input "better" at bounding box center [147, 258] width 16 height 16
radio input "true"
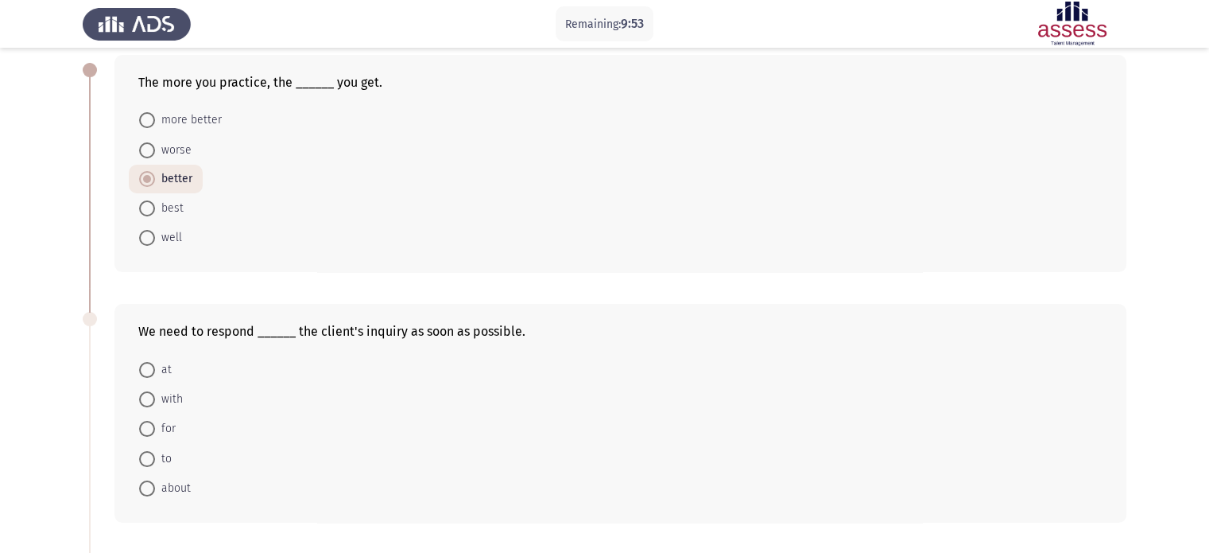
scroll to position [159, 0]
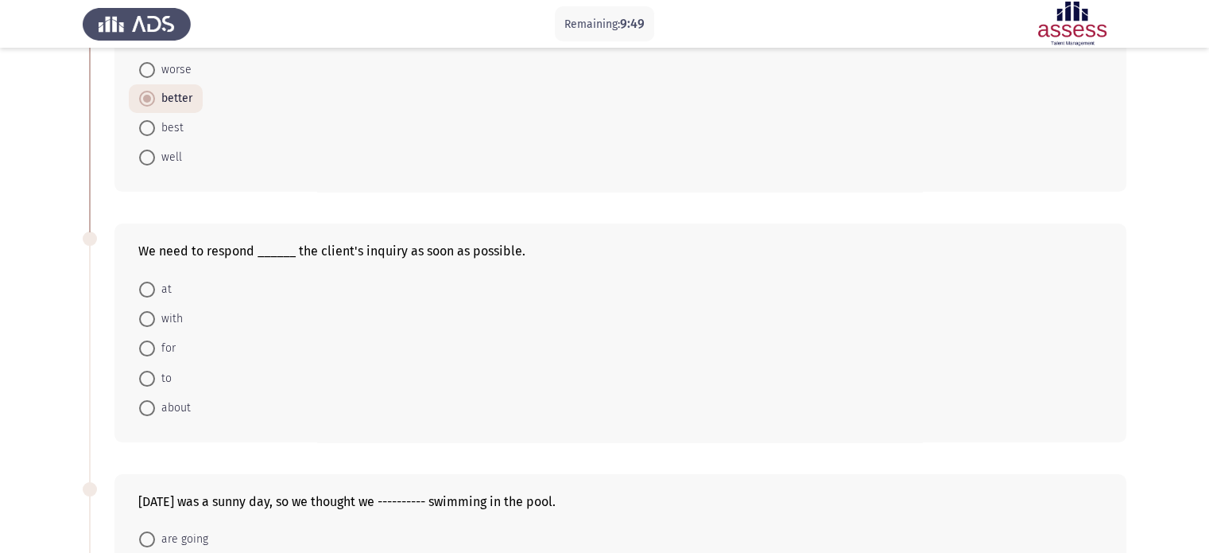
click at [151, 379] on span at bounding box center [147, 379] width 16 height 16
click at [151, 379] on input "to" at bounding box center [147, 379] width 16 height 16
radio input "true"
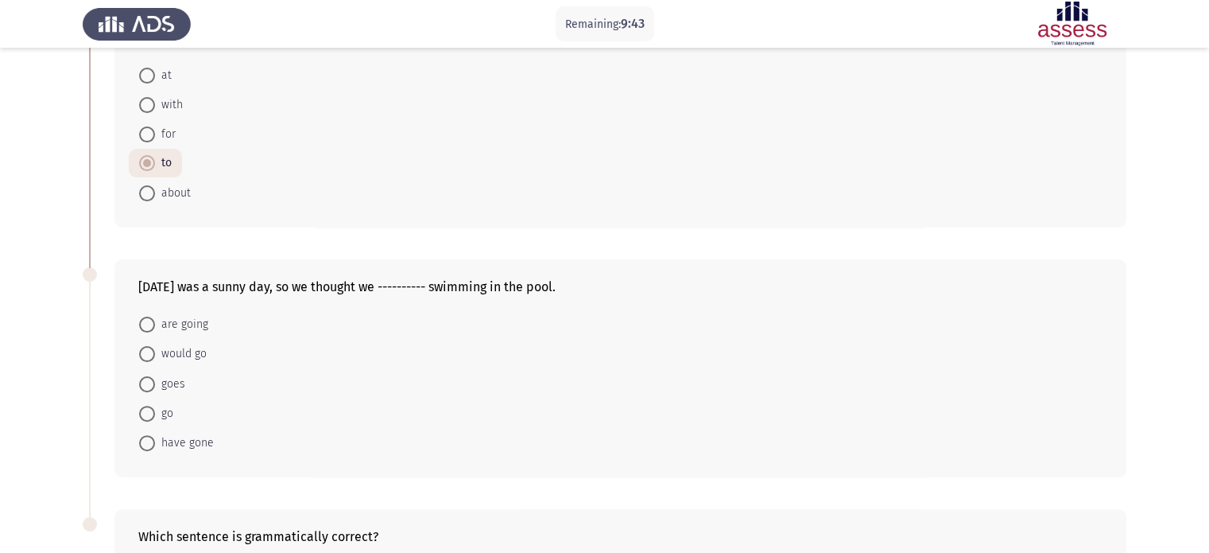
scroll to position [398, 0]
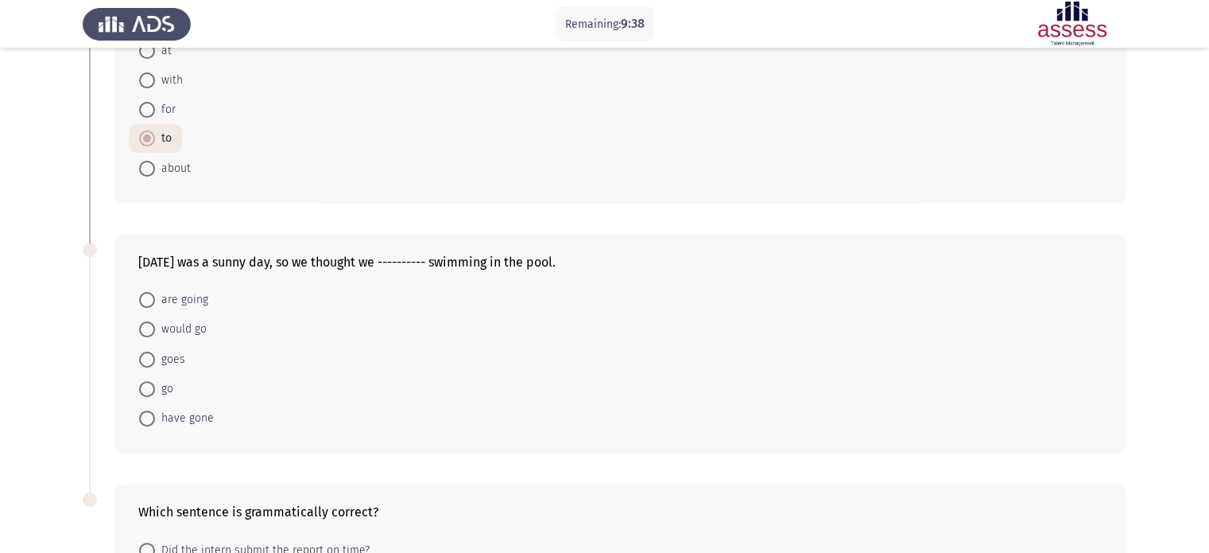
click at [193, 324] on span "would go" at bounding box center [181, 329] width 52 height 19
click at [155, 324] on input "would go" at bounding box center [147, 329] width 16 height 16
radio input "true"
click at [170, 300] on span "are going" at bounding box center [181, 299] width 53 height 19
click at [155, 300] on input "are going" at bounding box center [147, 300] width 16 height 16
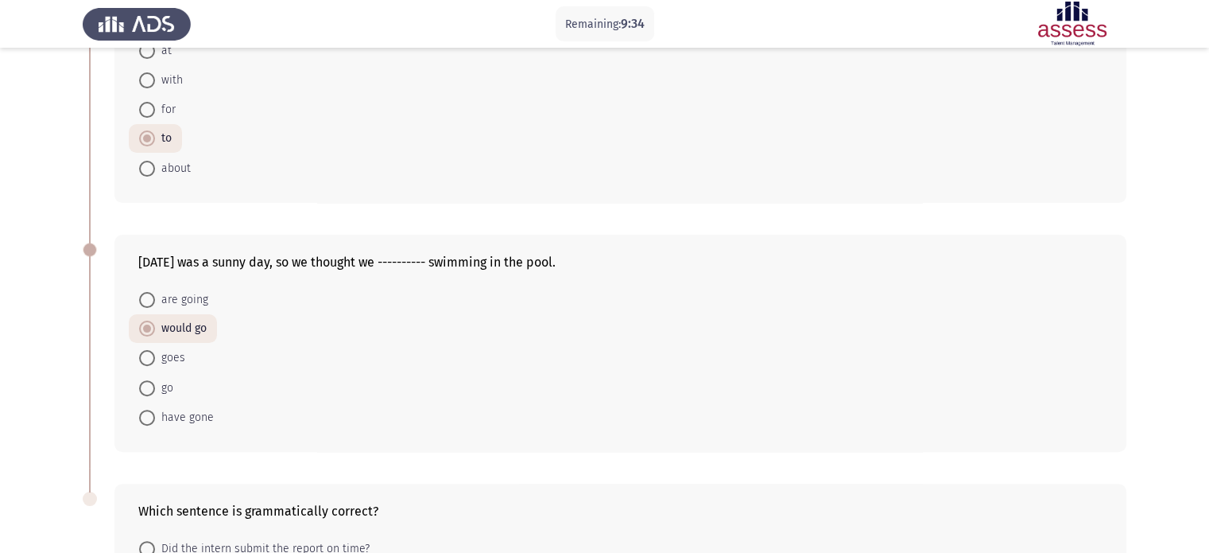
radio input "true"
click at [193, 333] on span "would go" at bounding box center [181, 328] width 52 height 19
click at [155, 333] on input "would go" at bounding box center [147, 328] width 16 height 16
radio input "true"
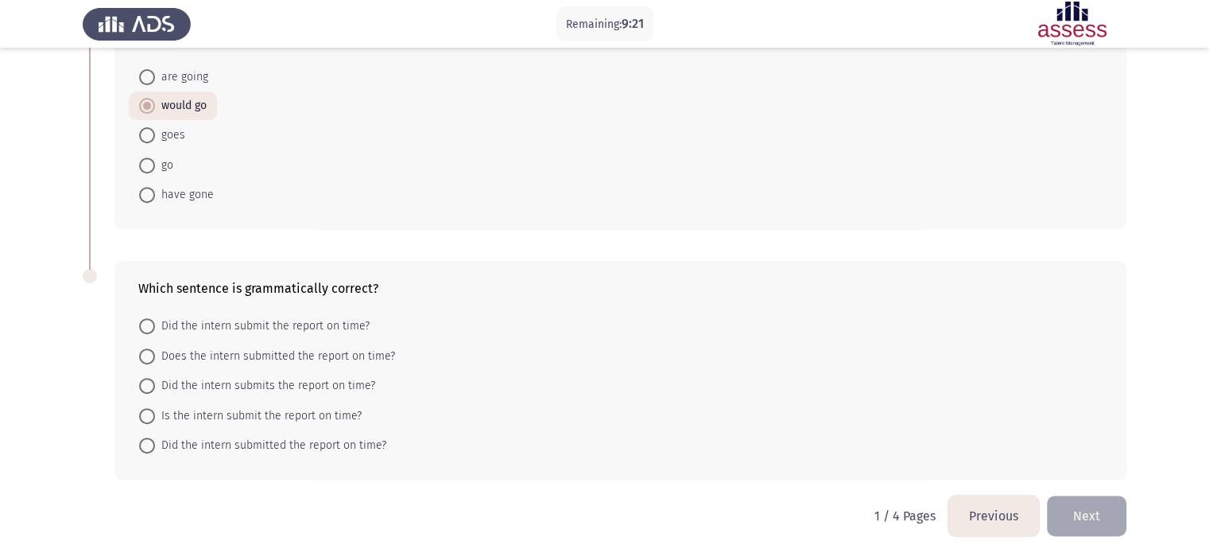
scroll to position [624, 0]
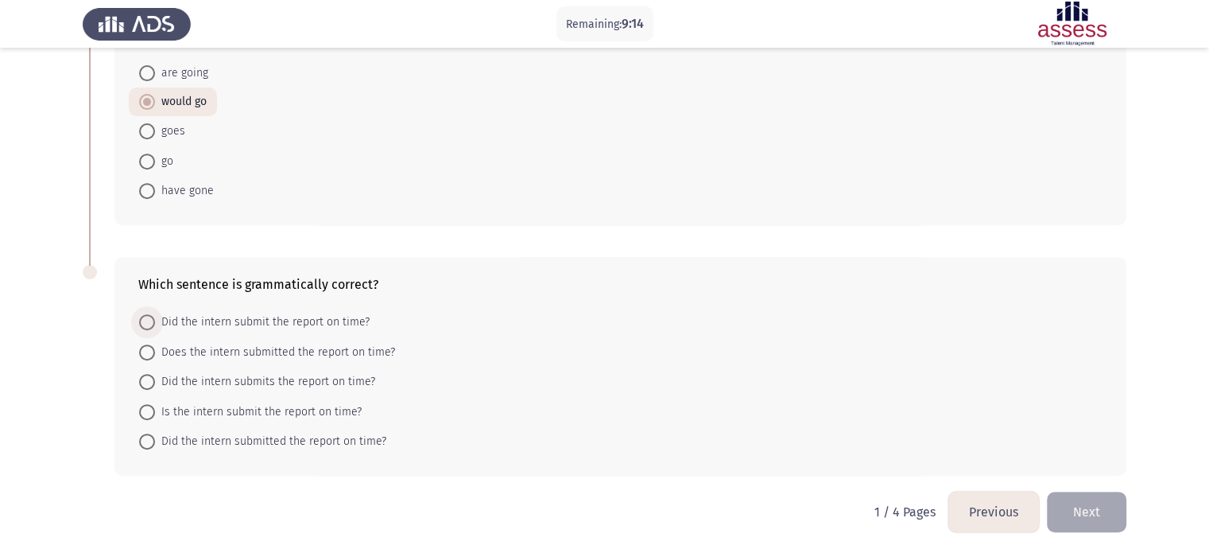
click at [324, 315] on span "Did the intern submit the report on time?" at bounding box center [262, 321] width 215 height 19
click at [155, 315] on input "Did the intern submit the report on time?" at bounding box center [147, 322] width 16 height 16
radio input "true"
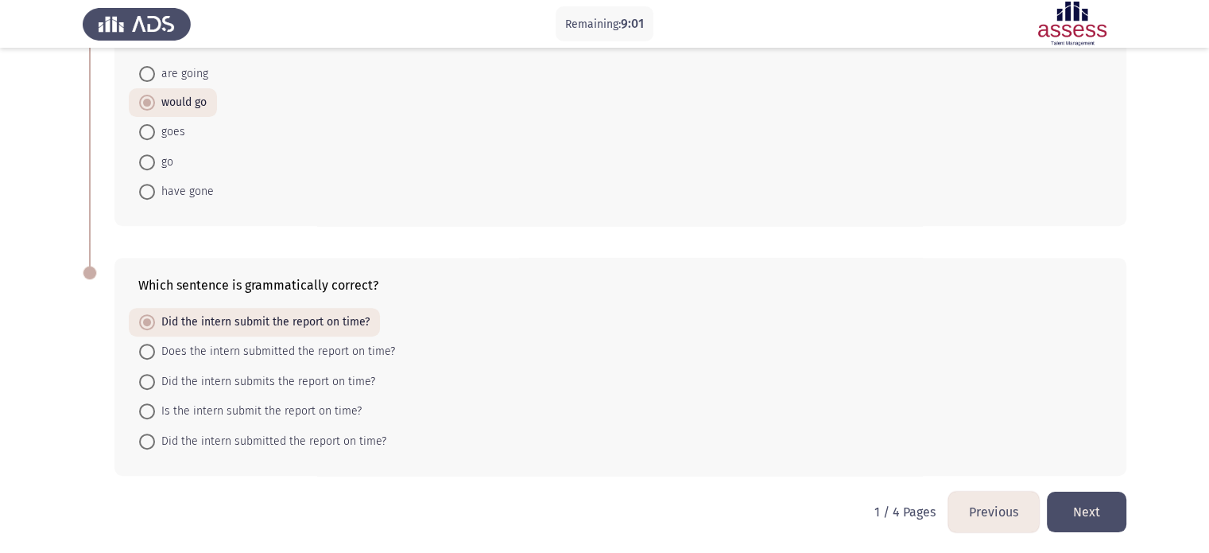
click at [1096, 495] on button "Next" at bounding box center [1087, 511] width 80 height 41
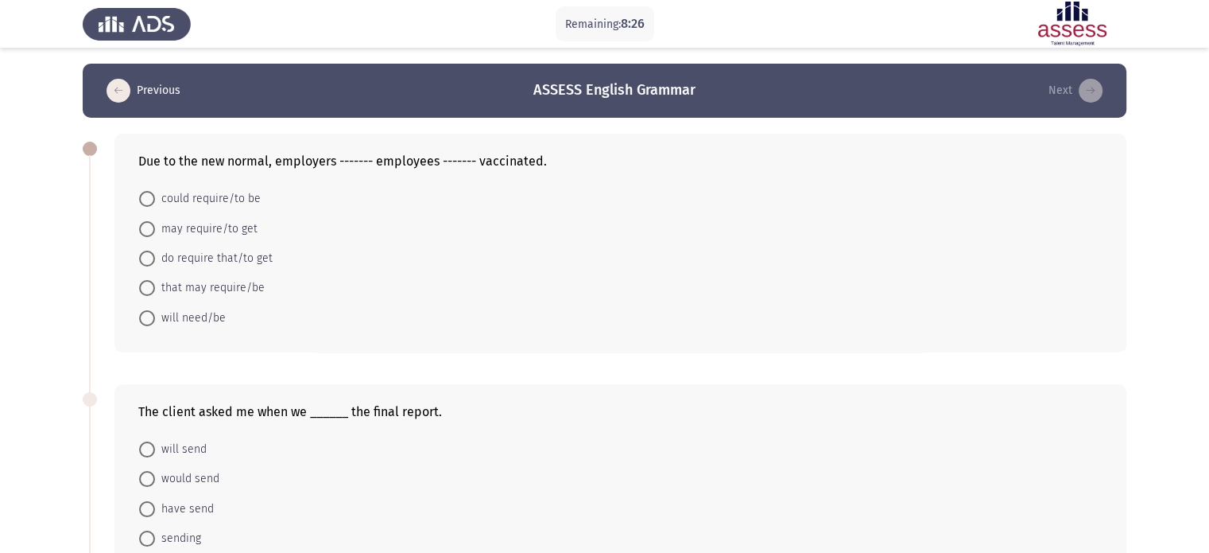
click at [175, 200] on span "could require/to be" at bounding box center [208, 198] width 106 height 19
click at [155, 200] on input "could require/to be" at bounding box center [147, 199] width 16 height 16
radio input "true"
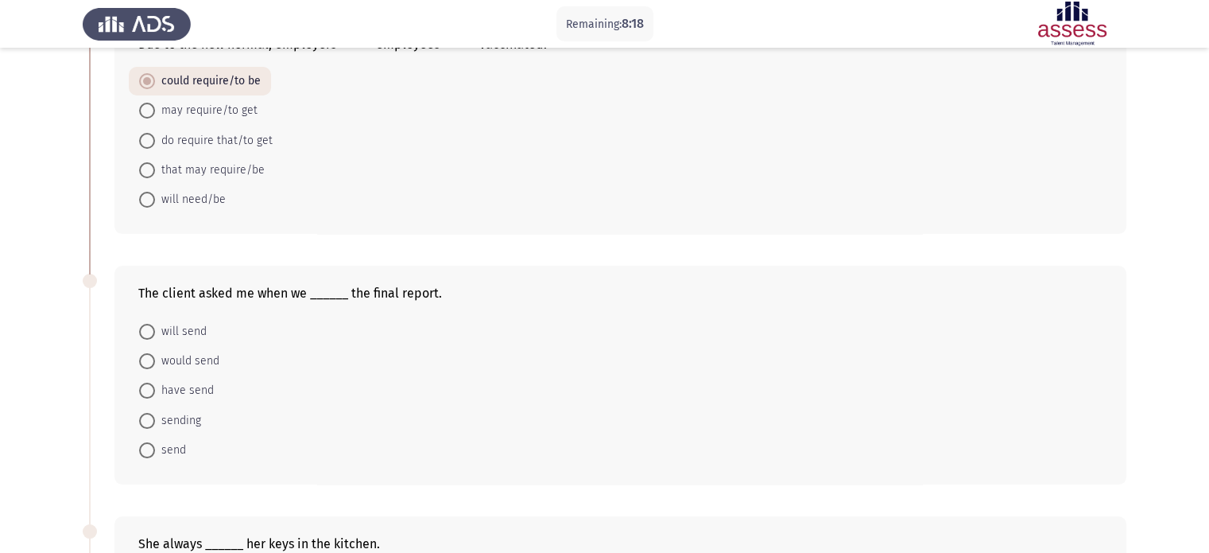
scroll to position [159, 0]
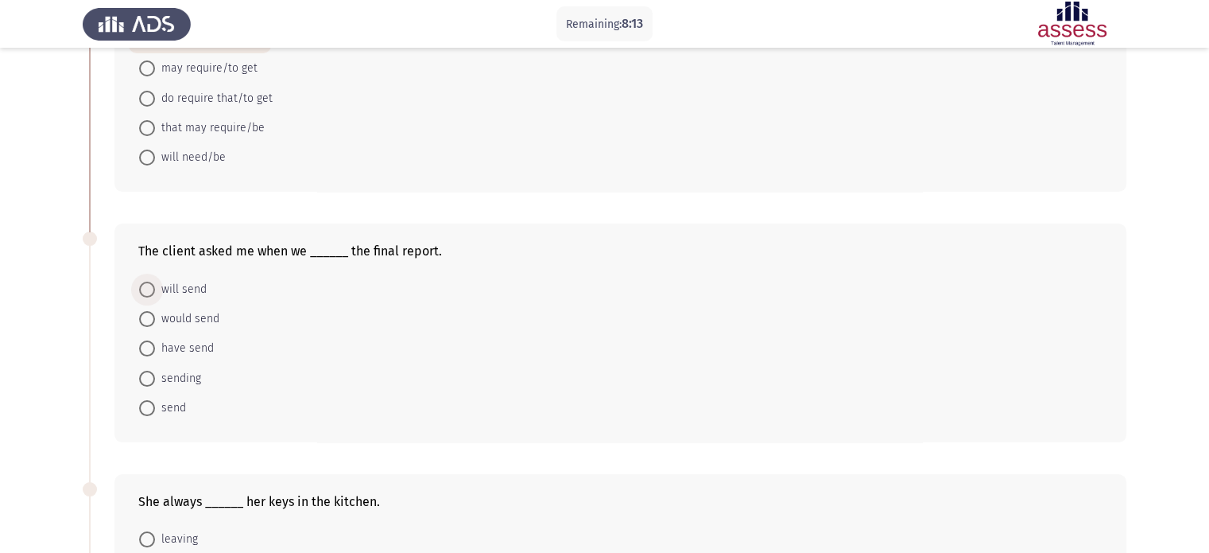
click at [183, 287] on span "will send" at bounding box center [181, 289] width 52 height 19
click at [155, 287] on input "will send" at bounding box center [147, 289] width 16 height 16
radio input "true"
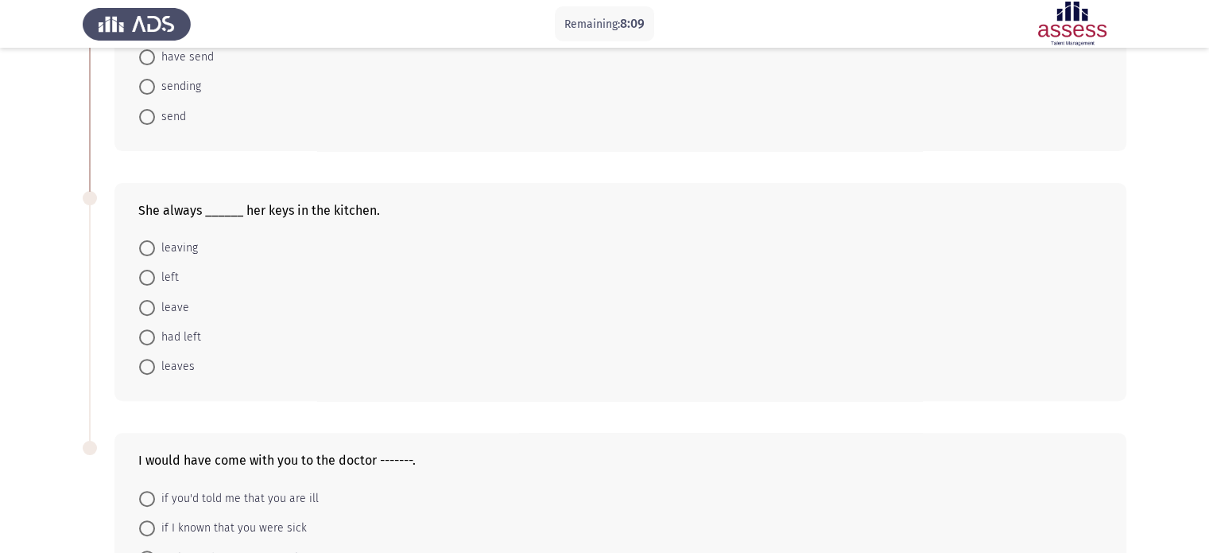
scroll to position [477, 0]
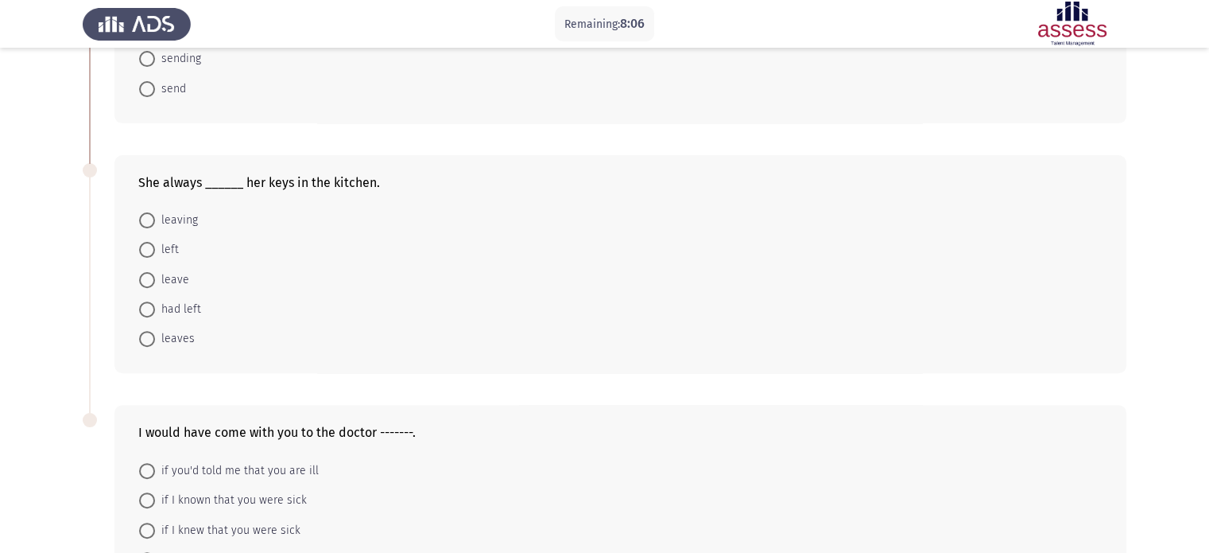
click at [175, 325] on mat-radio-button "leaves" at bounding box center [167, 338] width 76 height 29
click at [181, 340] on span "leaves" at bounding box center [175, 338] width 40 height 19
click at [155, 340] on input "leaves" at bounding box center [147, 339] width 16 height 16
radio input "true"
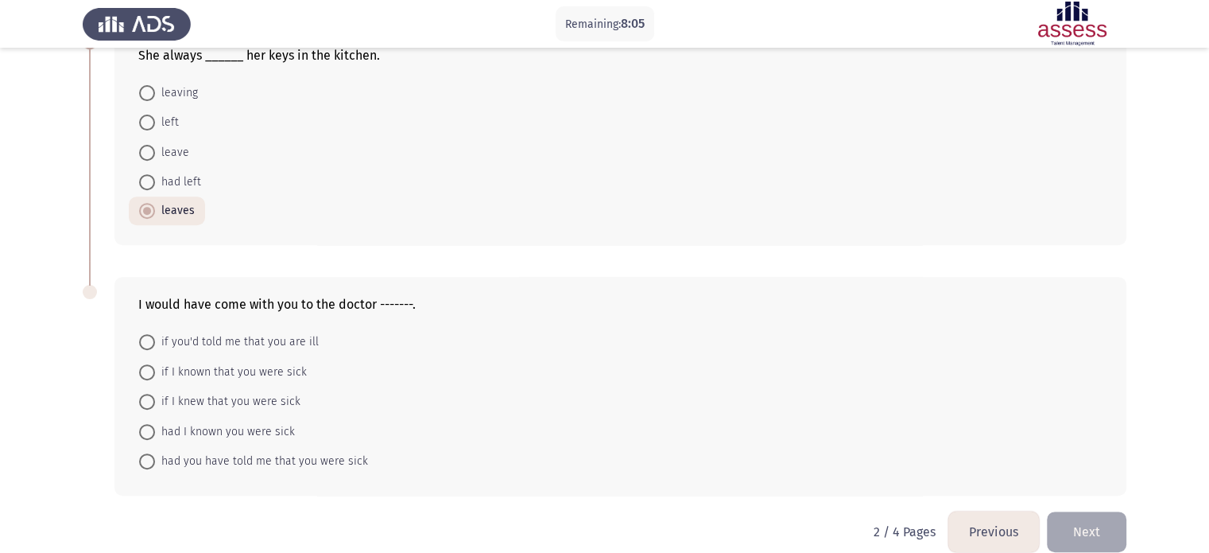
scroll to position [624, 0]
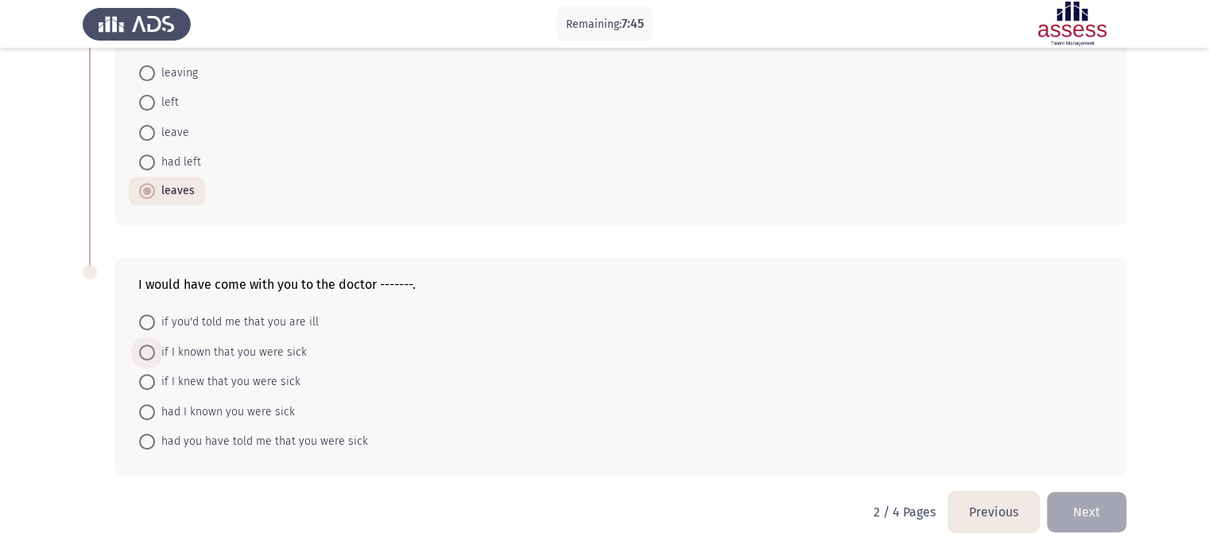
click at [204, 351] on span "if I known that you were sick" at bounding box center [231, 352] width 152 height 19
click at [155, 351] on input "if I known that you were sick" at bounding box center [147, 352] width 16 height 16
radio input "true"
click at [242, 372] on span "if I knew that you were sick" at bounding box center [228, 381] width 146 height 19
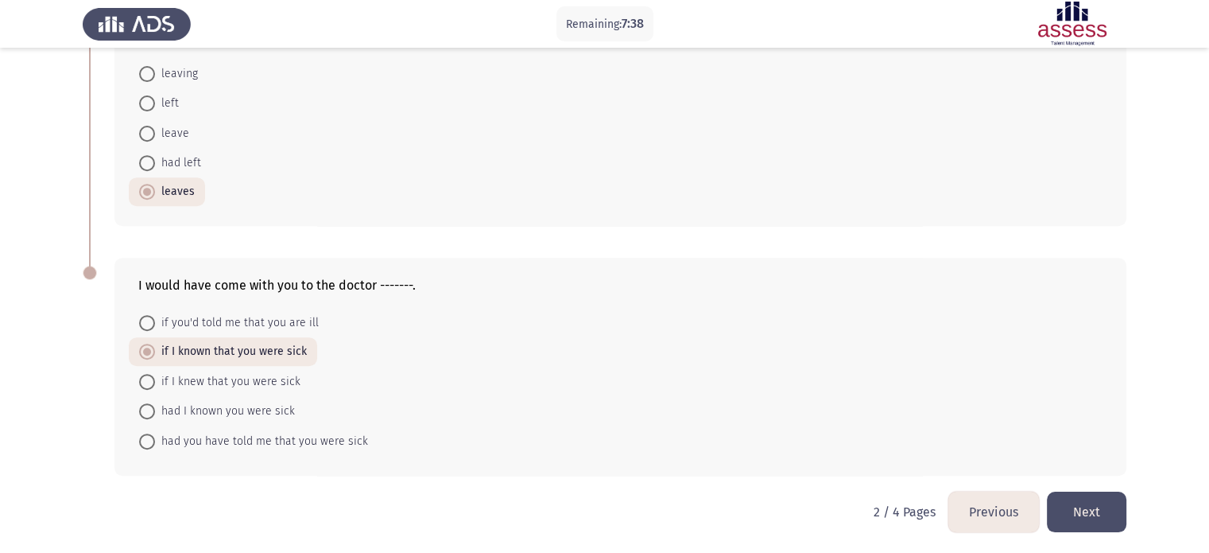
click at [155, 374] on input "if I knew that you were sick" at bounding box center [147, 382] width 16 height 16
radio input "true"
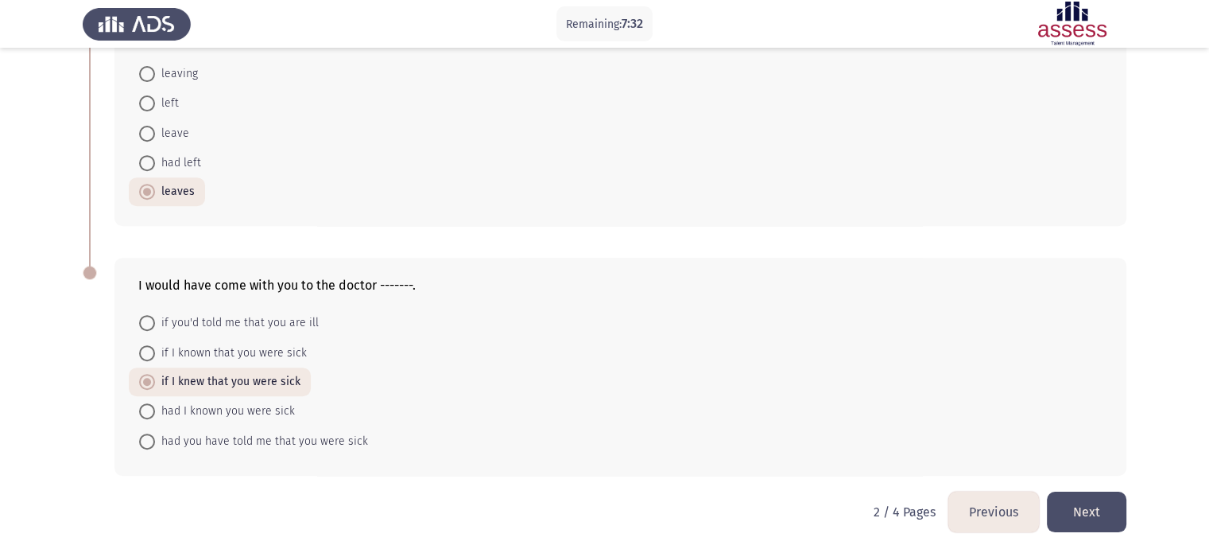
click at [1064, 510] on button "Next" at bounding box center [1087, 511] width 80 height 41
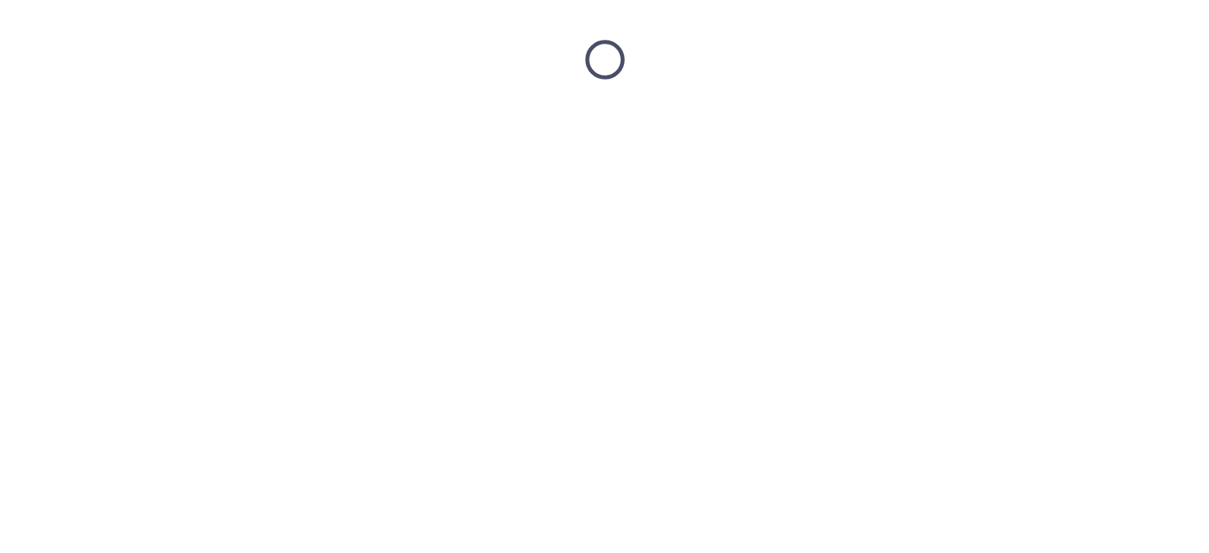
scroll to position [0, 0]
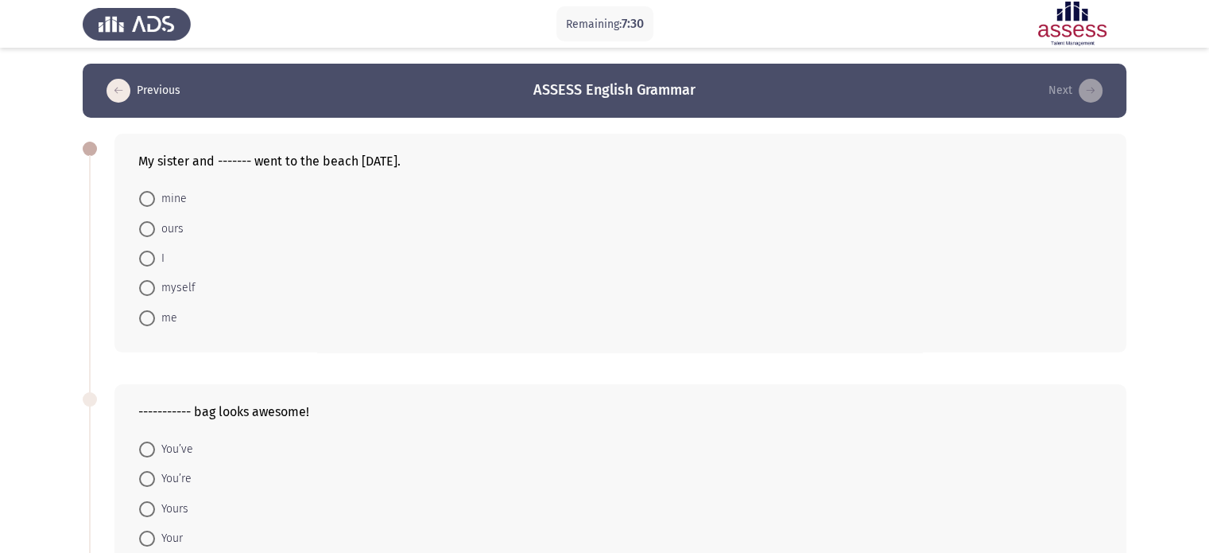
click at [152, 258] on span at bounding box center [147, 258] width 16 height 16
click at [152, 258] on input "I" at bounding box center [147, 258] width 16 height 16
radio input "true"
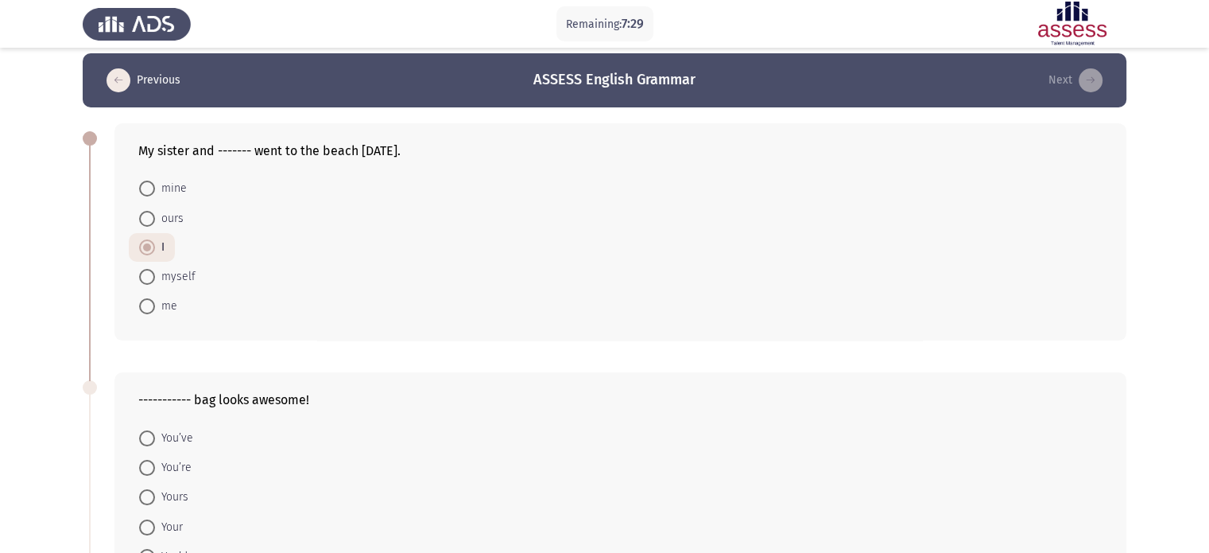
scroll to position [239, 0]
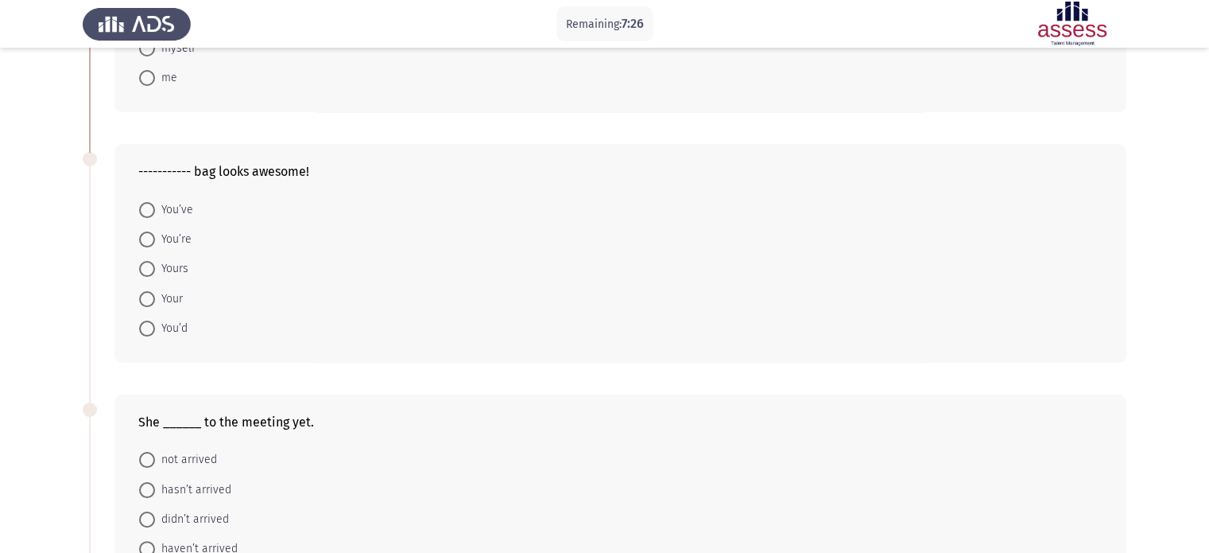
click at [175, 287] on mat-radio-button "Your" at bounding box center [161, 297] width 64 height 29
click at [173, 293] on span "Your" at bounding box center [169, 298] width 28 height 19
click at [155, 293] on input "Your" at bounding box center [147, 299] width 16 height 16
radio input "true"
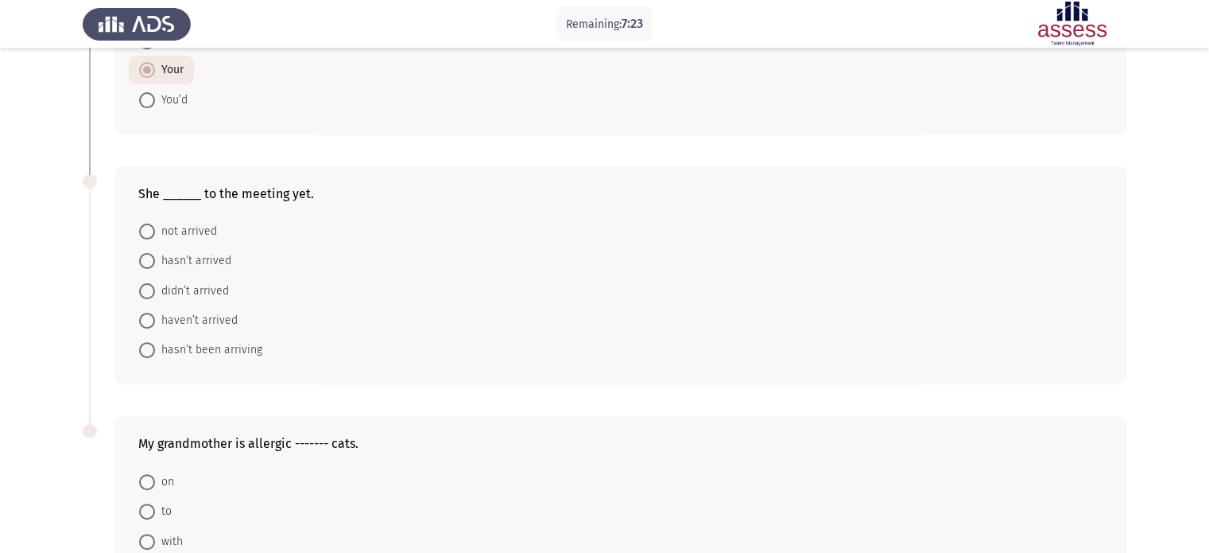
scroll to position [557, 0]
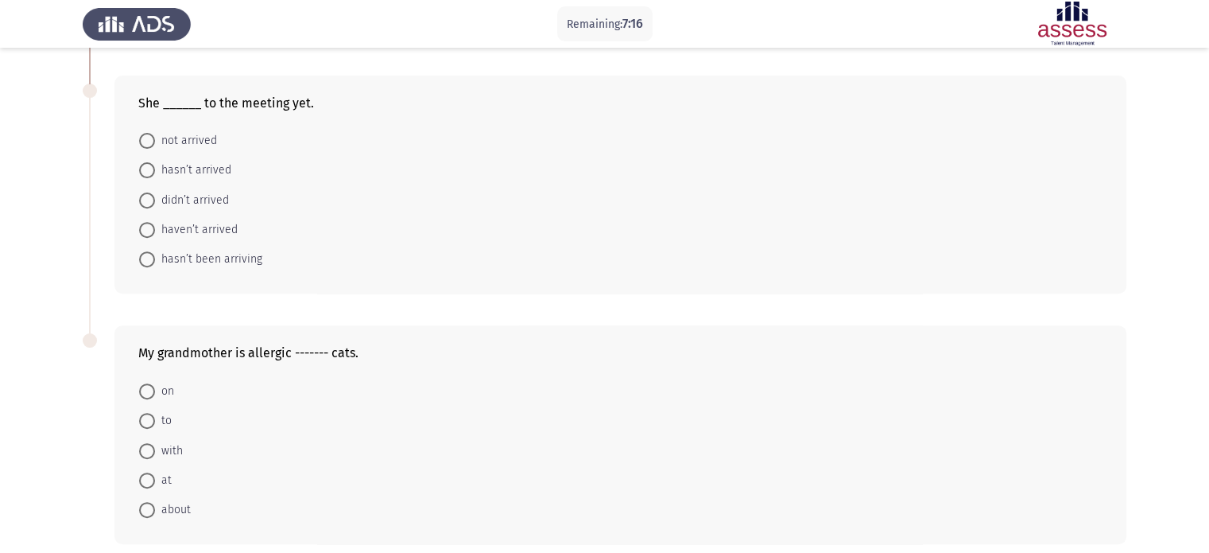
click at [188, 171] on span "hasn’t arrived" at bounding box center [193, 170] width 76 height 19
click at [155, 171] on input "hasn’t arrived" at bounding box center [147, 170] width 16 height 16
radio input "true"
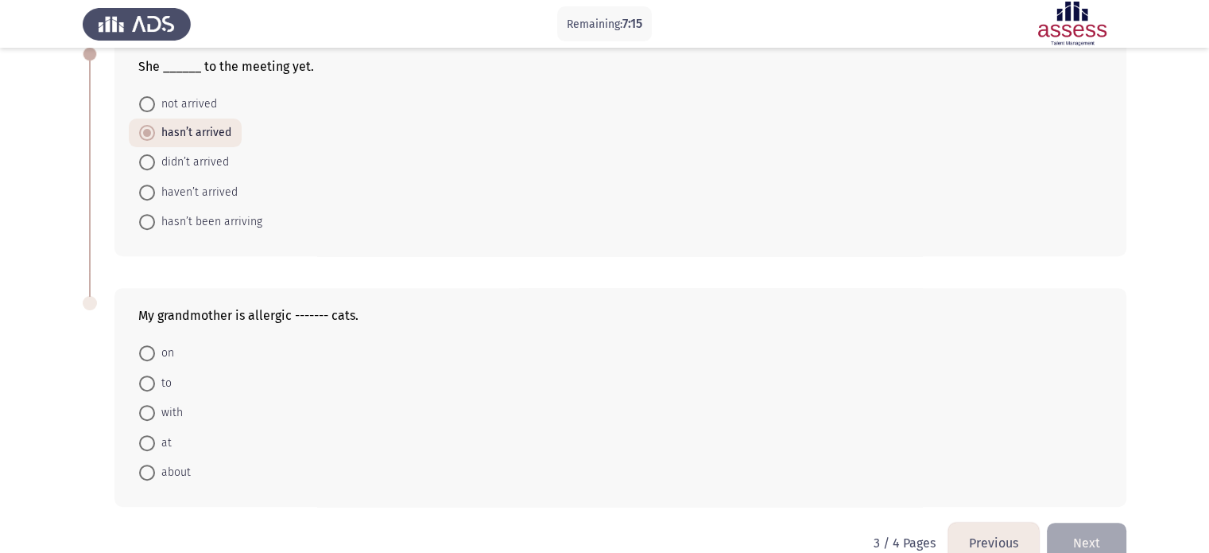
scroll to position [624, 0]
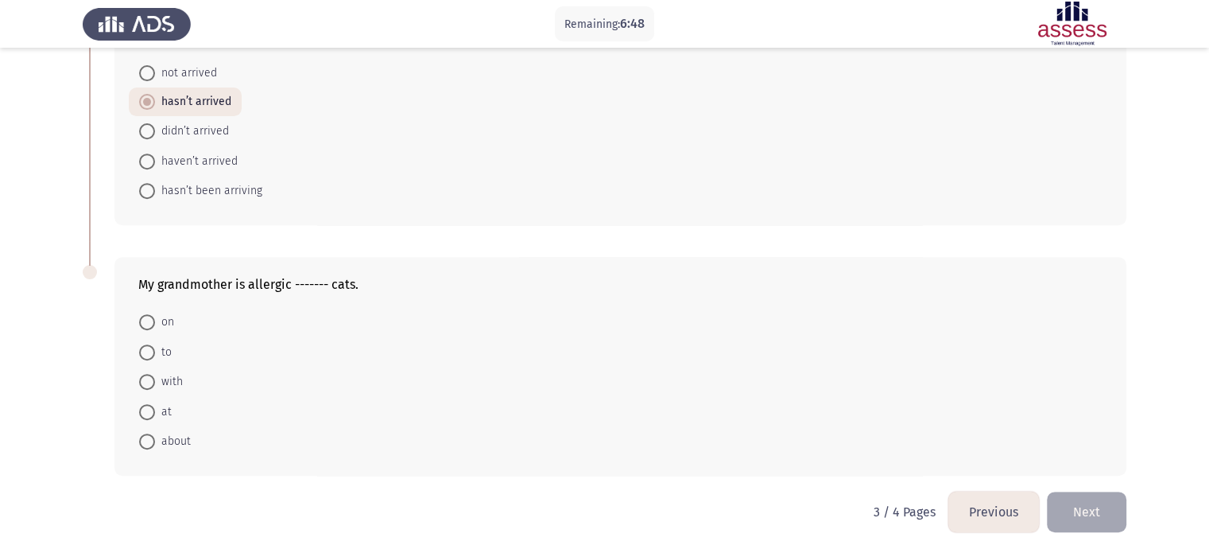
click at [173, 352] on mat-radio-button "to" at bounding box center [155, 350] width 53 height 29
click at [149, 347] on span at bounding box center [147, 352] width 16 height 16
click at [149, 347] on input "to" at bounding box center [147, 352] width 16 height 16
radio input "true"
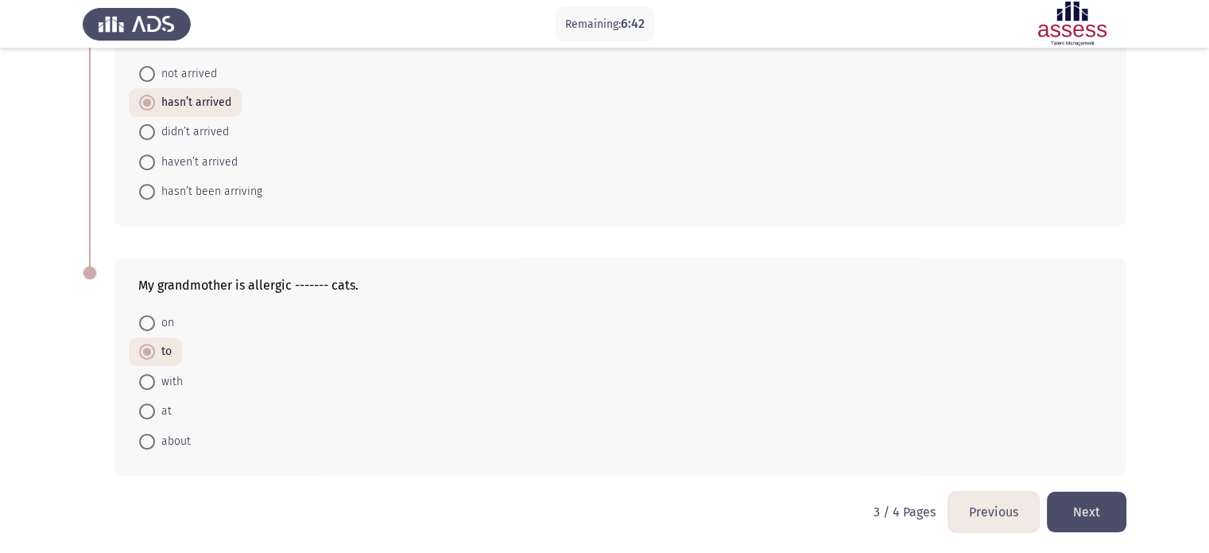
click at [1081, 507] on button "Next" at bounding box center [1087, 511] width 80 height 41
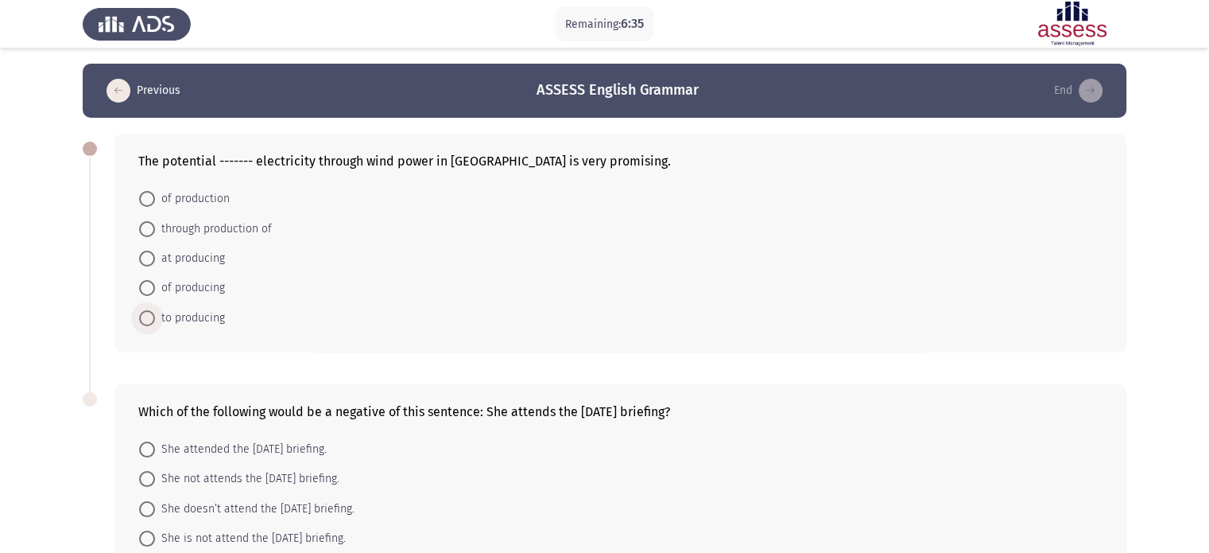
click at [214, 322] on span "to producing" at bounding box center [190, 318] width 70 height 19
click at [155, 322] on input "to producing" at bounding box center [147, 318] width 16 height 16
radio input "true"
click at [186, 288] on span "of producing" at bounding box center [190, 287] width 70 height 19
click at [155, 288] on input "of producing" at bounding box center [147, 288] width 16 height 16
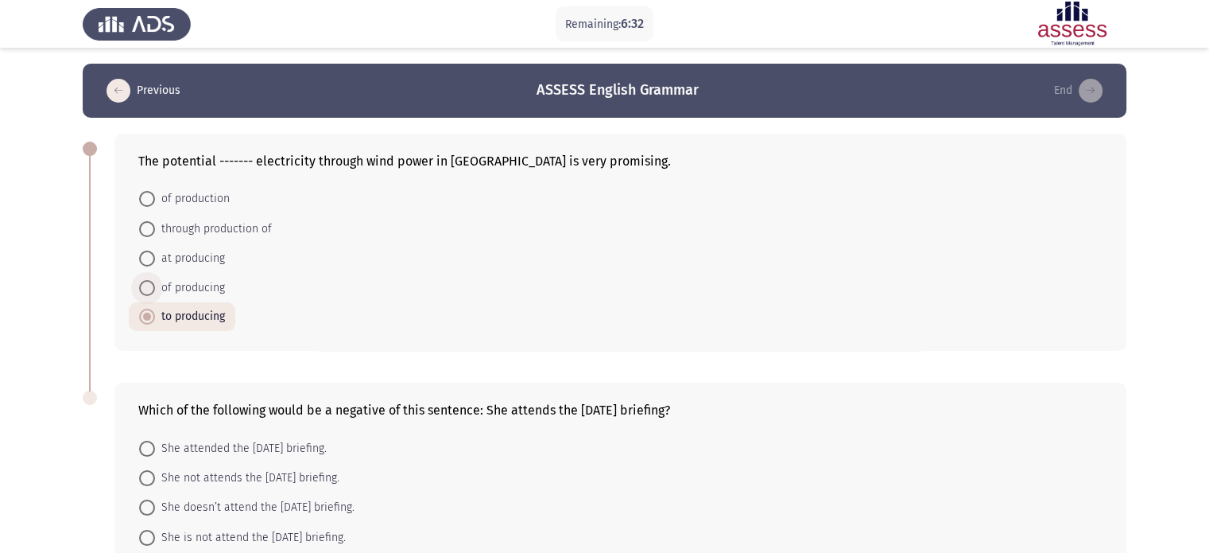
radio input "true"
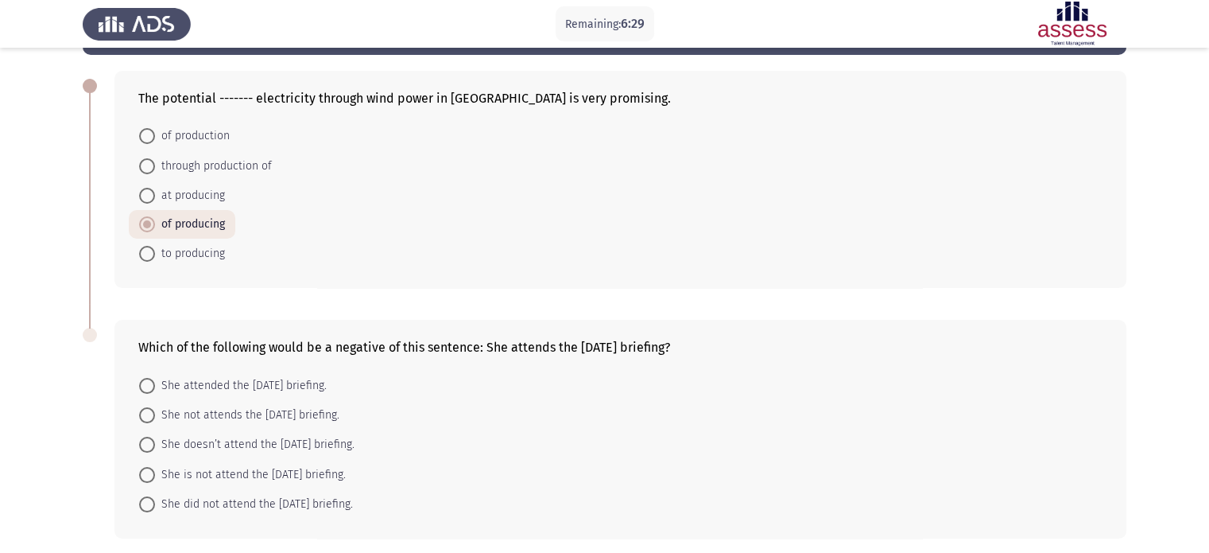
scroll to position [127, 0]
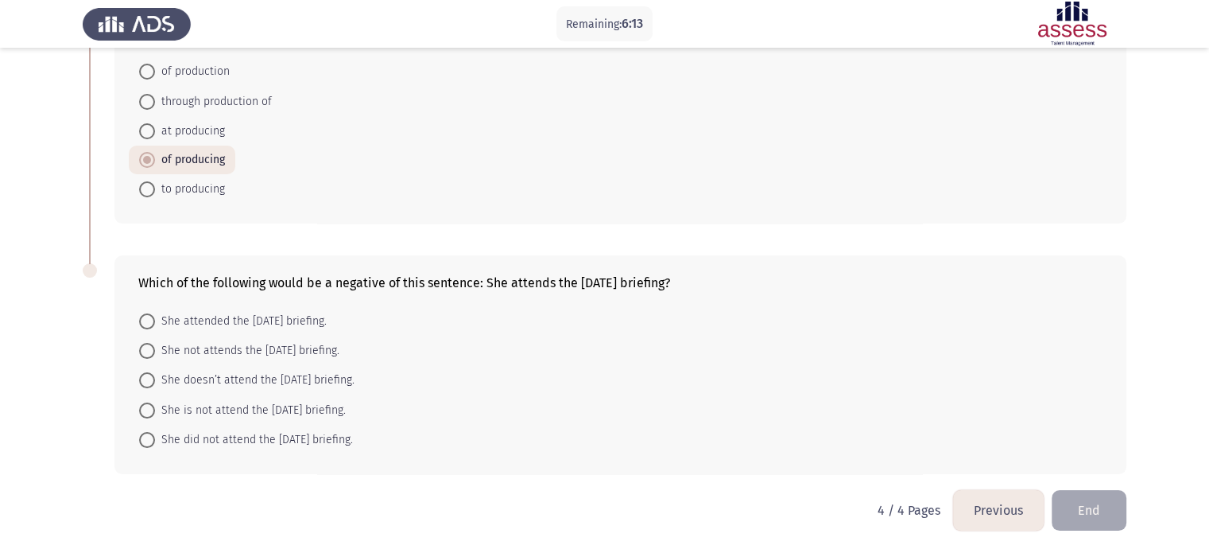
click at [200, 436] on span "She did not attend the [DATE] briefing." at bounding box center [254, 439] width 198 height 19
click at [155, 436] on input "She did not attend the [DATE] briefing." at bounding box center [147, 440] width 16 height 16
radio input "true"
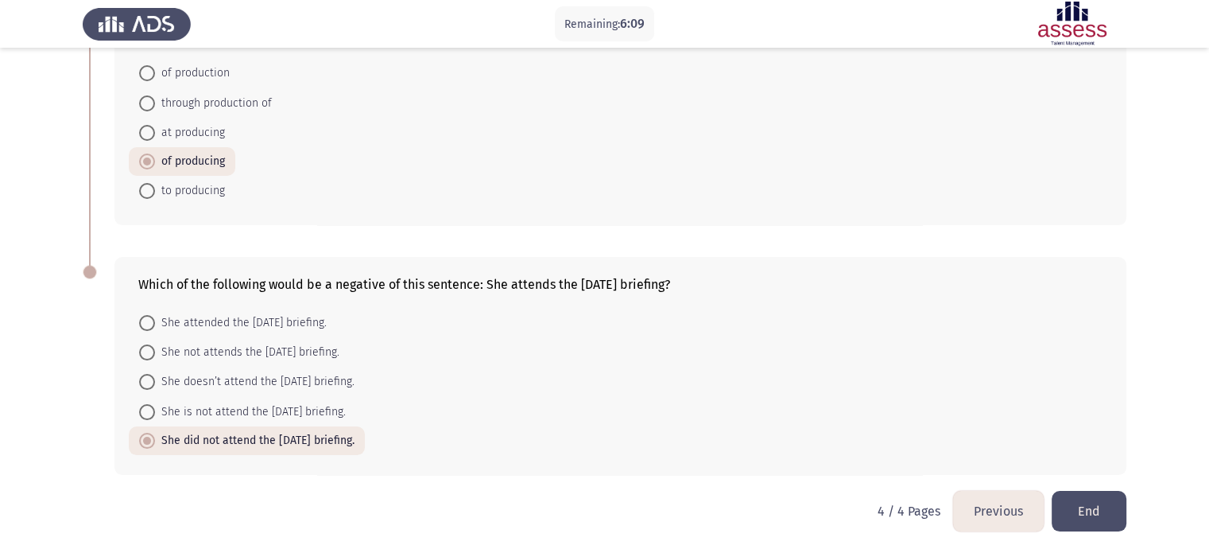
click at [1015, 491] on button "Previous" at bounding box center [998, 511] width 91 height 41
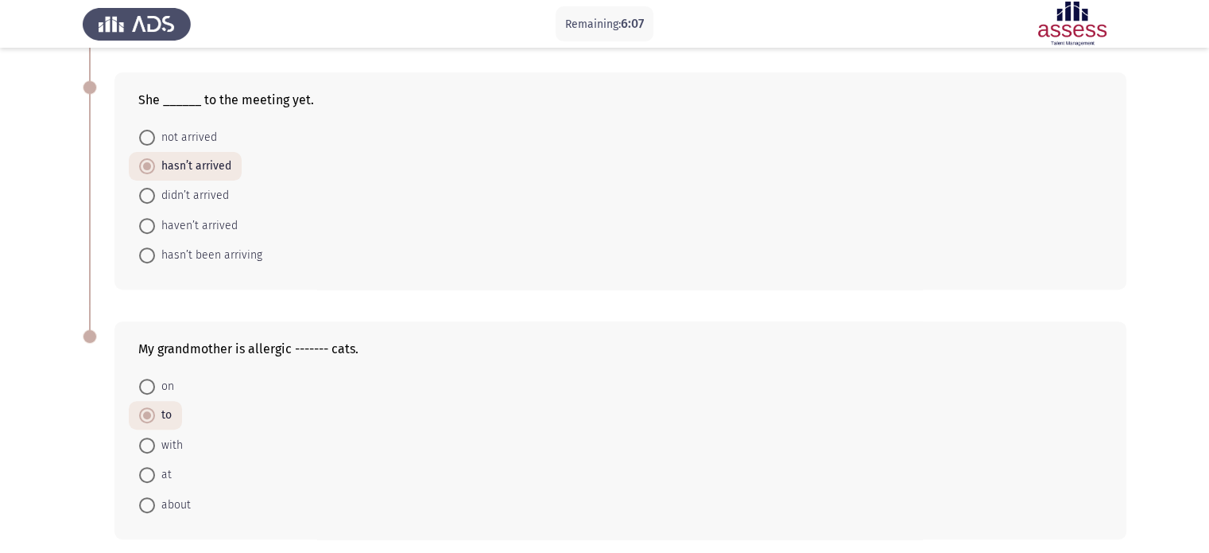
scroll to position [623, 0]
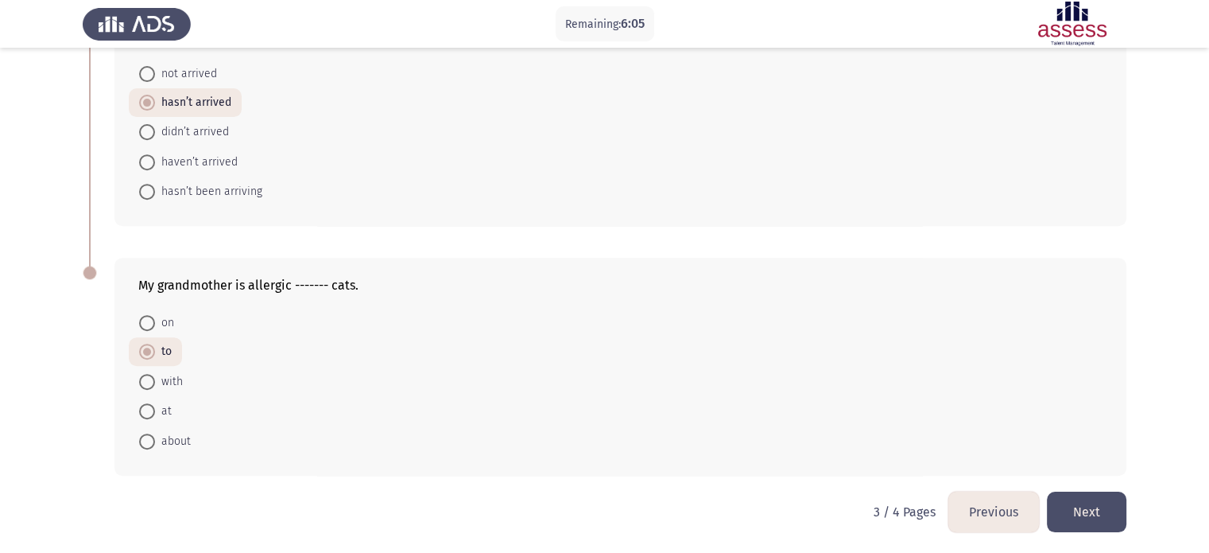
click at [1000, 491] on button "Previous" at bounding box center [994, 511] width 91 height 41
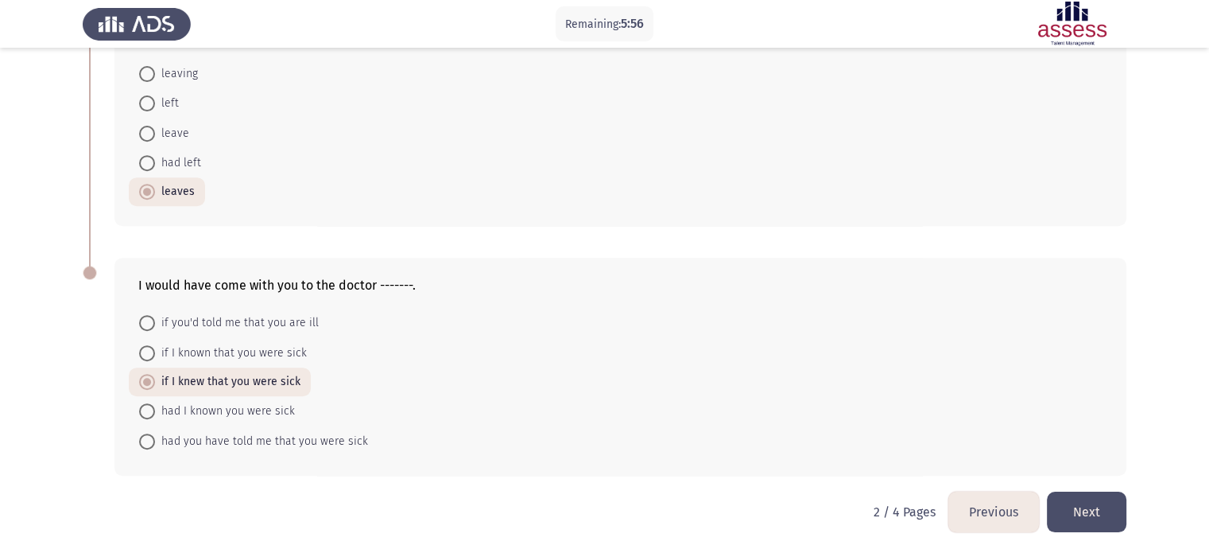
click at [996, 503] on button "Previous" at bounding box center [994, 511] width 91 height 41
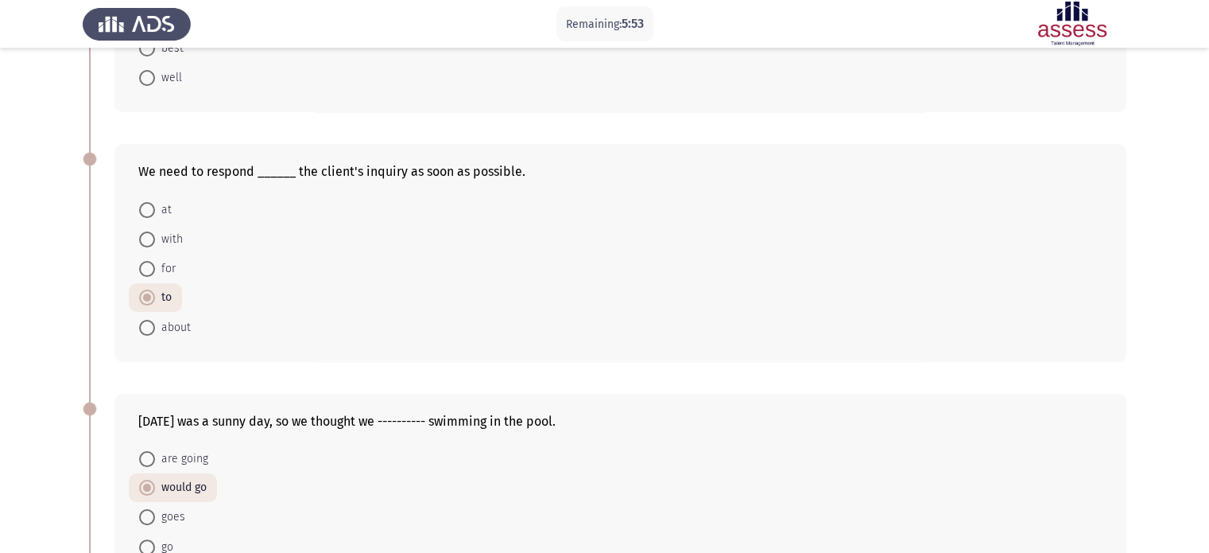
scroll to position [318, 0]
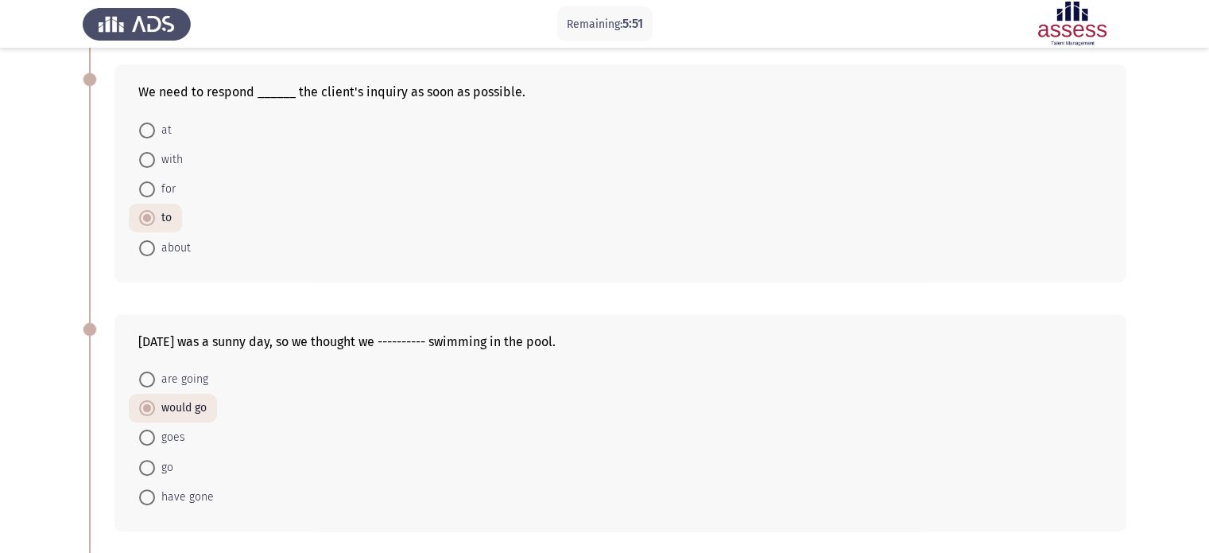
click at [212, 332] on div "[DATE] was a sunny day, so we thought we ---------- swimming in the pool. are g…" at bounding box center [621, 422] width 1012 height 217
click at [212, 340] on div "[DATE] was a sunny day, so we thought we ---------- swimming in the pool." at bounding box center [620, 341] width 965 height 15
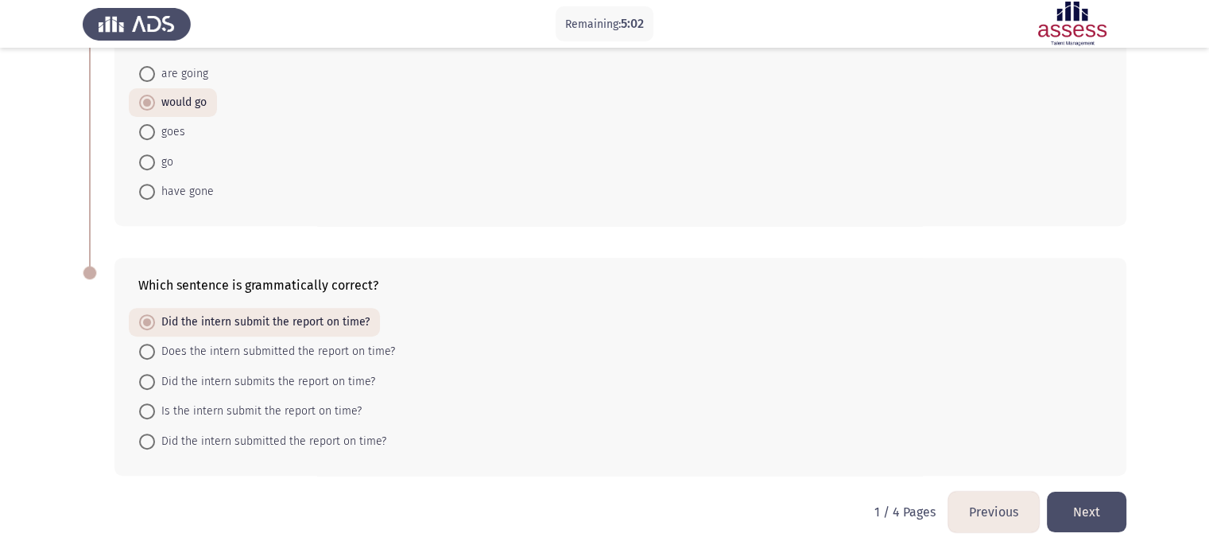
scroll to position [623, 0]
click at [1062, 518] on button "Next" at bounding box center [1087, 511] width 80 height 41
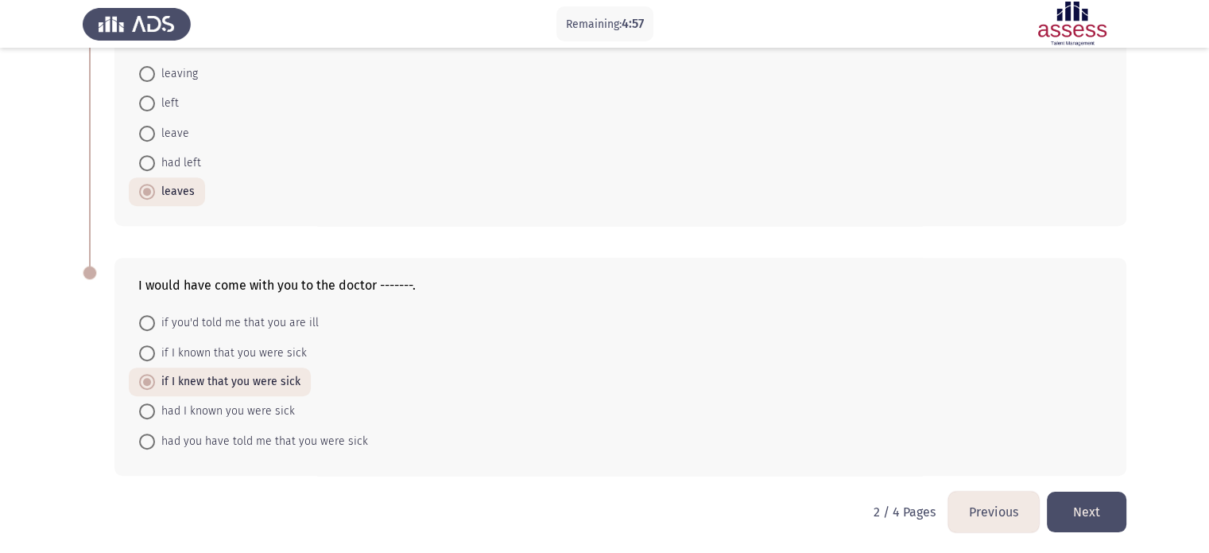
click at [1100, 503] on button "Next" at bounding box center [1087, 511] width 80 height 41
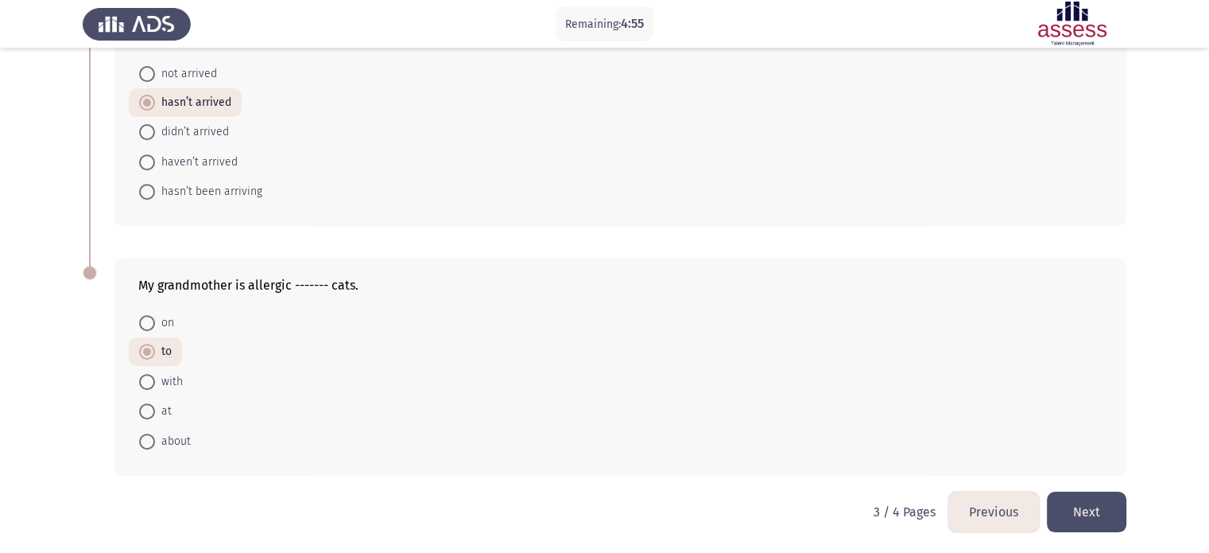
click at [1101, 502] on button "Next" at bounding box center [1087, 511] width 80 height 41
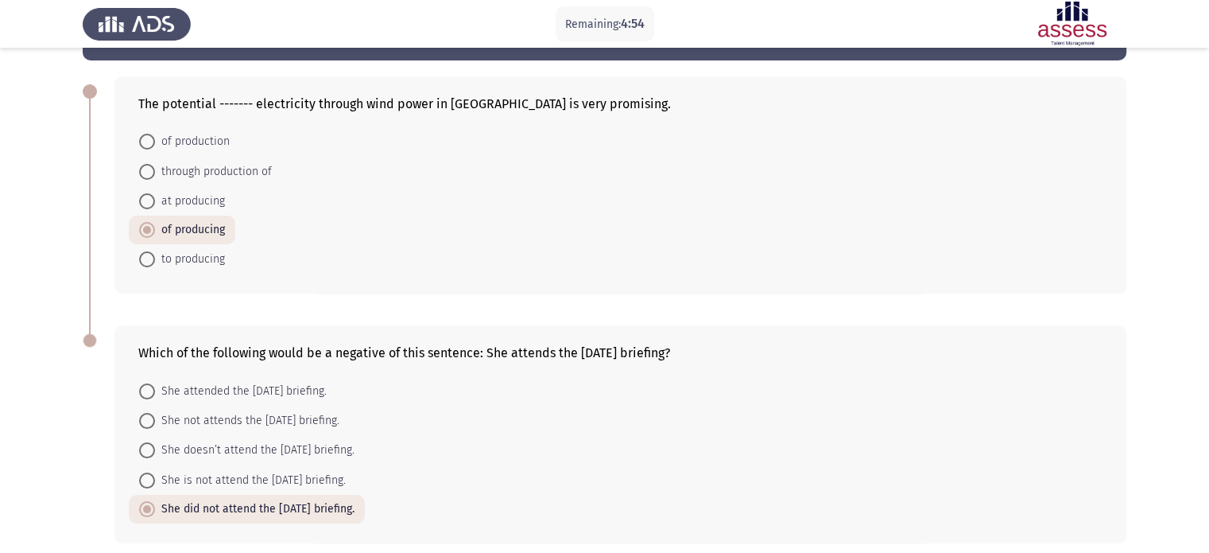
scroll to position [126, 0]
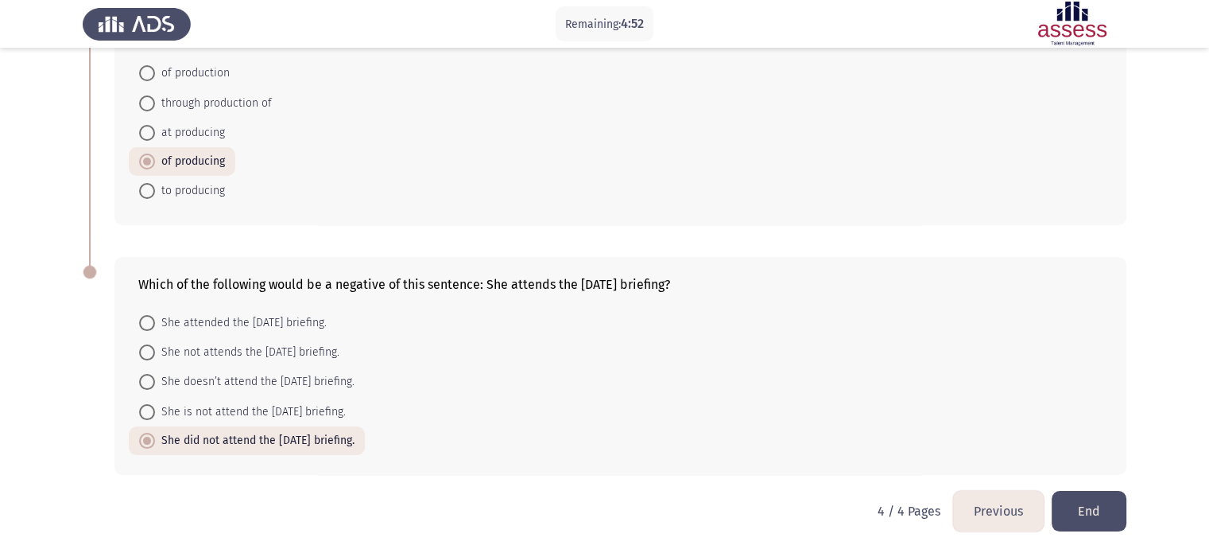
click at [1104, 506] on button "End" at bounding box center [1089, 511] width 75 height 41
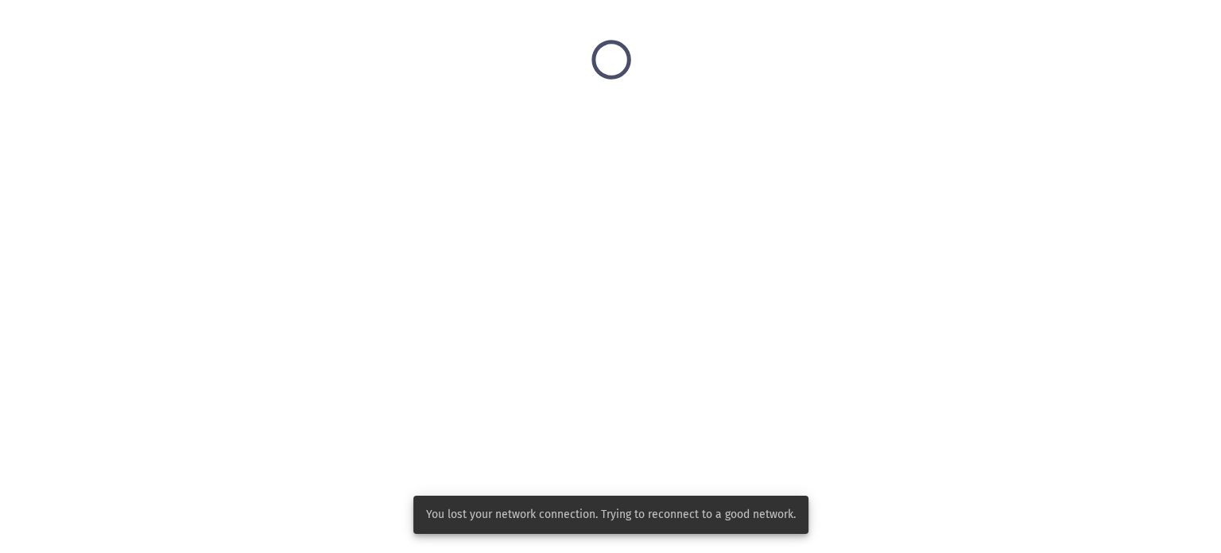
scroll to position [0, 0]
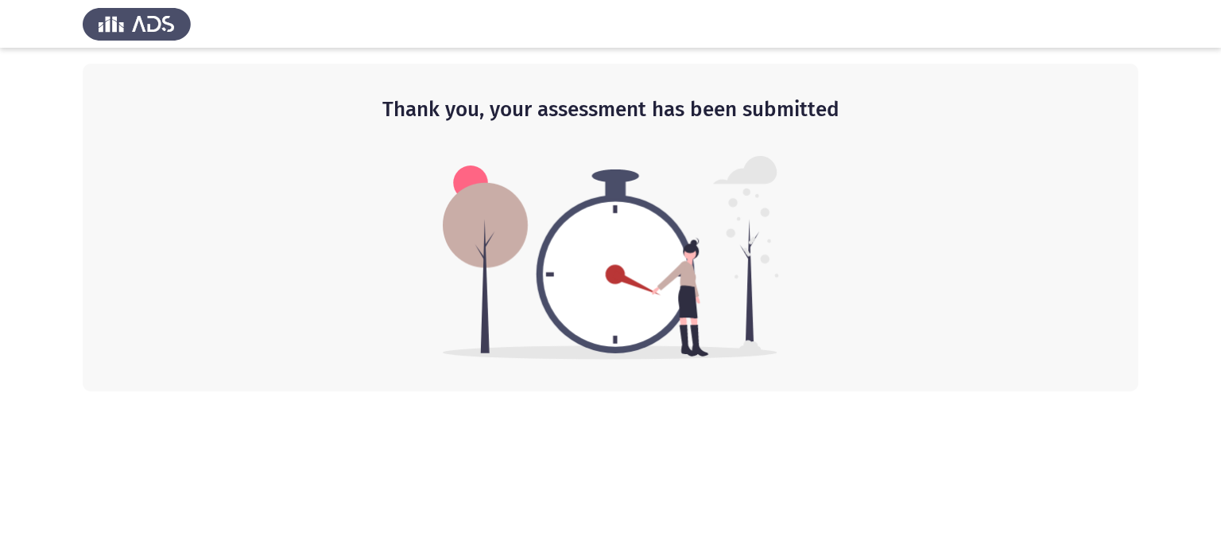
click at [712, 118] on h2 "Thank you, your assessment has been submitted" at bounding box center [611, 109] width 992 height 29
